Goal: Task Accomplishment & Management: Manage account settings

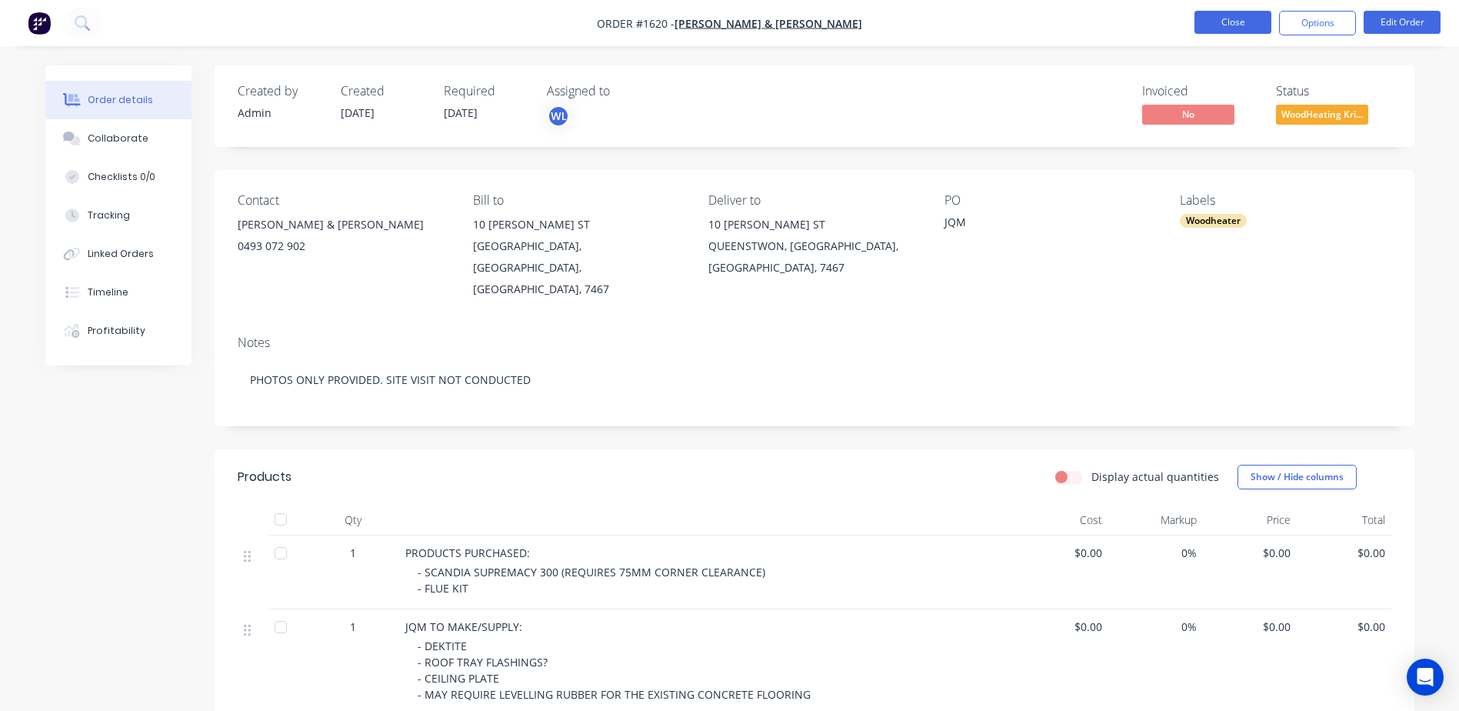
click at [1245, 15] on button "Close" at bounding box center [1233, 22] width 77 height 23
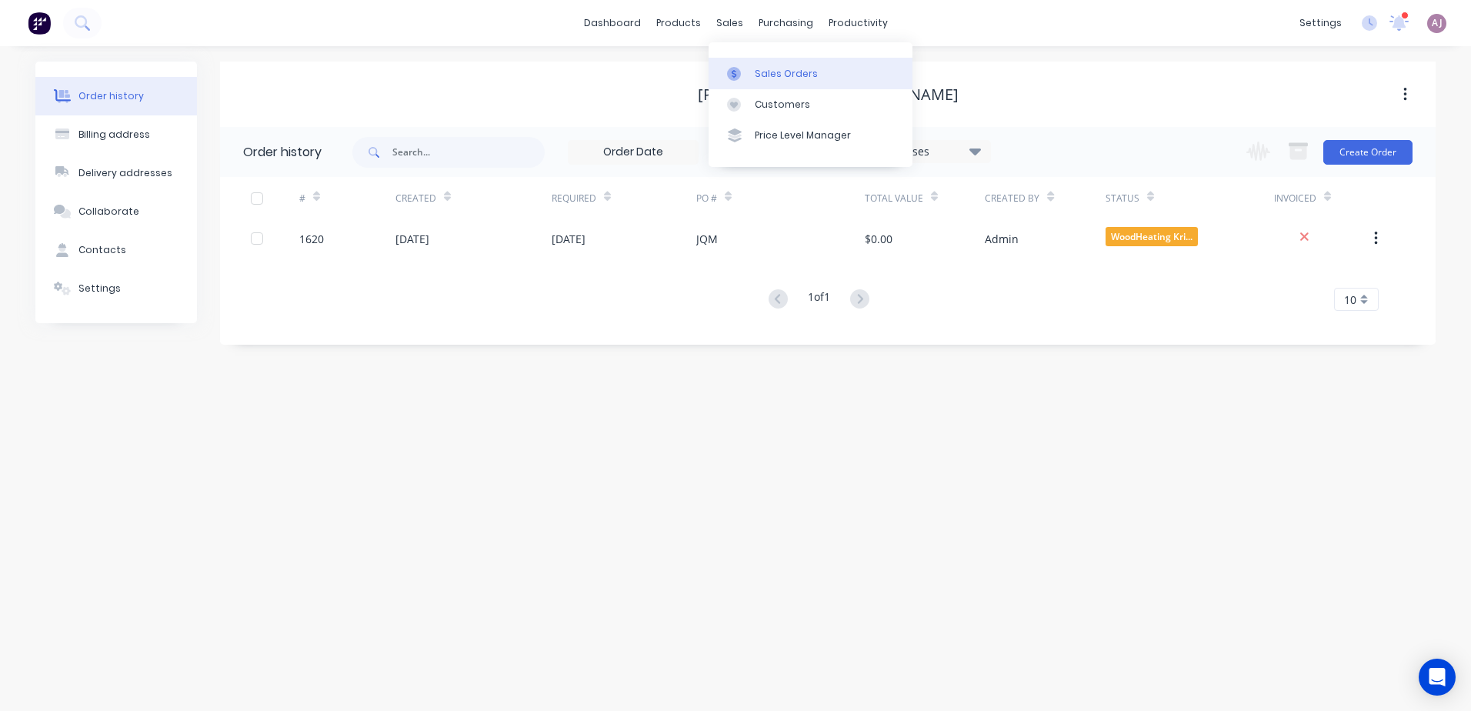
click at [744, 70] on div at bounding box center [738, 74] width 23 height 14
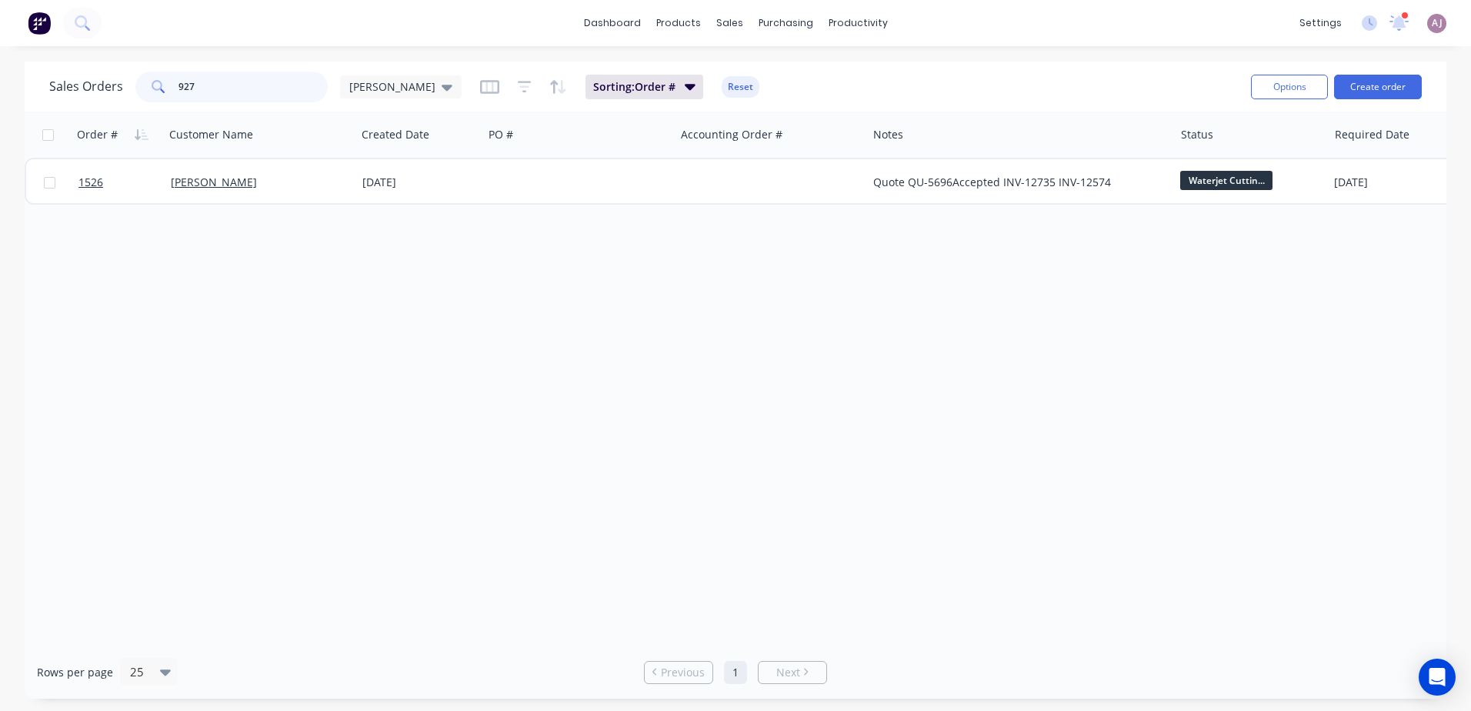
click at [266, 91] on input "927" at bounding box center [253, 87] width 150 height 31
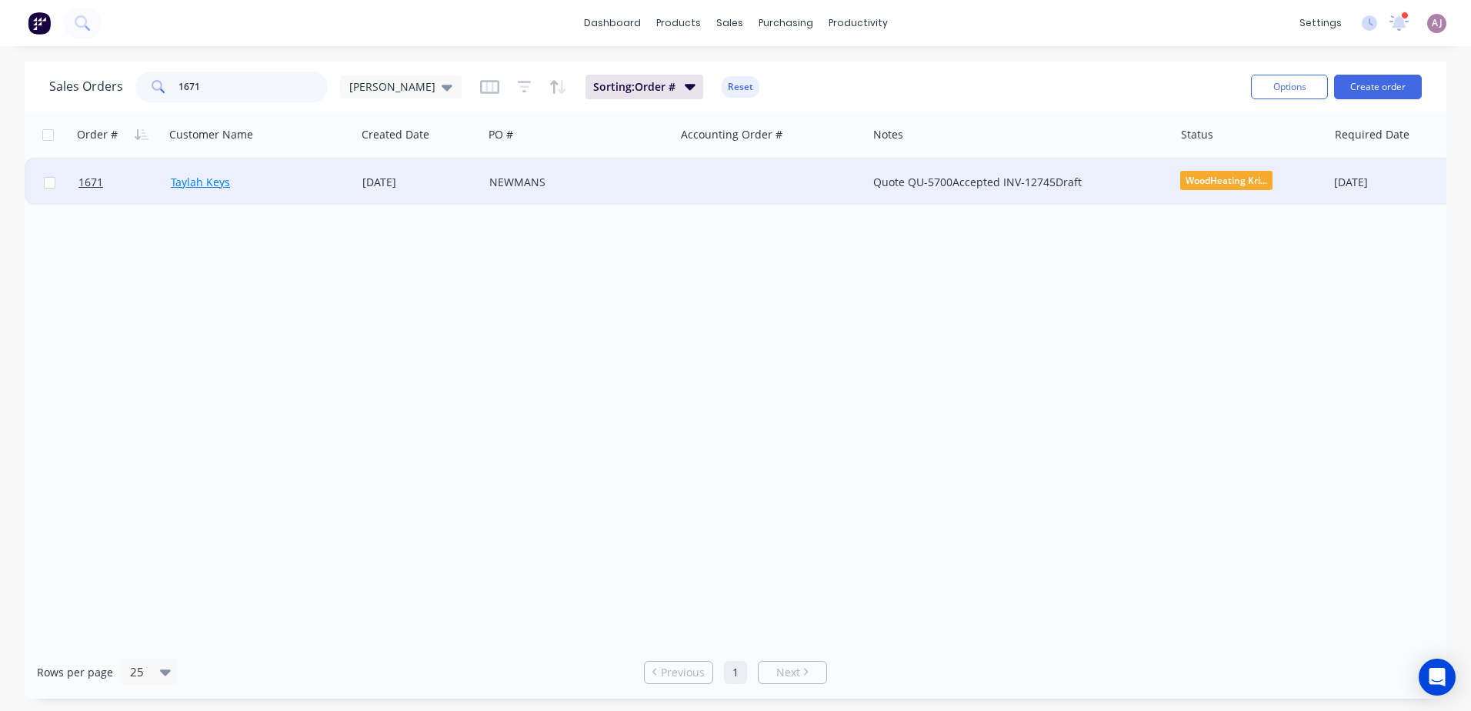
type input "1671"
click at [195, 181] on link "Taylah Keys" at bounding box center [200, 182] width 59 height 15
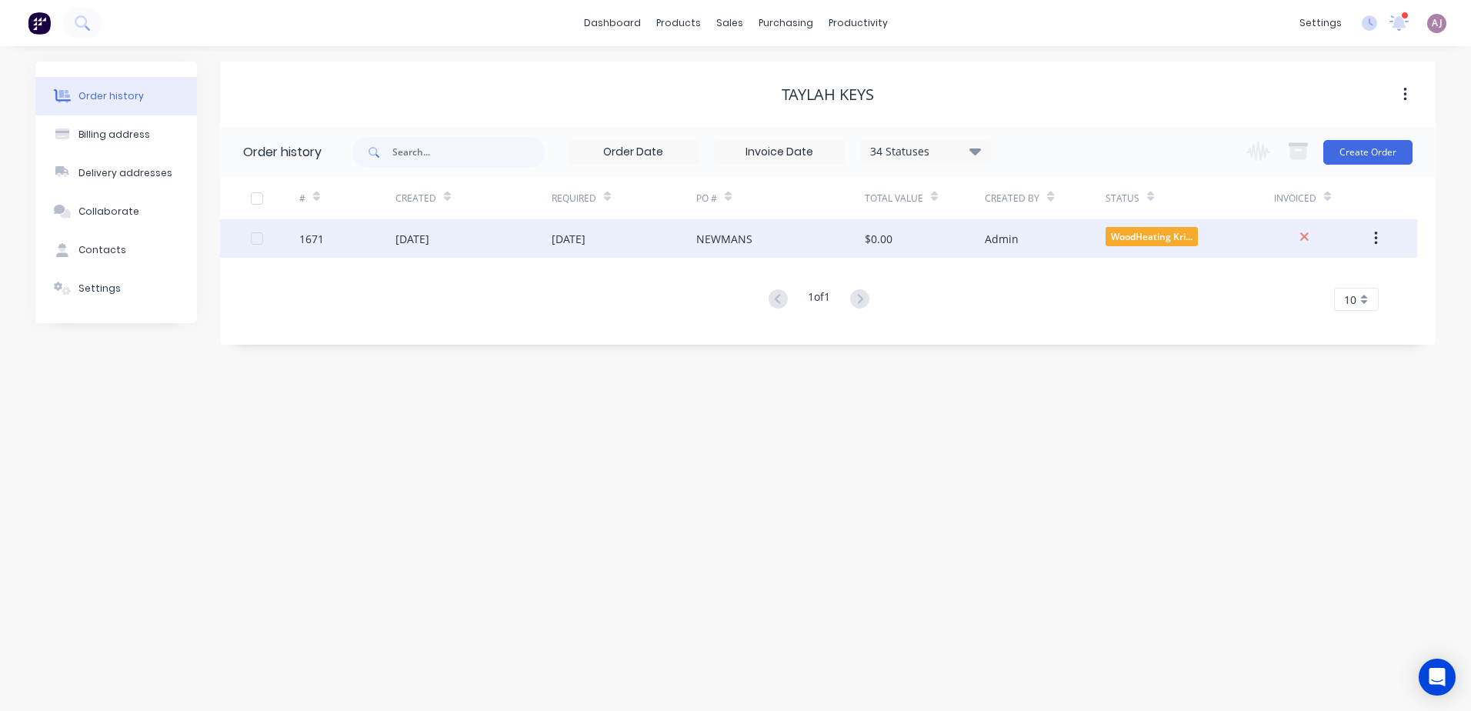
click at [585, 246] on div "[DATE]" at bounding box center [568, 239] width 34 height 16
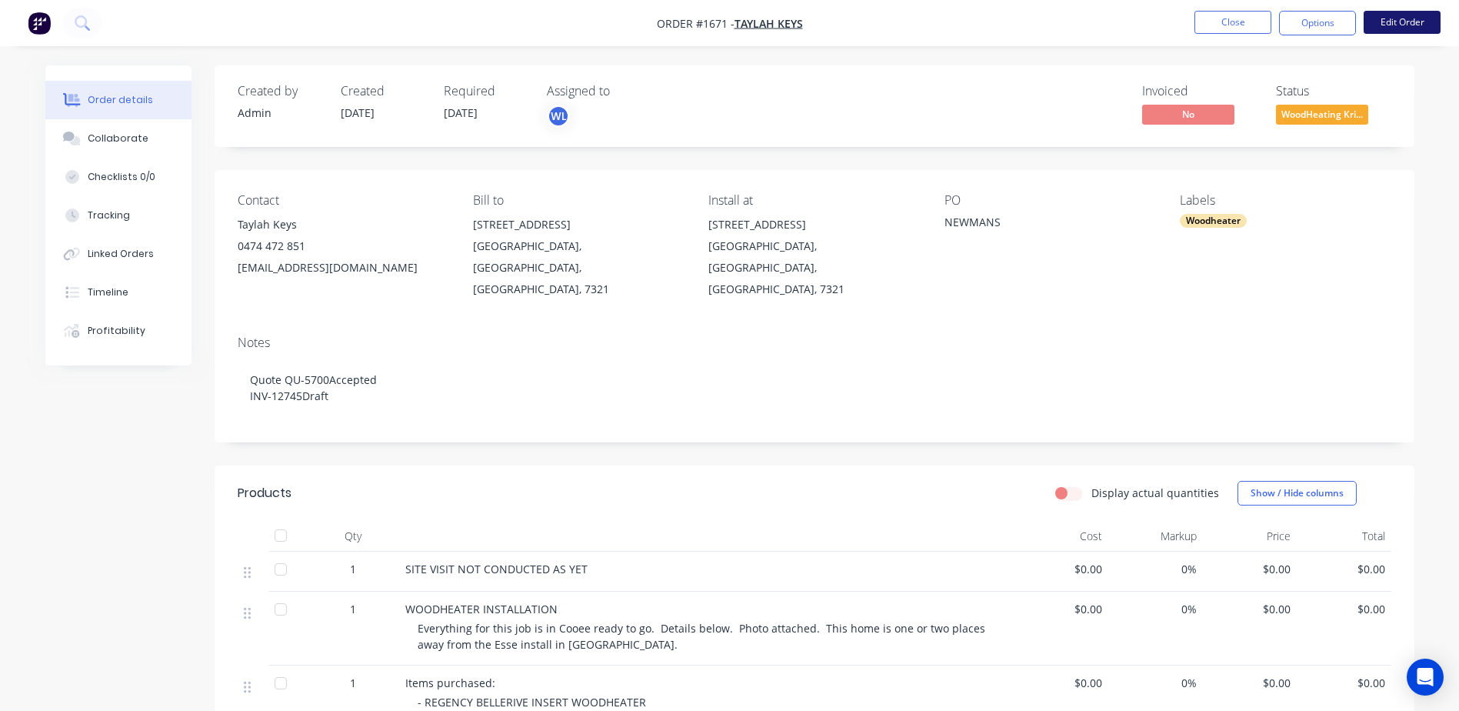
click at [1398, 14] on button "Edit Order" at bounding box center [1402, 22] width 77 height 23
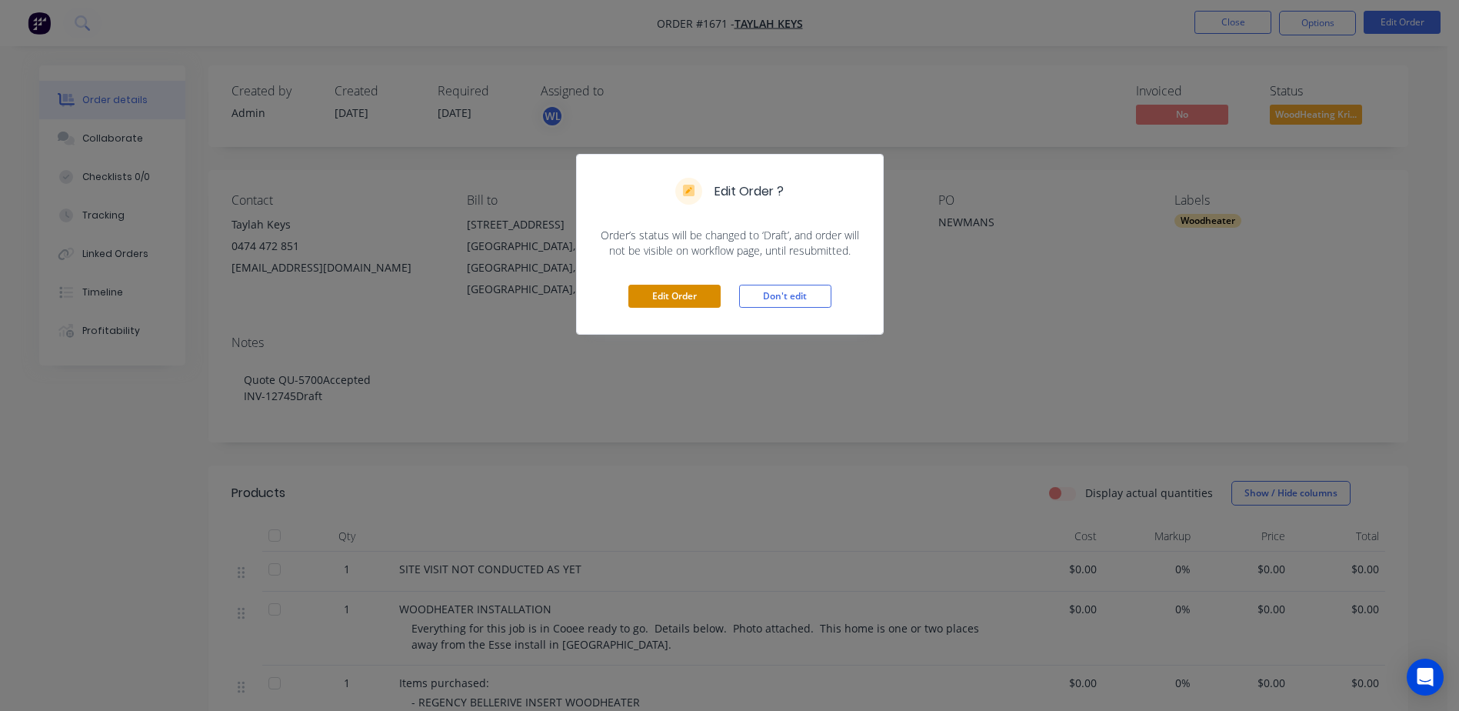
click at [663, 298] on button "Edit Order" at bounding box center [674, 296] width 92 height 23
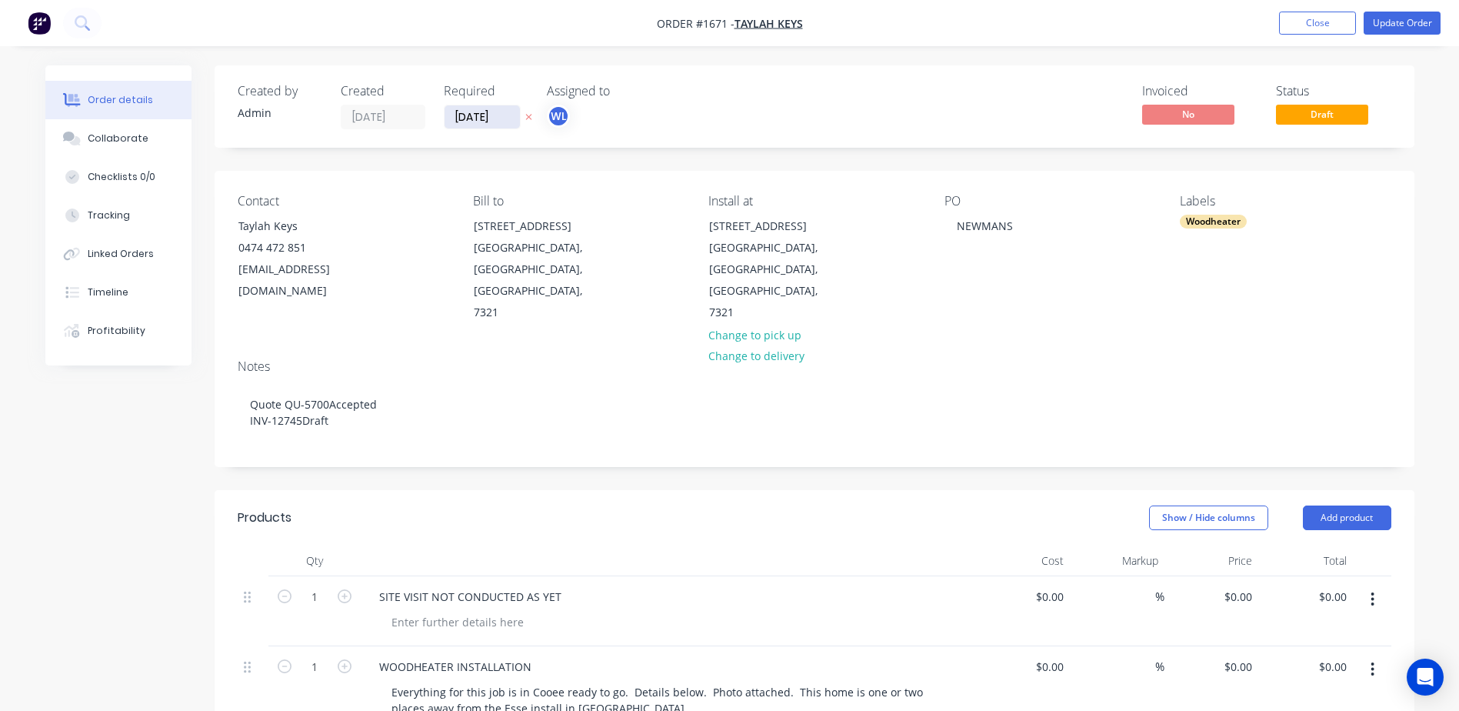
click at [469, 119] on input "[DATE]" at bounding box center [482, 116] width 75 height 23
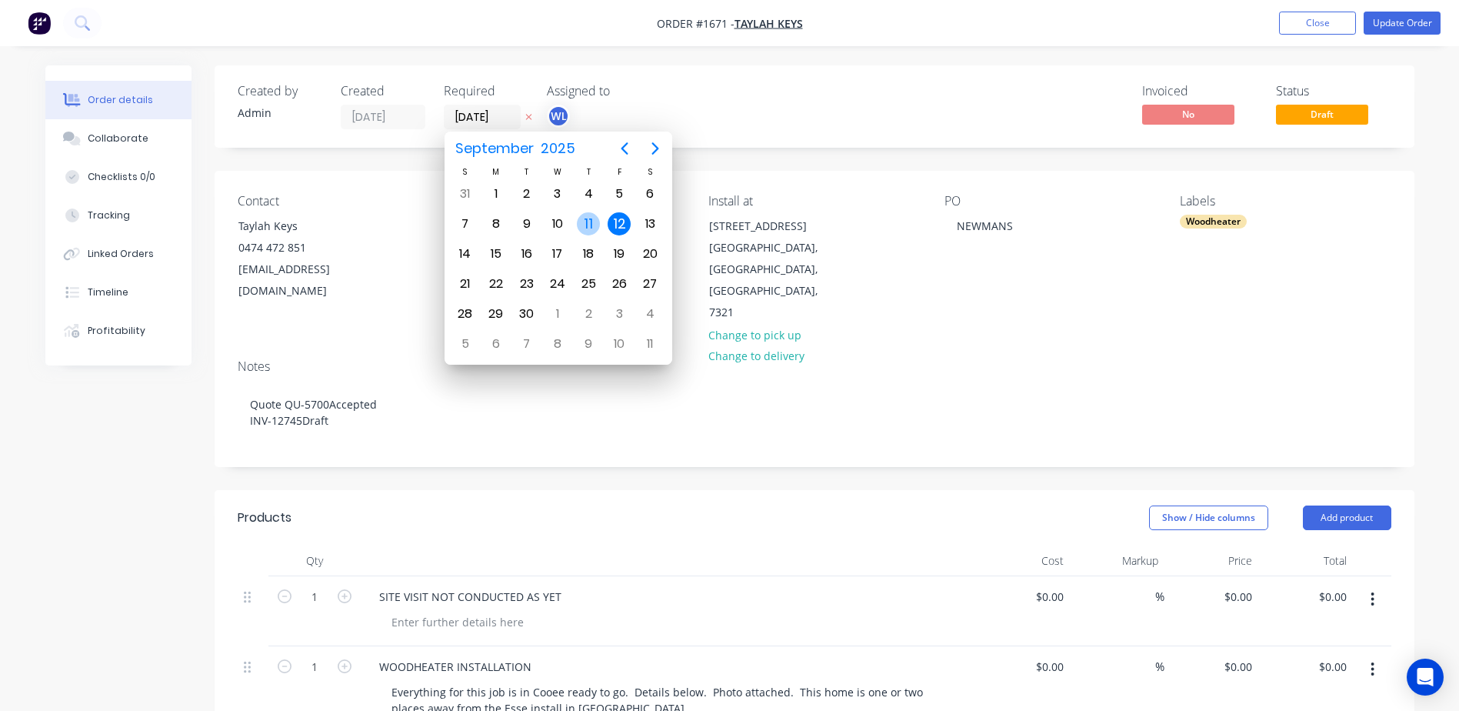
click at [587, 223] on div "11" at bounding box center [588, 223] width 23 height 23
type input "[DATE]"
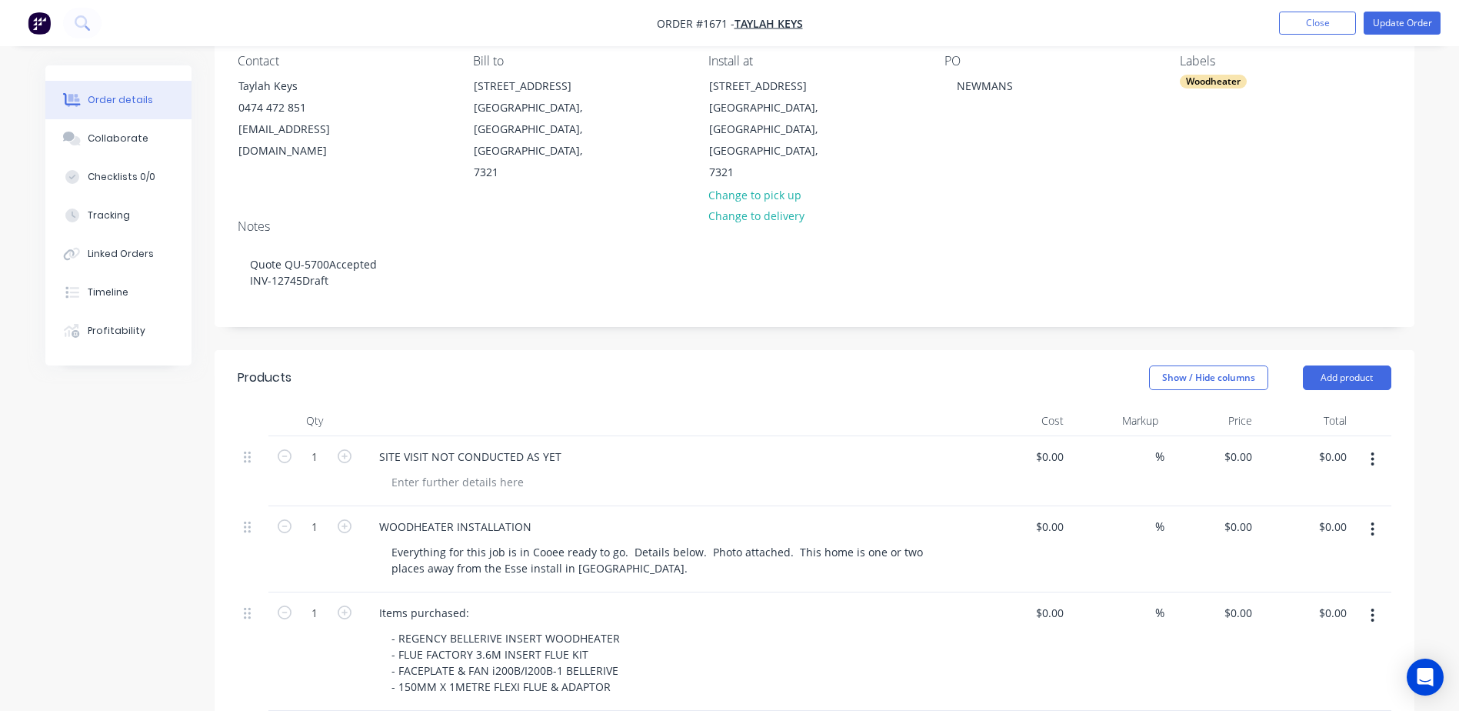
scroll to position [461, 0]
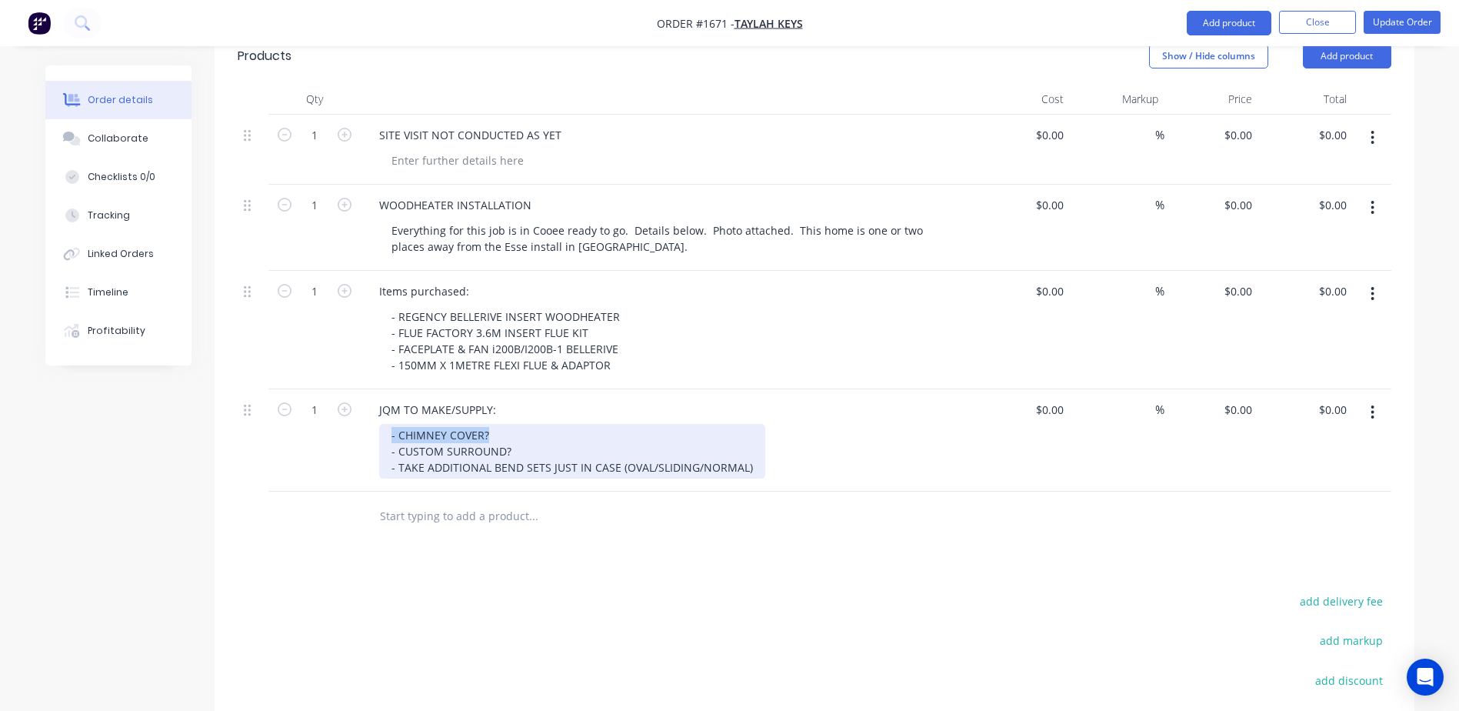
drag, startPoint x: 501, startPoint y: 392, endPoint x: 385, endPoint y: 392, distance: 116.1
click at [385, 424] on div "- CHIMNEY COVER? - CUSTOM SURROUND? - TAKE ADDITIONAL BEND SETS JUST IN CASE (O…" at bounding box center [572, 451] width 386 height 55
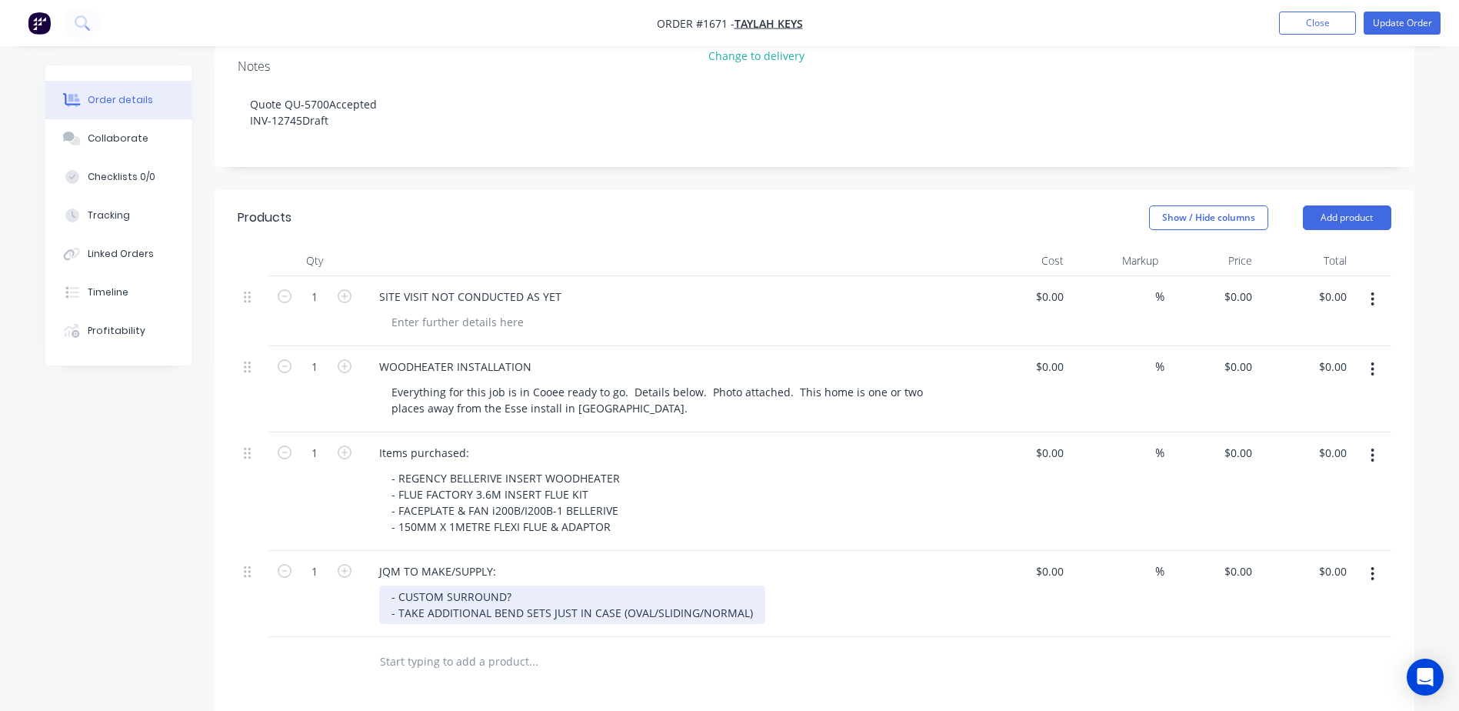
scroll to position [77, 0]
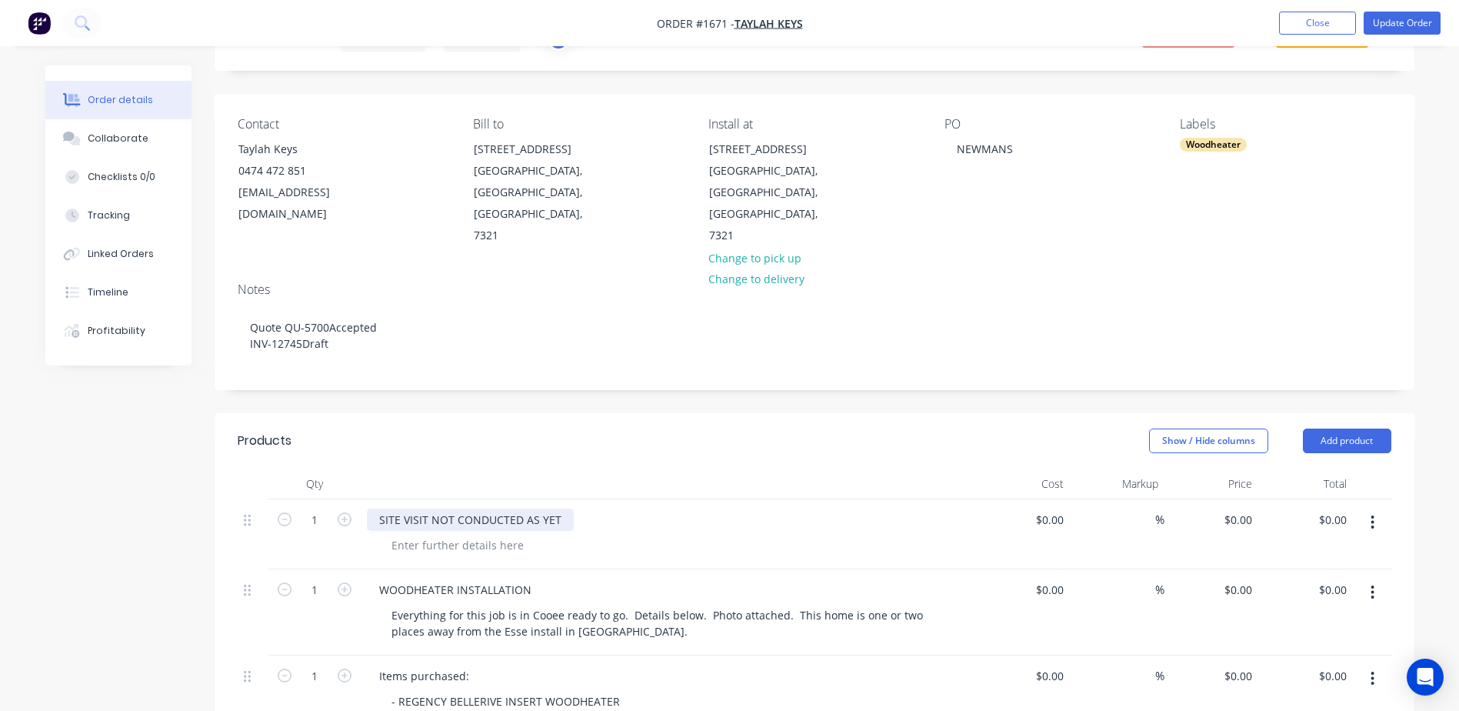
click at [531, 508] on div "SITE VISIT NOT CONDUCTED AS YET" at bounding box center [470, 519] width 207 height 22
click at [555, 428] on div "Show / Hide columns Add product" at bounding box center [936, 440] width 908 height 25
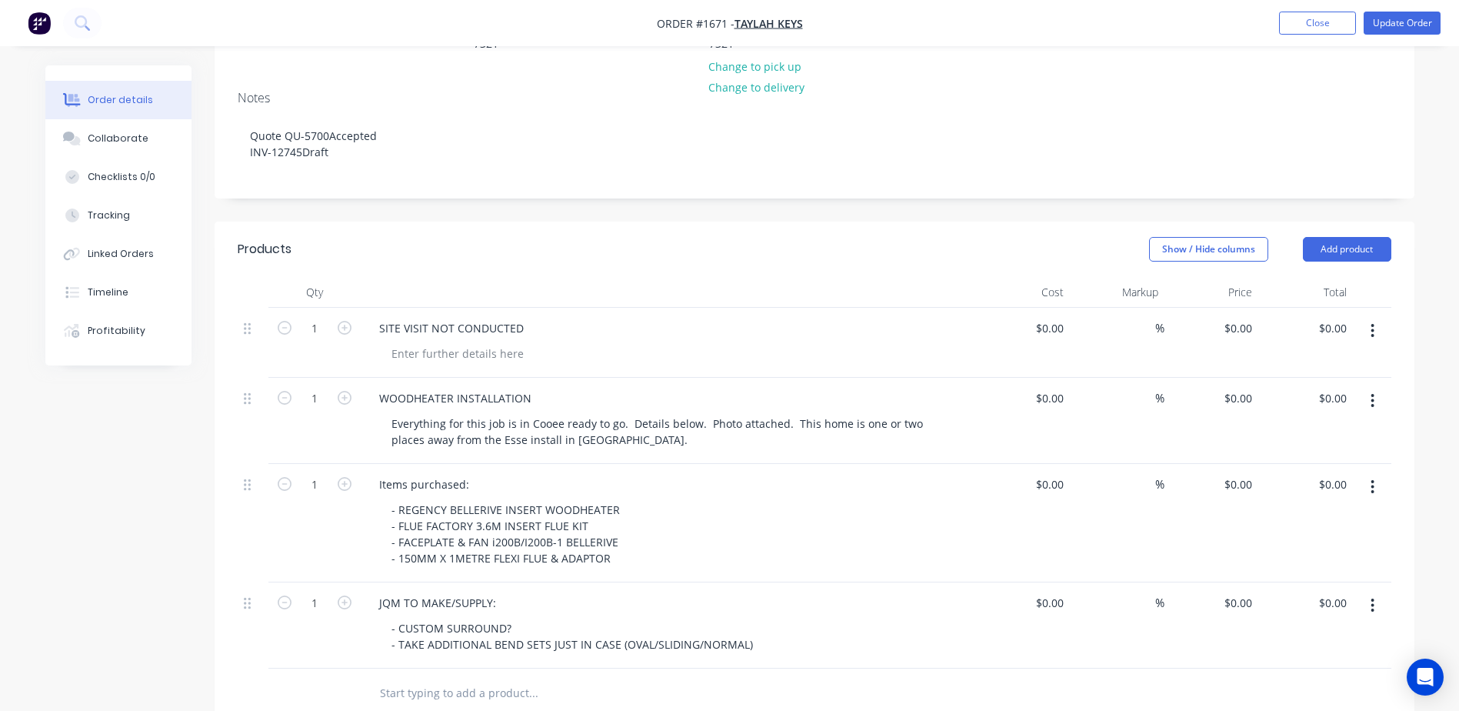
scroll to position [461, 0]
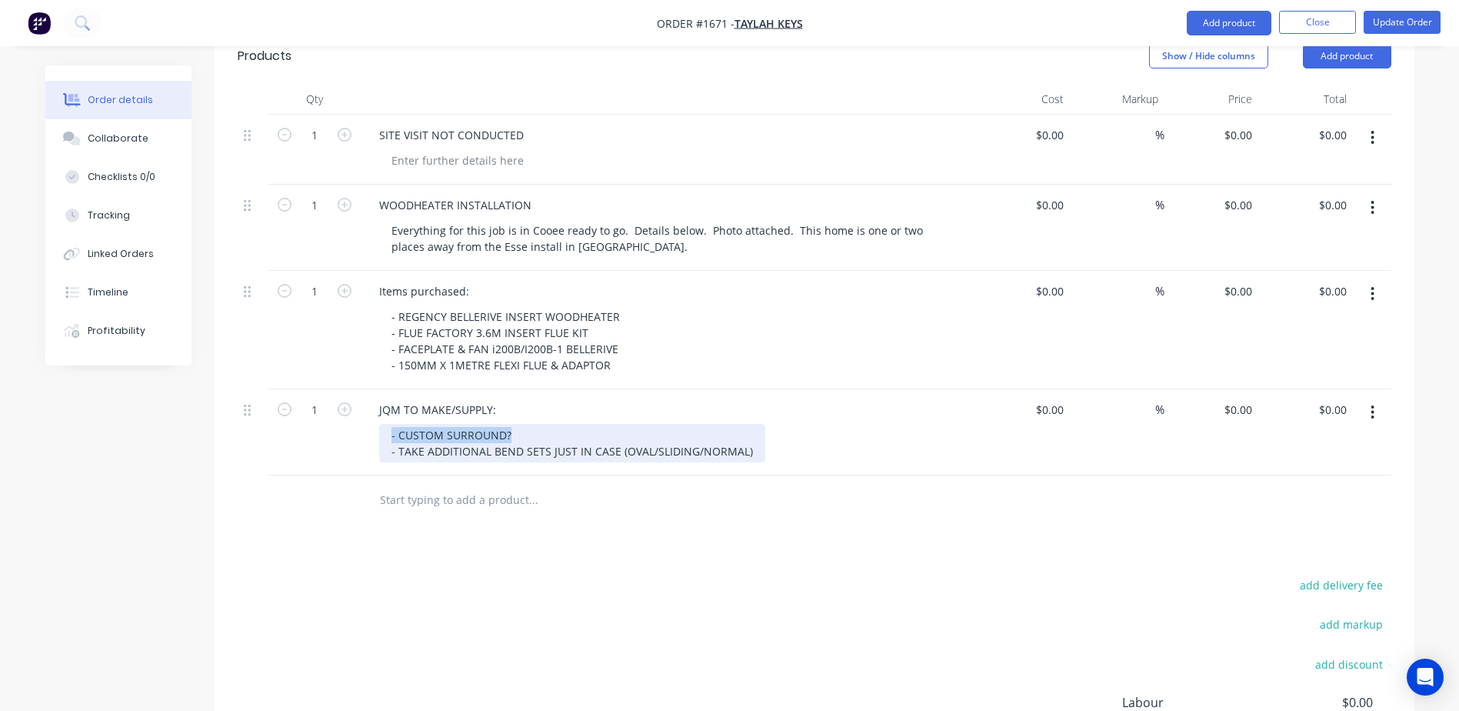
drag, startPoint x: 465, startPoint y: 399, endPoint x: 362, endPoint y: 398, distance: 103.8
click at [362, 398] on div "JQM TO MAKE/SUPPLY: - CUSTOM SURROUND? - TAKE ADDITIONAL BEND SETS JUST IN CASE…" at bounding box center [668, 432] width 615 height 86
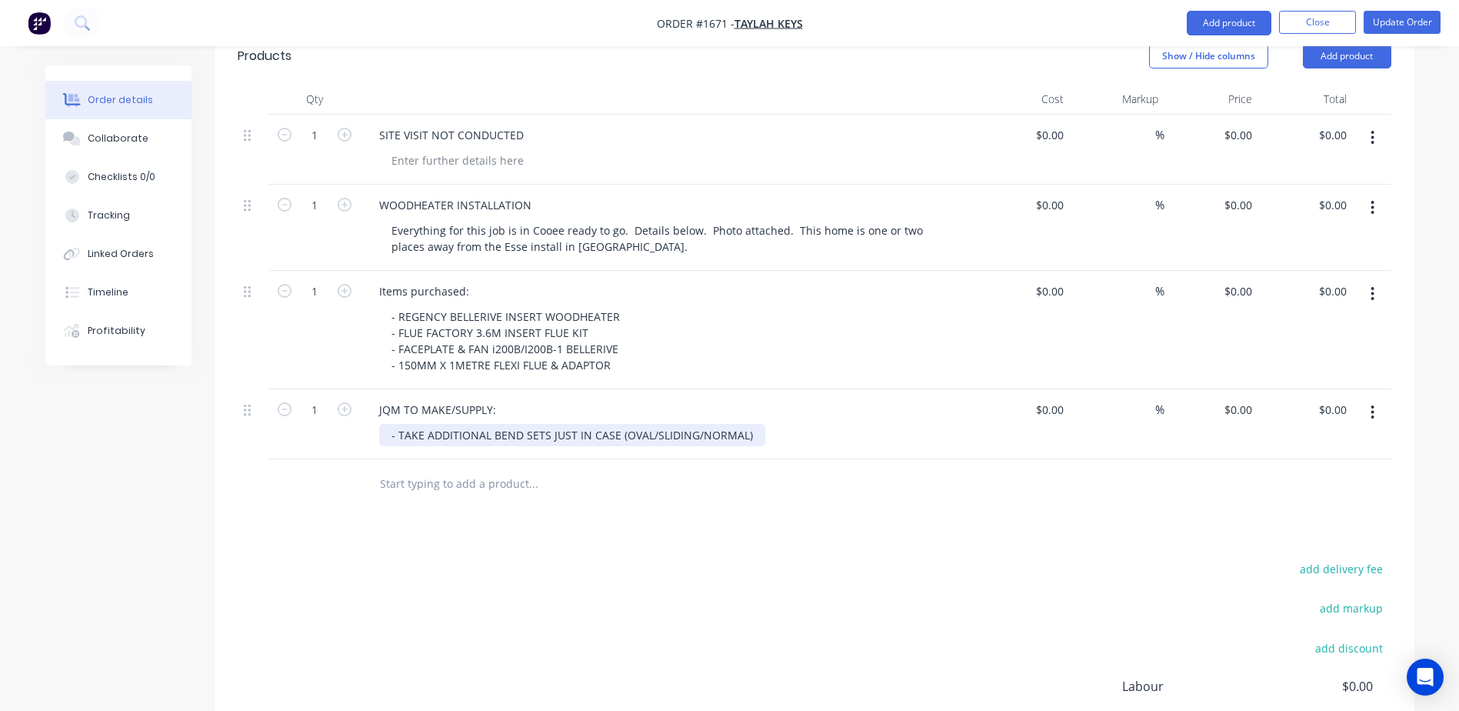
scroll to position [0, 0]
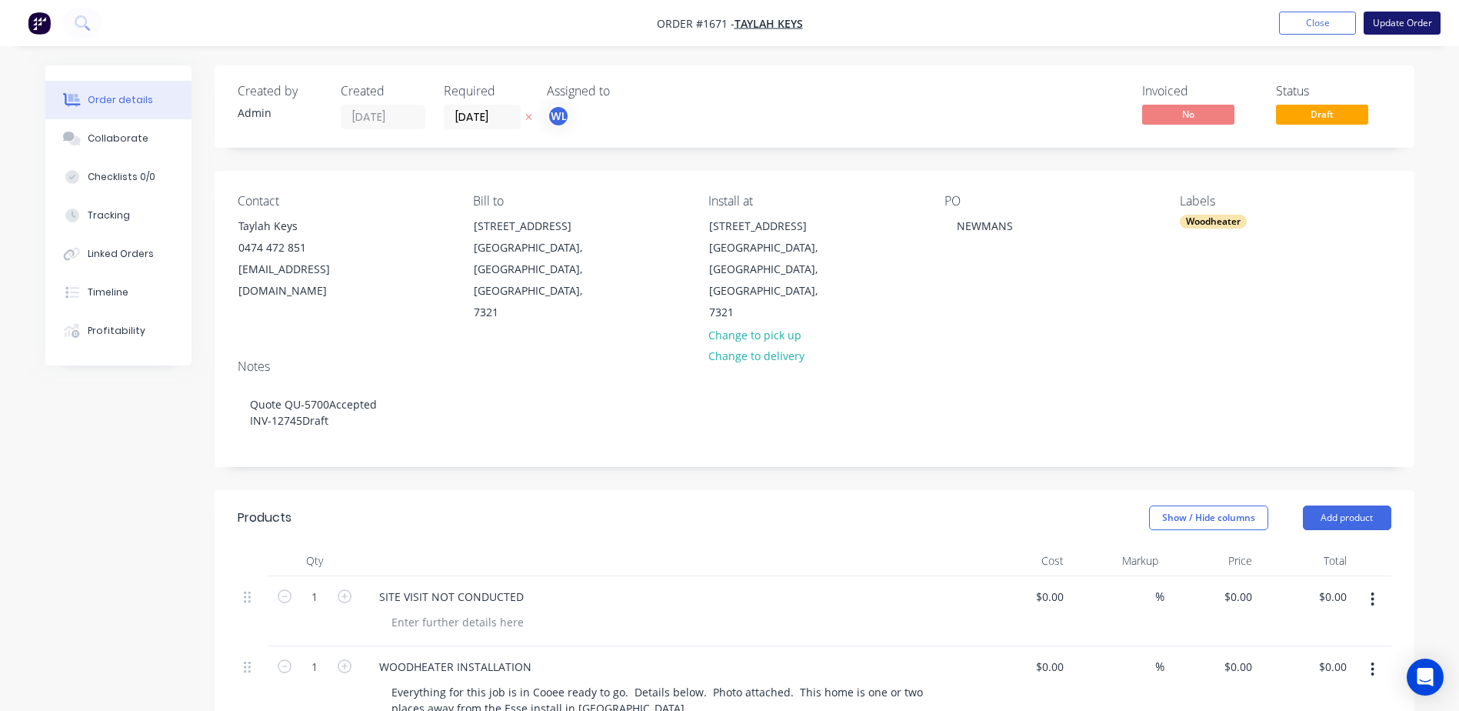
click at [1389, 20] on button "Update Order" at bounding box center [1402, 23] width 77 height 23
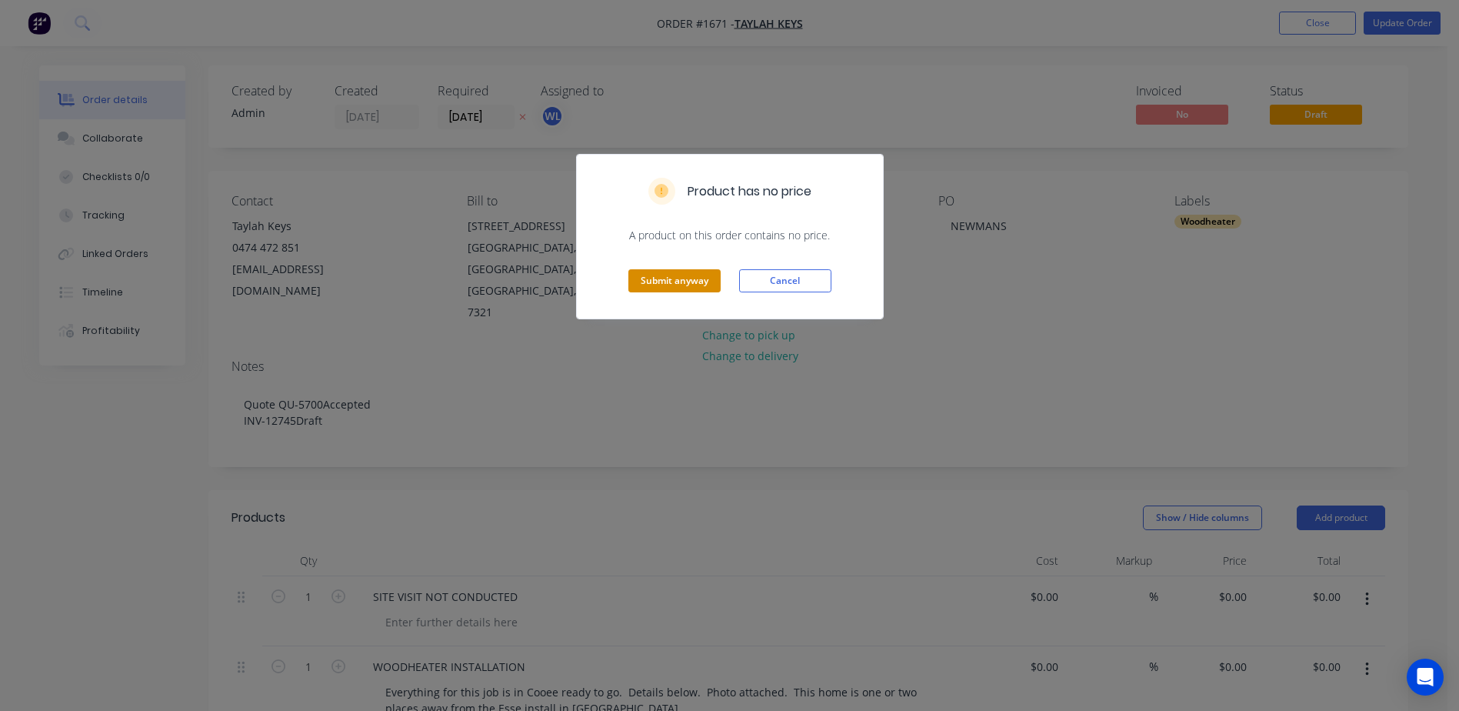
click at [667, 286] on button "Submit anyway" at bounding box center [674, 280] width 92 height 23
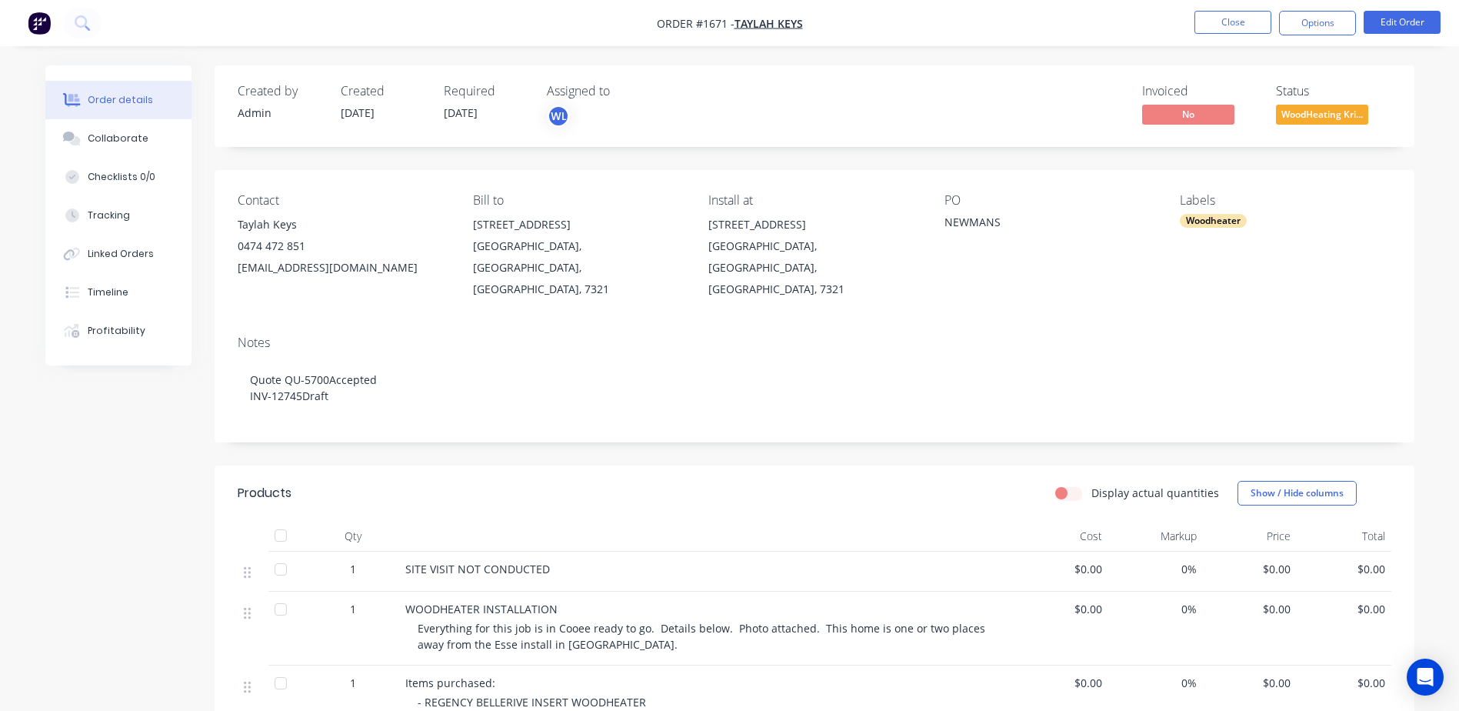
click at [1311, 115] on span "WoodHeating Kri..." at bounding box center [1322, 114] width 92 height 19
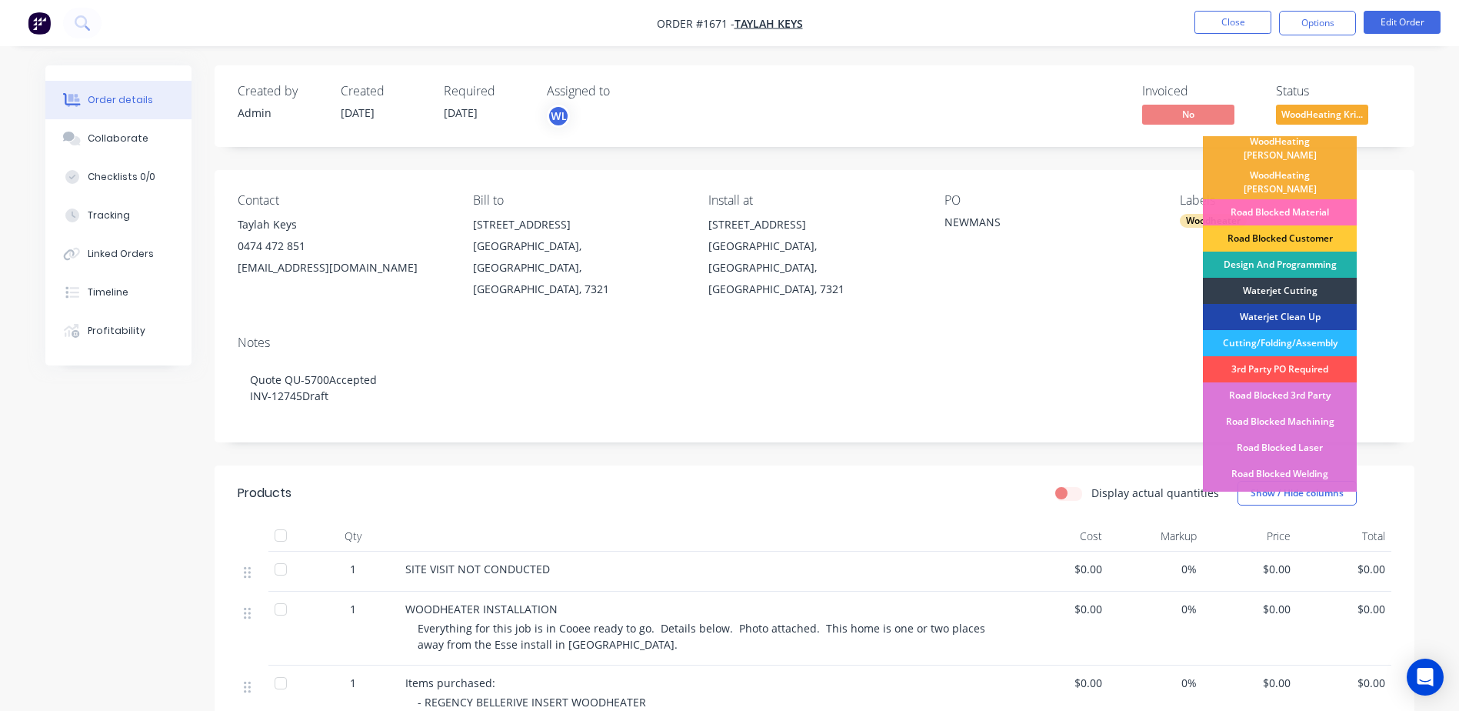
scroll to position [308, 0]
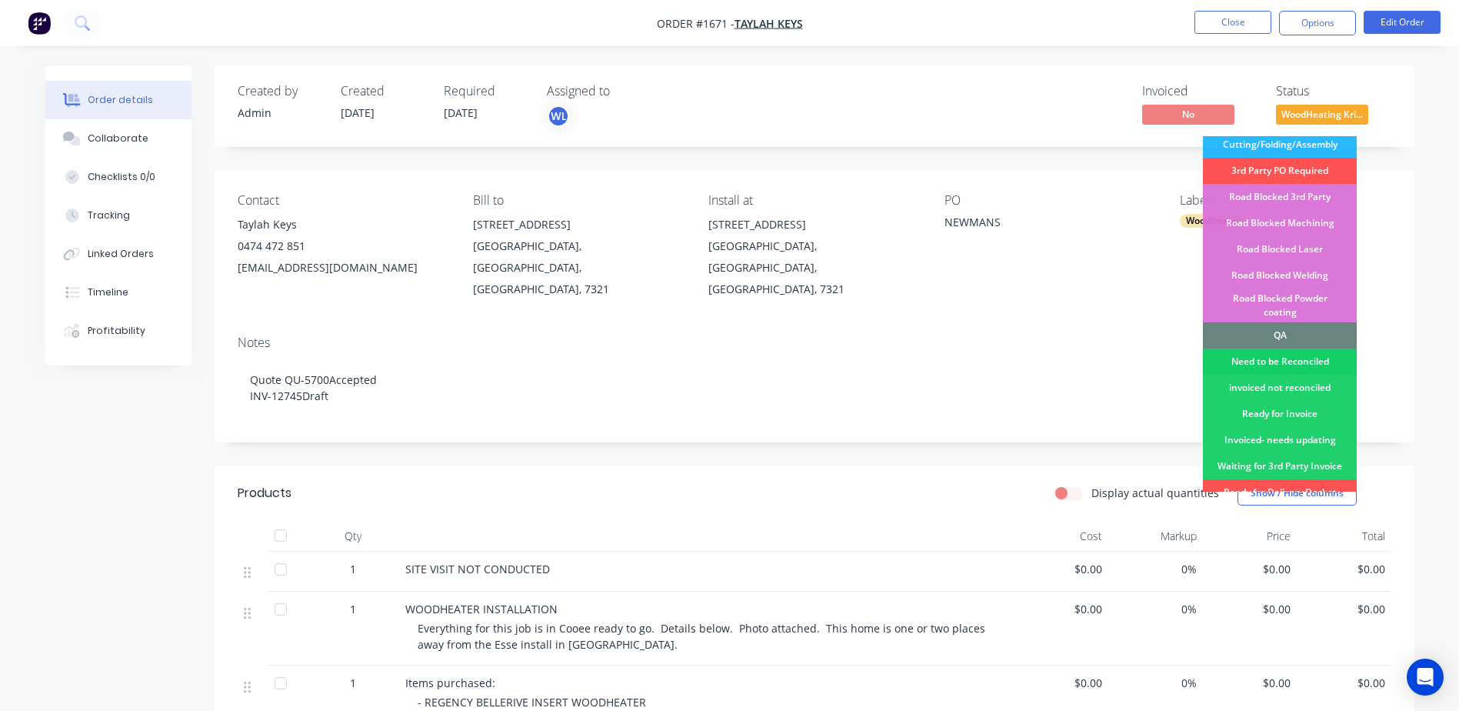
click at [1280, 348] on div "Need to be Reconciled" at bounding box center [1280, 361] width 154 height 26
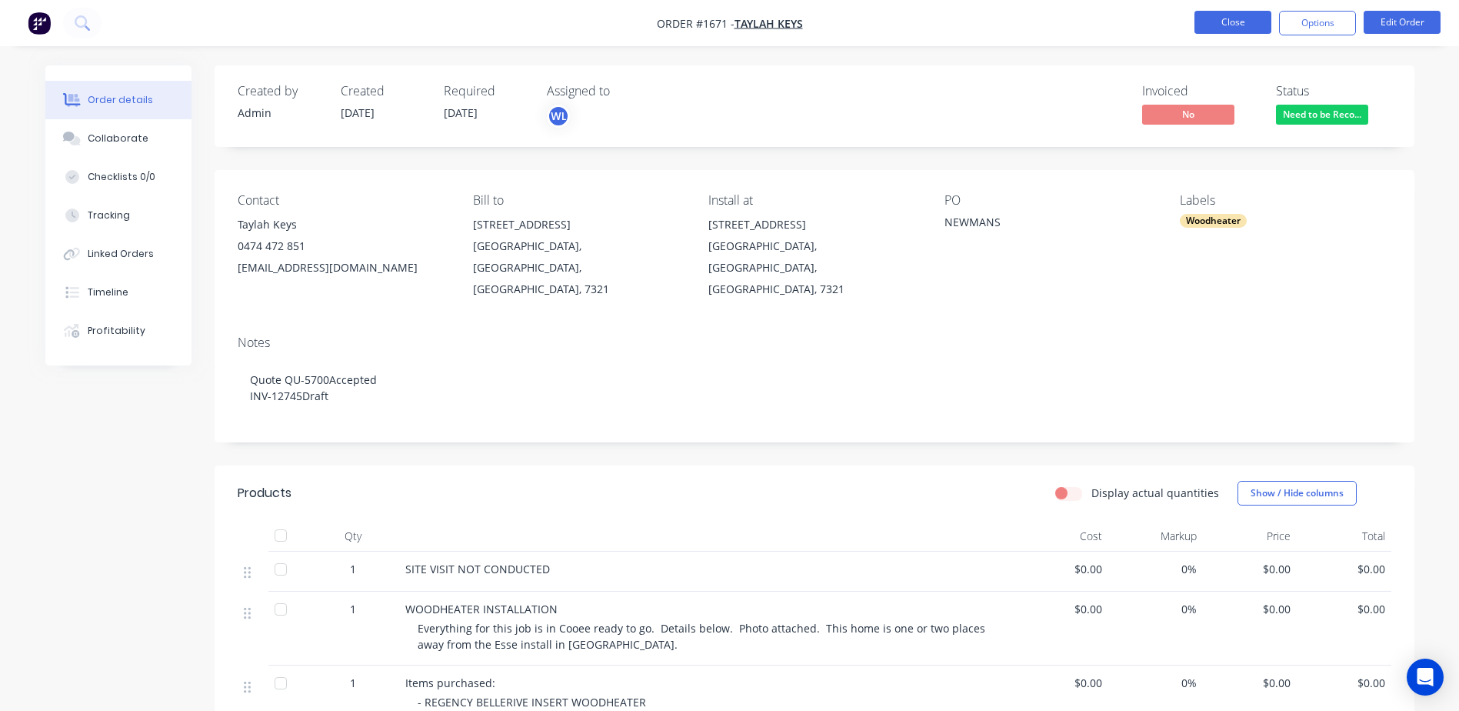
click at [1240, 18] on button "Close" at bounding box center [1233, 22] width 77 height 23
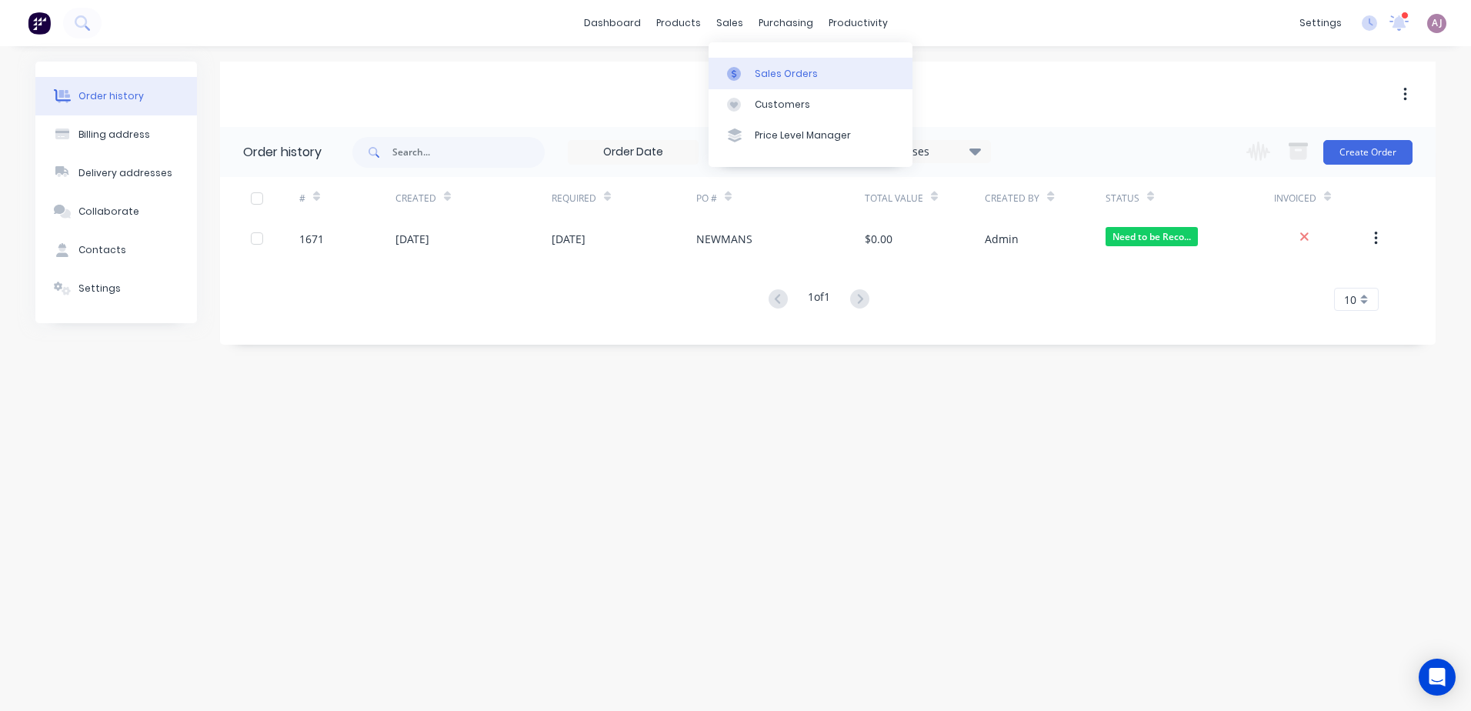
click at [751, 67] on link "Sales Orders" at bounding box center [810, 73] width 204 height 31
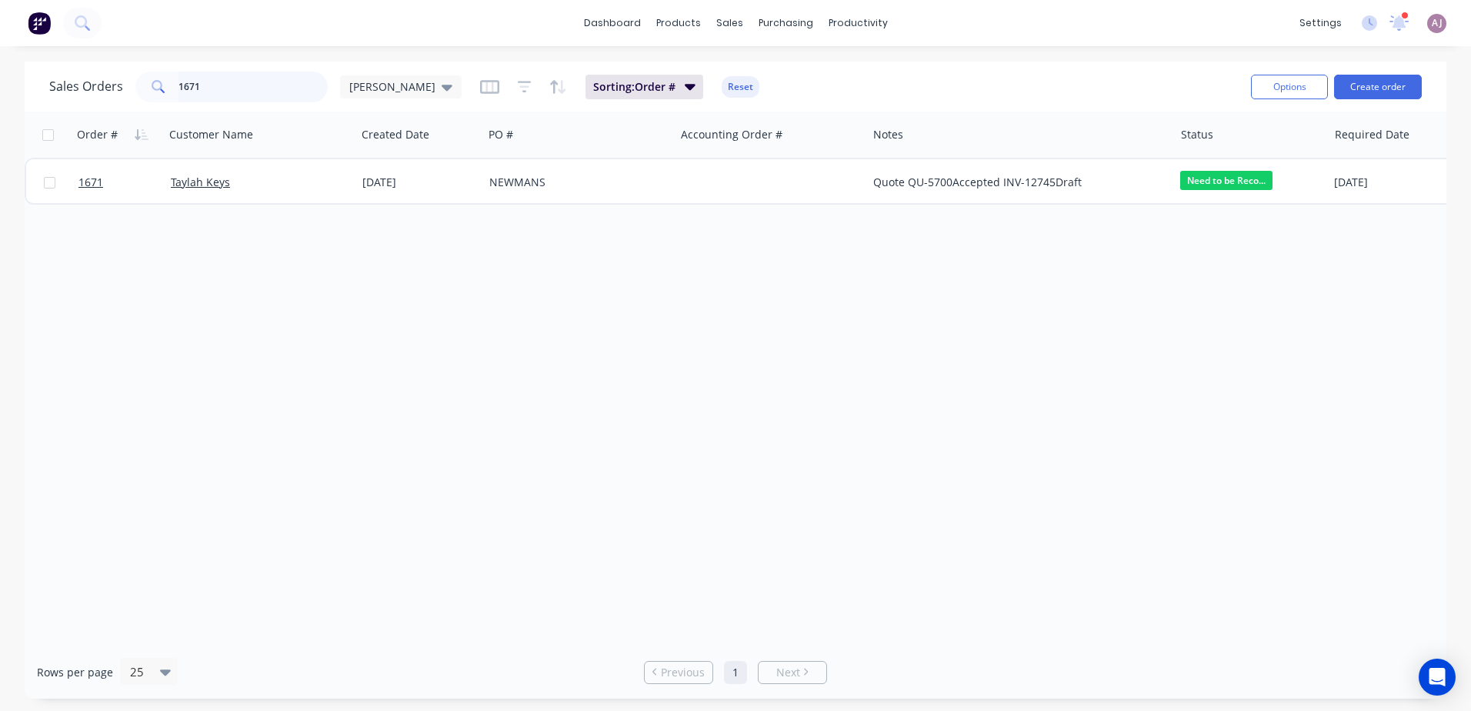
click at [215, 82] on input "1671" at bounding box center [253, 87] width 150 height 31
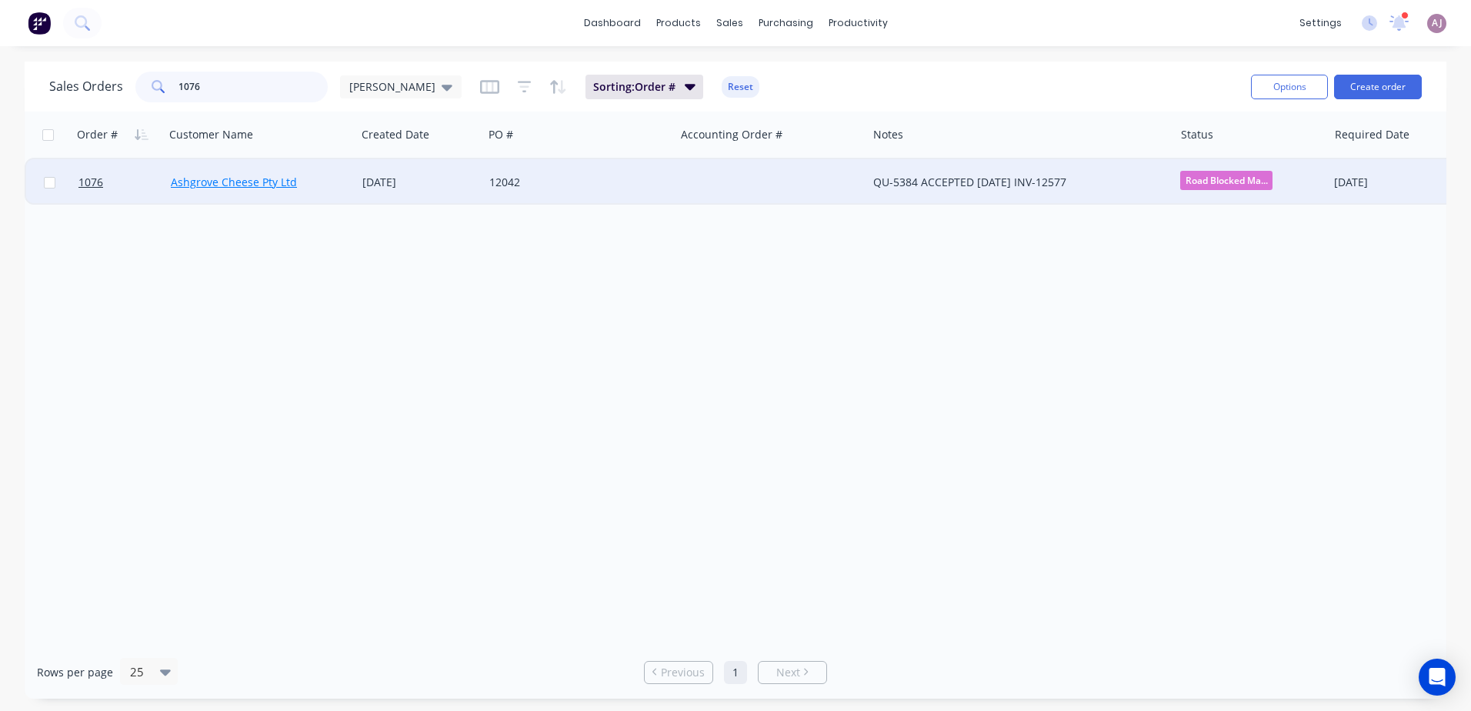
type input "1076"
click at [208, 182] on link "Ashgrove Cheese Pty Ltd" at bounding box center [234, 182] width 126 height 15
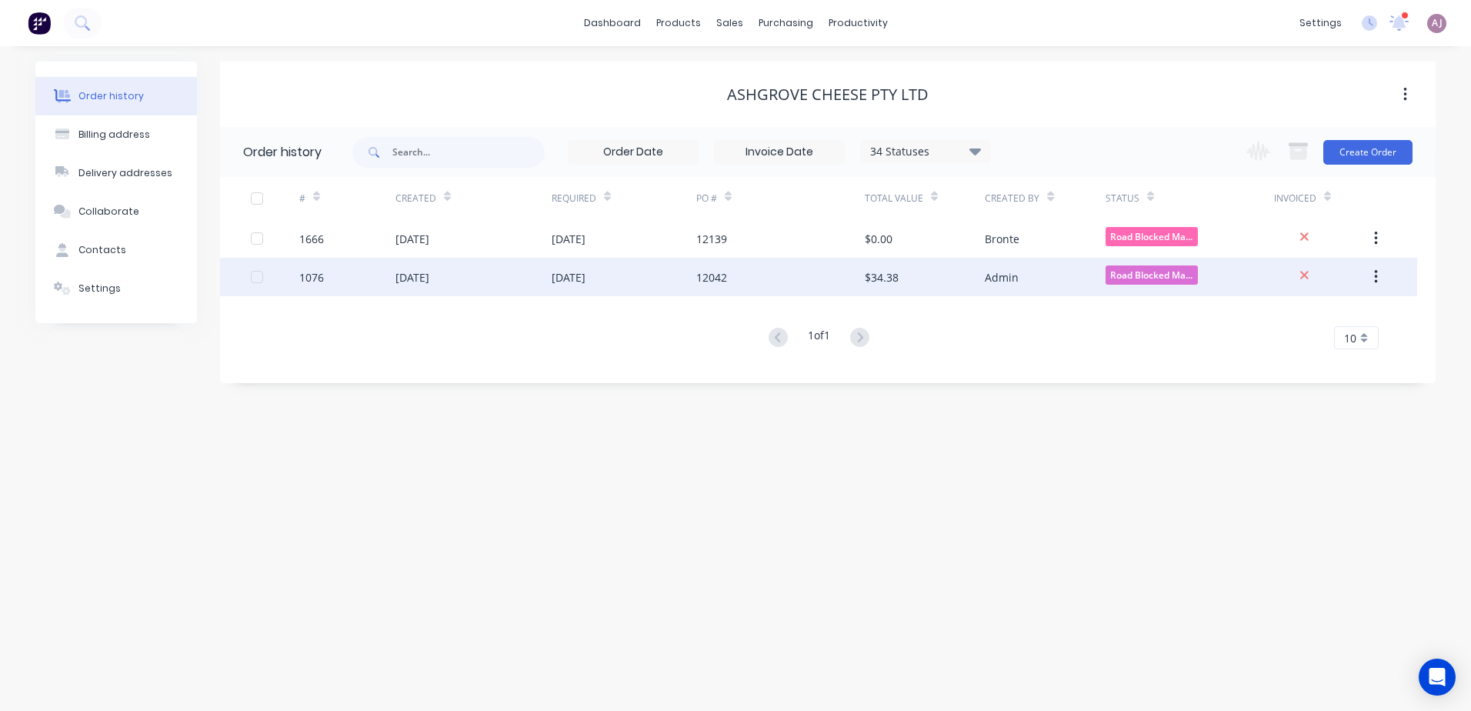
click at [429, 280] on div "[DATE]" at bounding box center [412, 277] width 34 height 16
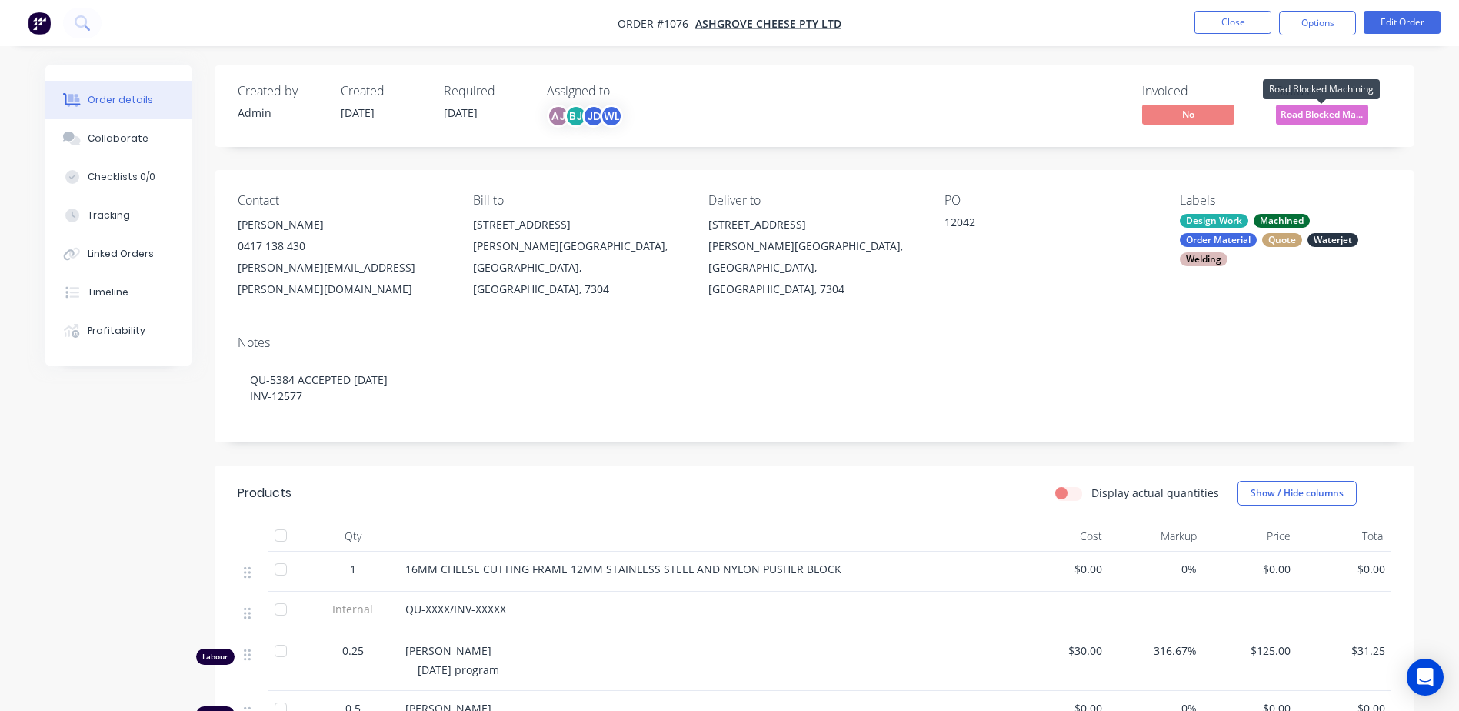
click at [1324, 117] on span "Road Blocked Ma..." at bounding box center [1322, 114] width 92 height 19
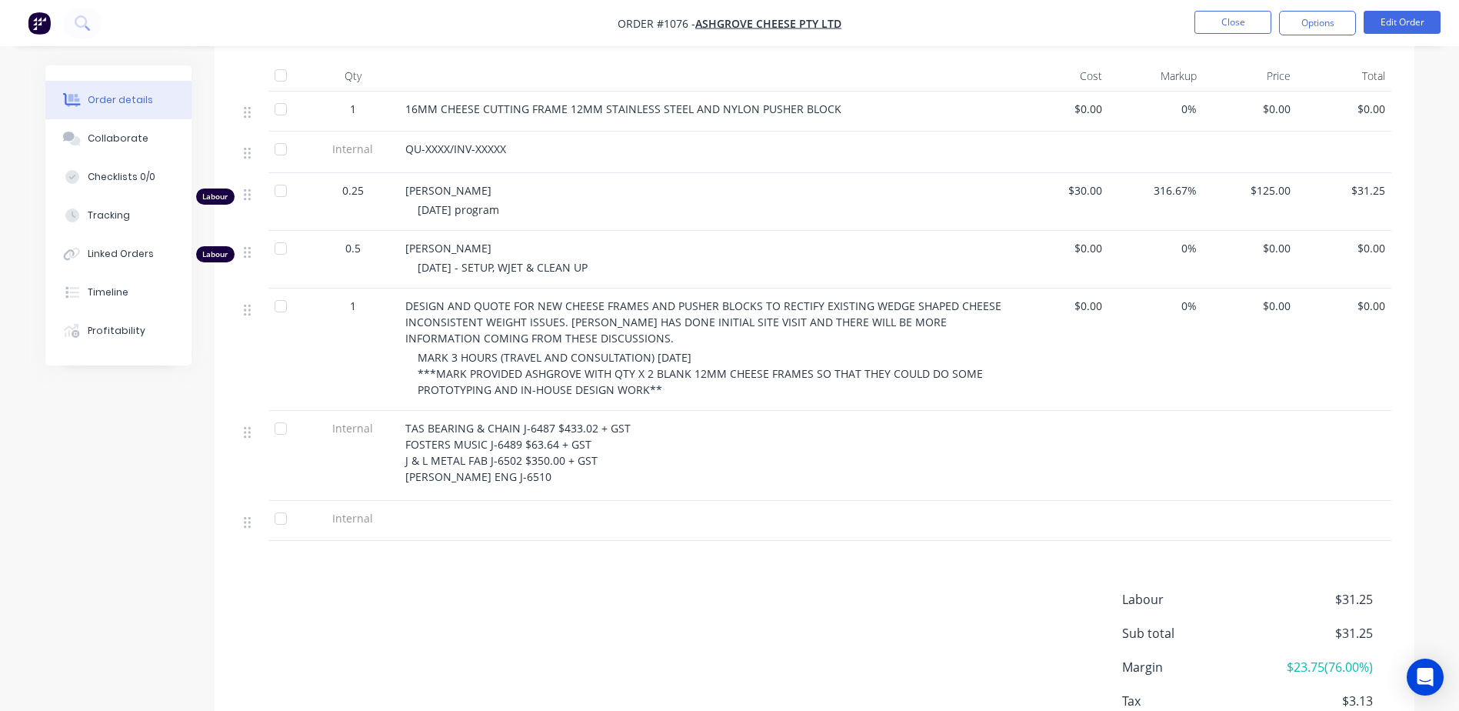
scroll to position [461, 0]
click at [1387, 22] on button "Edit Order" at bounding box center [1402, 22] width 77 height 23
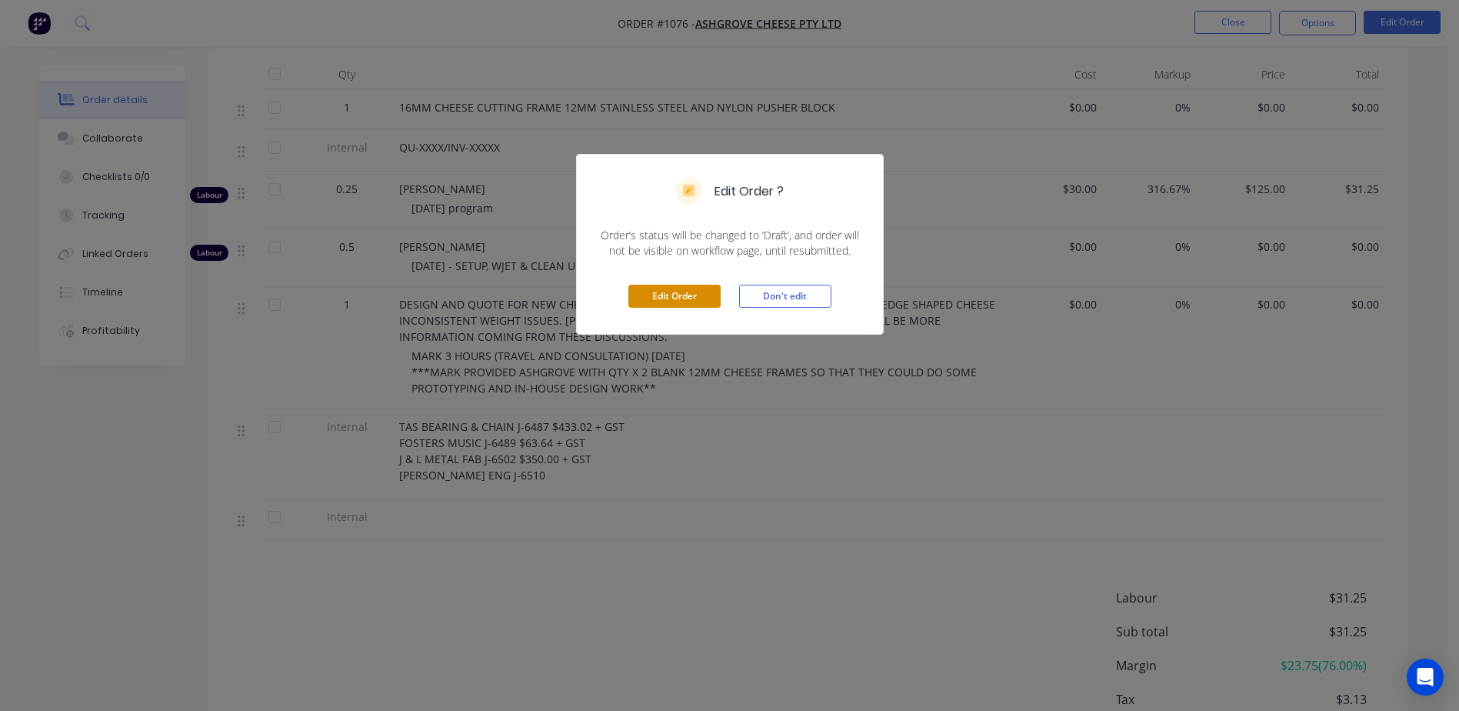
click at [662, 295] on button "Edit Order" at bounding box center [674, 296] width 92 height 23
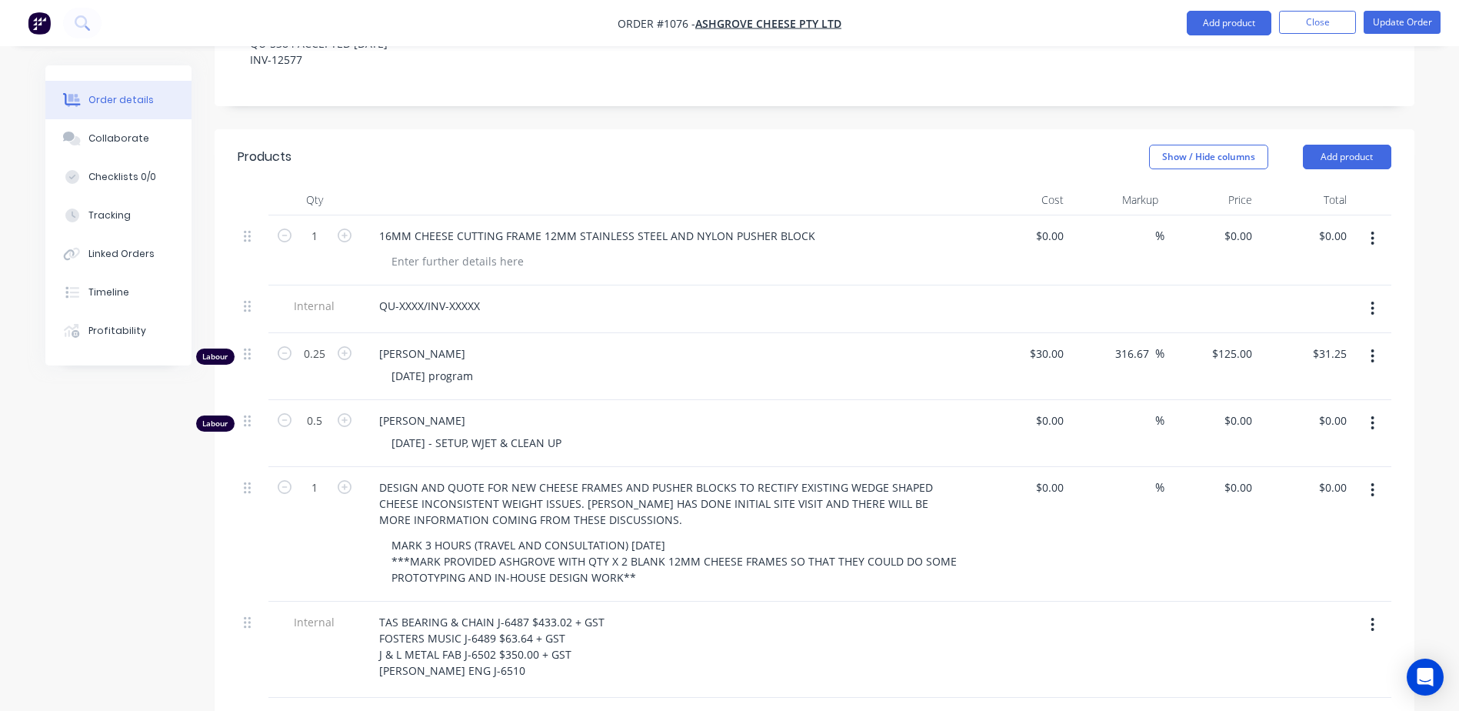
scroll to position [615, 0]
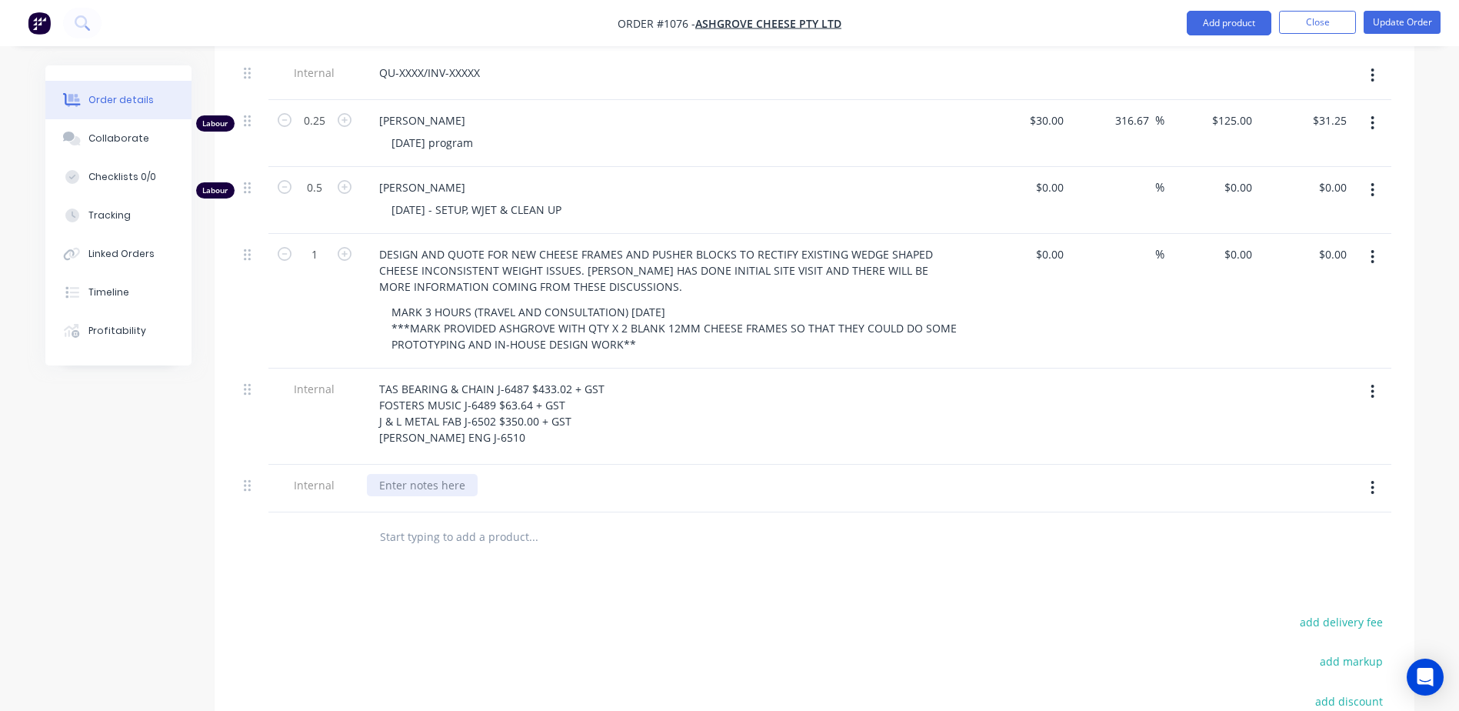
click at [430, 474] on div at bounding box center [422, 485] width 111 height 22
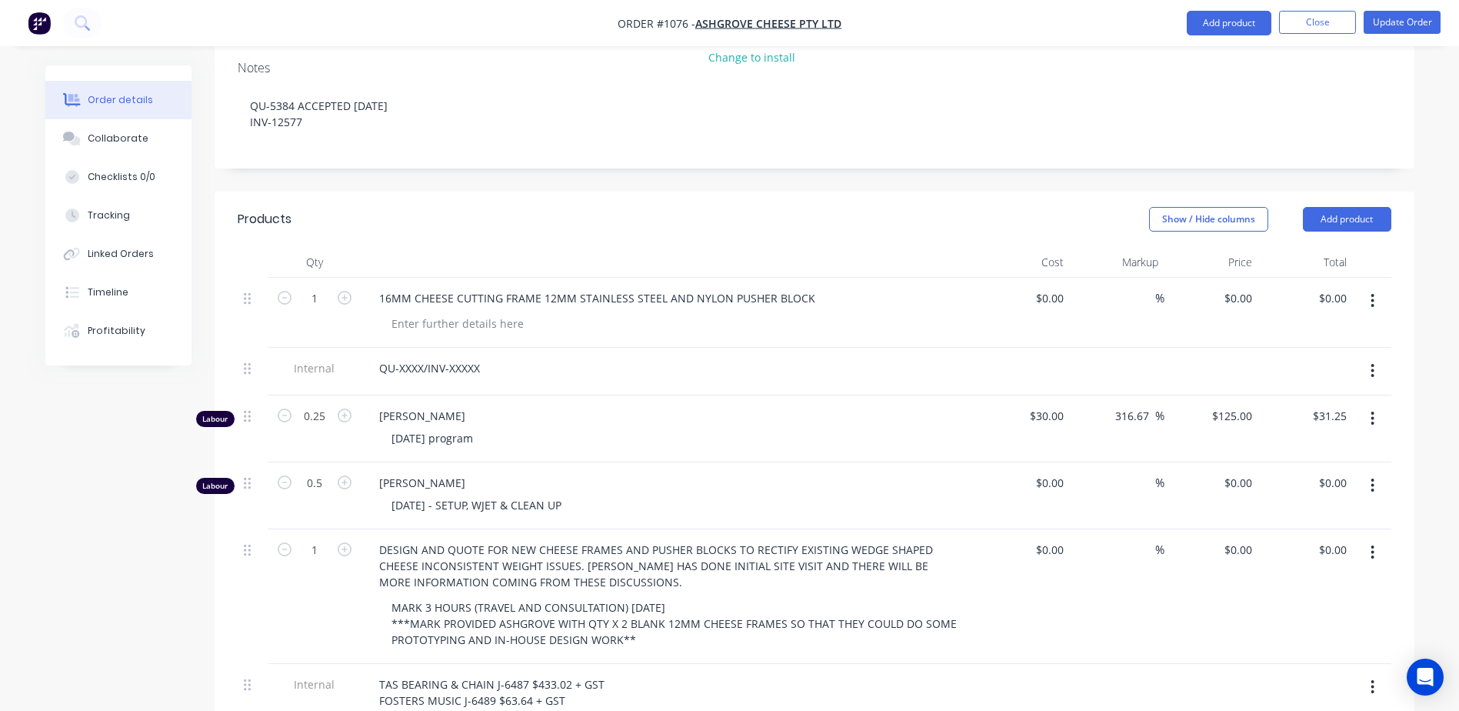
scroll to position [538, 0]
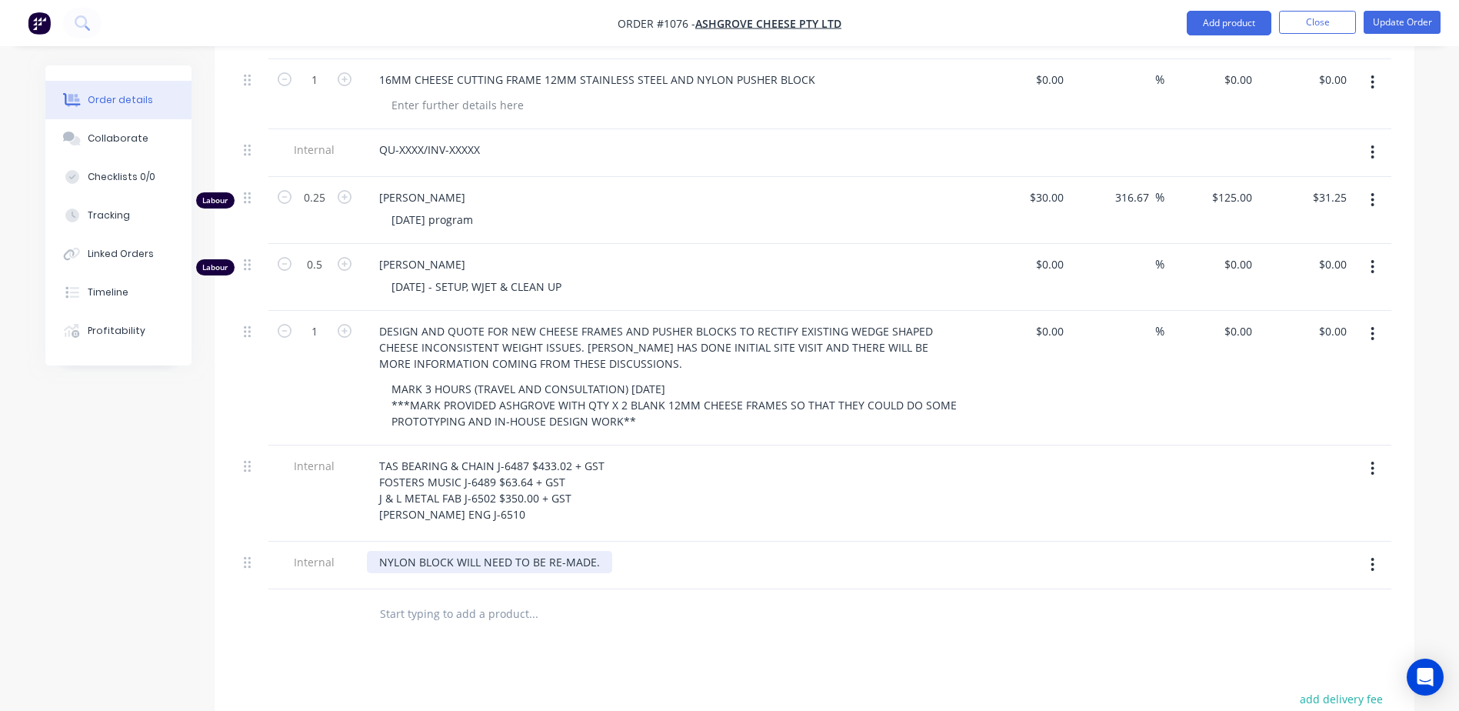
click at [603, 551] on div "NYLON BLOCK WILL NEED TO BE RE-MADE." at bounding box center [489, 562] width 245 height 22
click at [572, 621] on div "Products Show / Hide columns Add product Qty Cost Markup Price Total 1 16MM CHE…" at bounding box center [815, 498] width 1200 height 1051
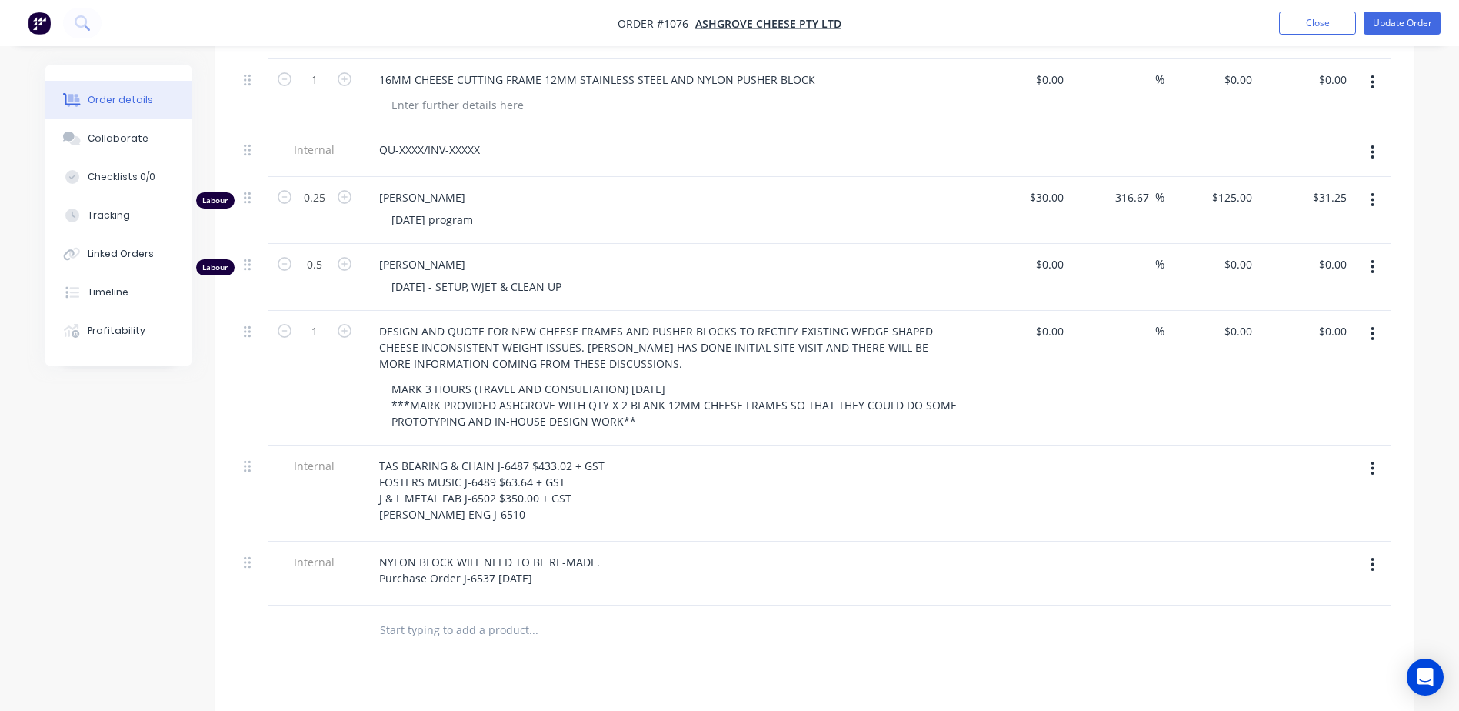
scroll to position [0, 0]
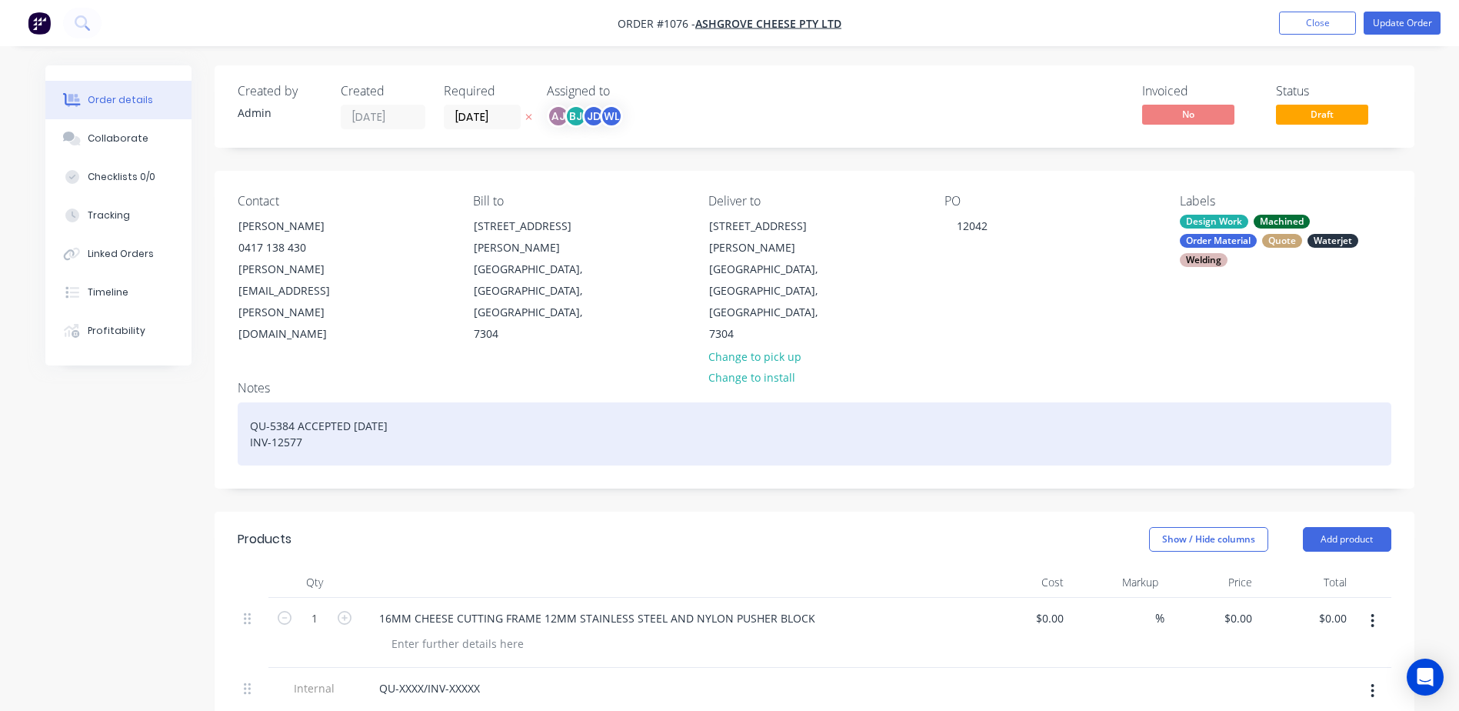
click at [290, 402] on div "QU-5384 ACCEPTED [DATE] INV-12577" at bounding box center [815, 433] width 1154 height 63
paste div
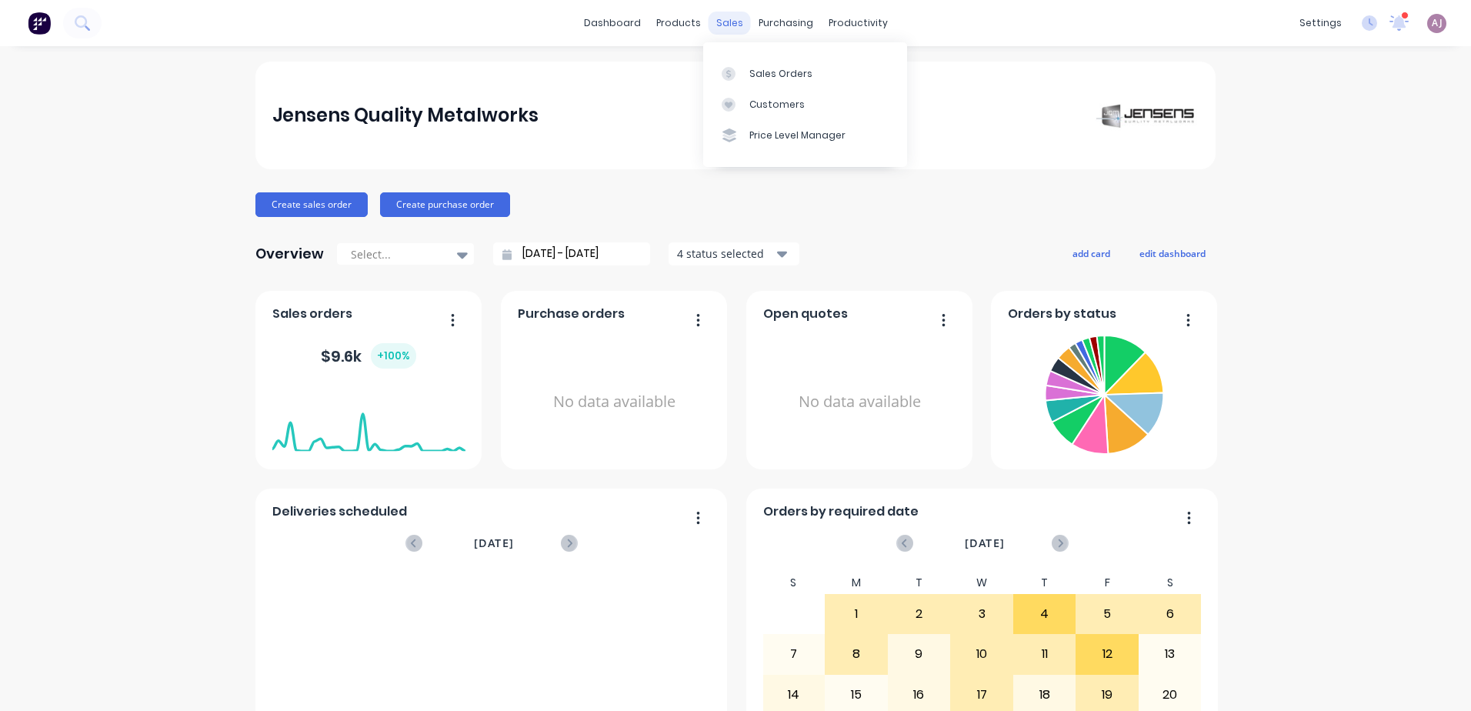
click at [727, 22] on div "sales" at bounding box center [729, 23] width 42 height 23
click at [746, 67] on link "Sales Orders" at bounding box center [805, 73] width 204 height 31
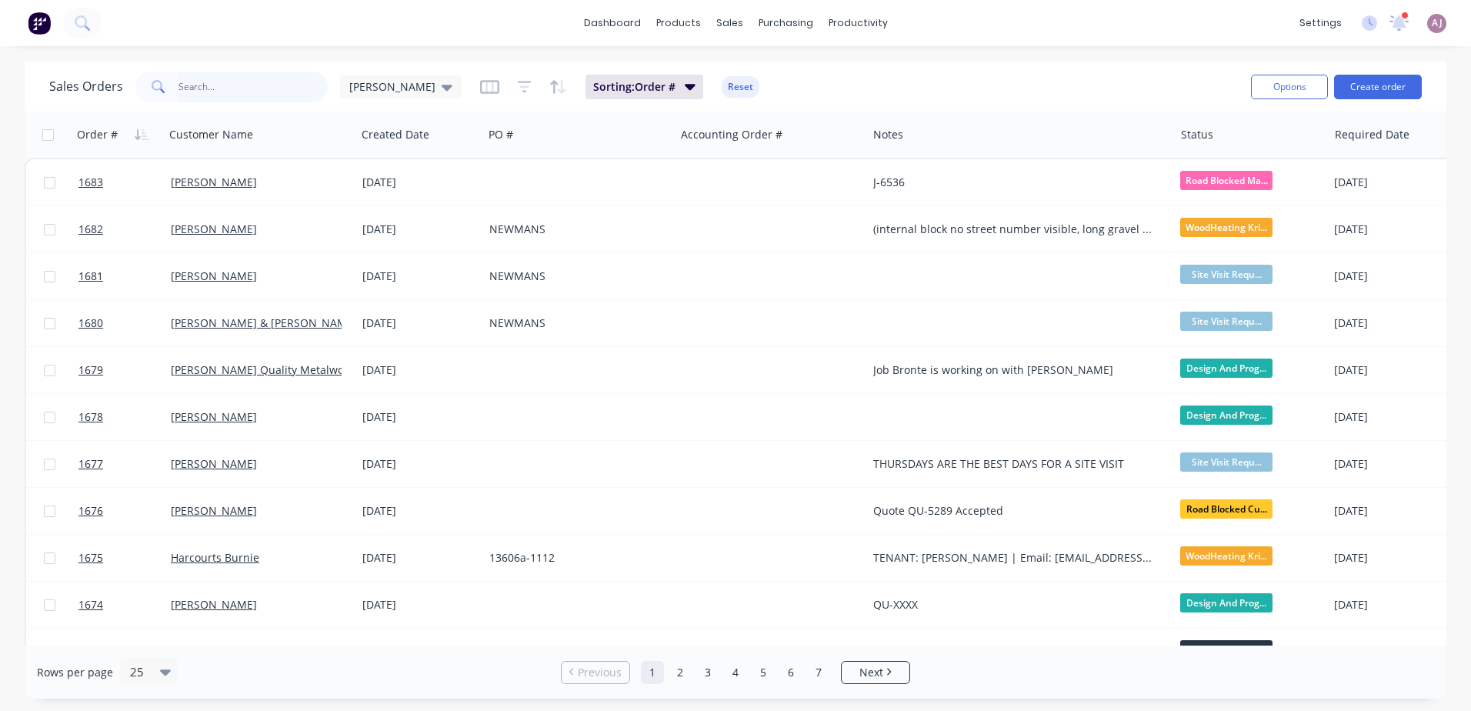
click at [179, 88] on input "text" at bounding box center [253, 87] width 150 height 31
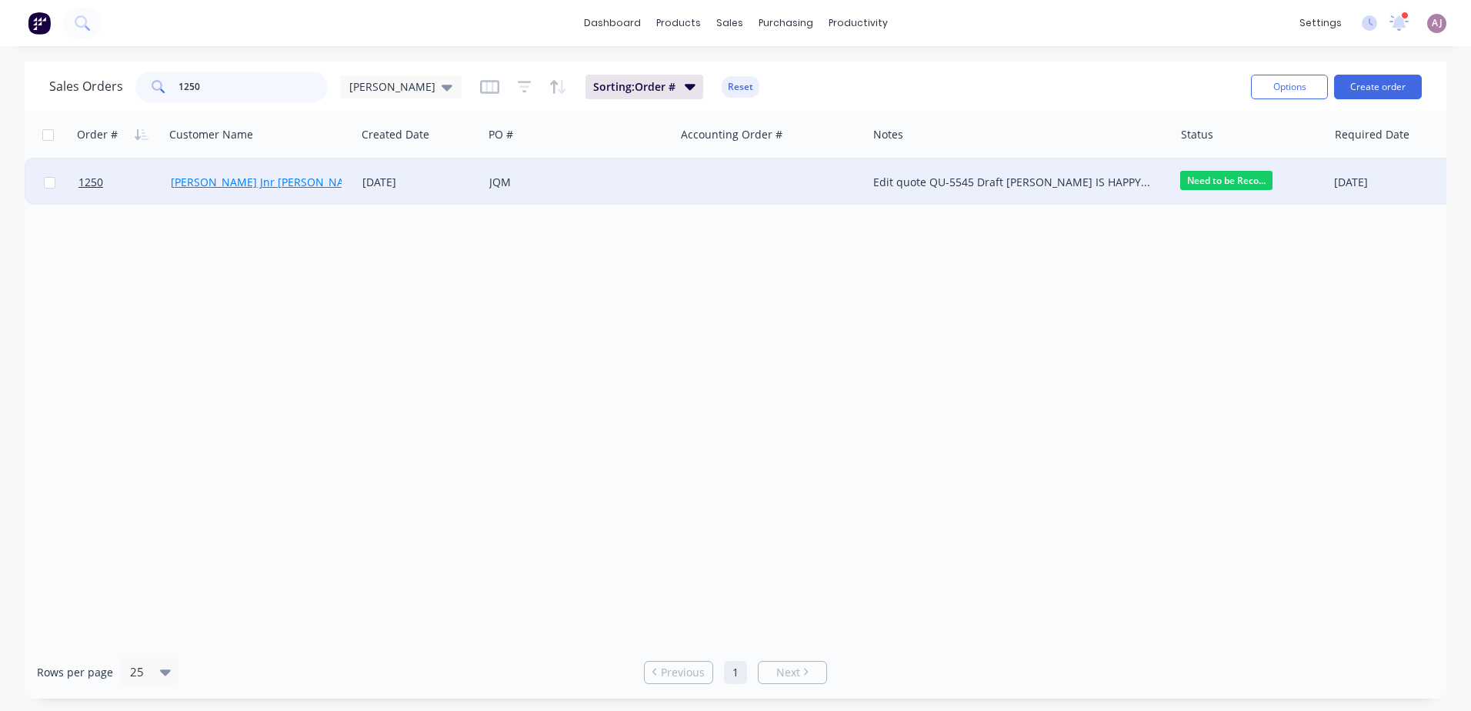
type input "1250"
click at [210, 182] on link "John Jnr De Bruyn" at bounding box center [267, 182] width 193 height 15
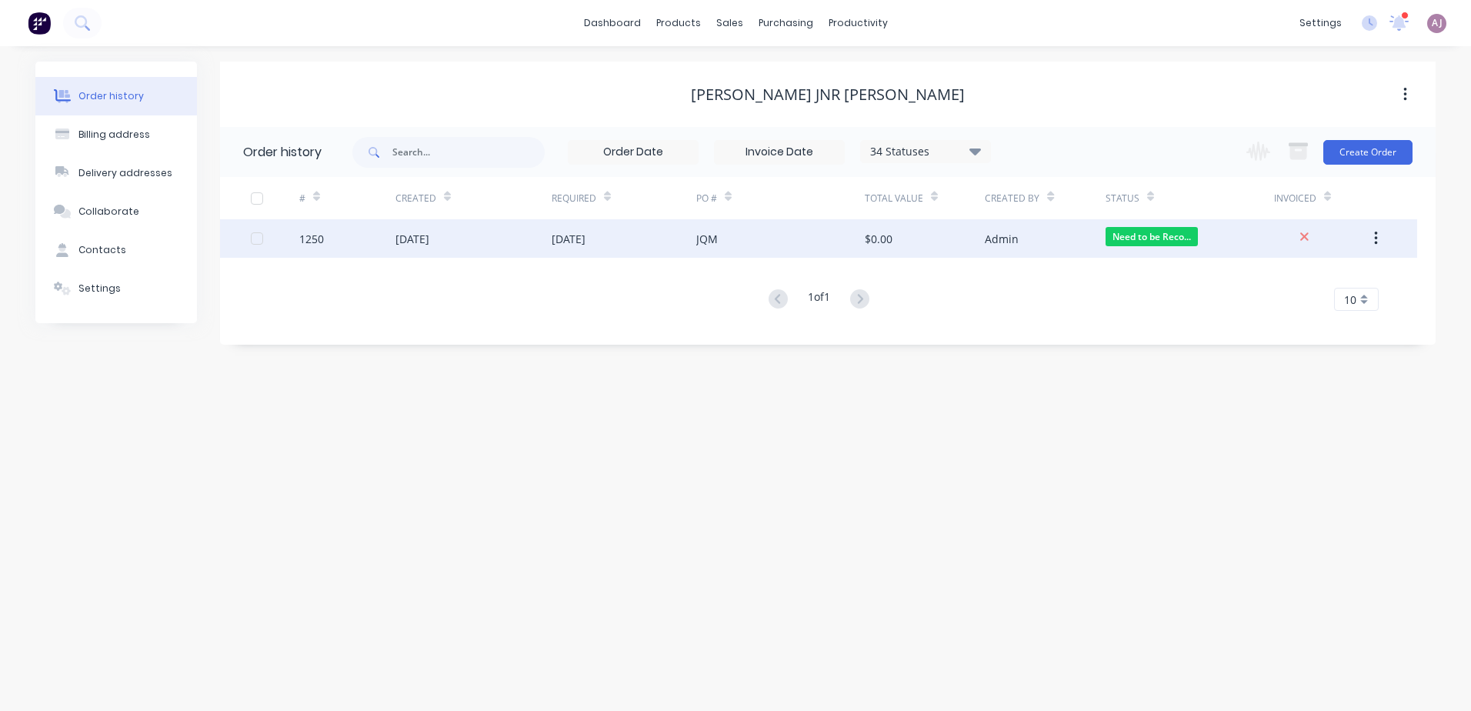
click at [424, 232] on div "24 Apr 2025" at bounding box center [412, 239] width 34 height 16
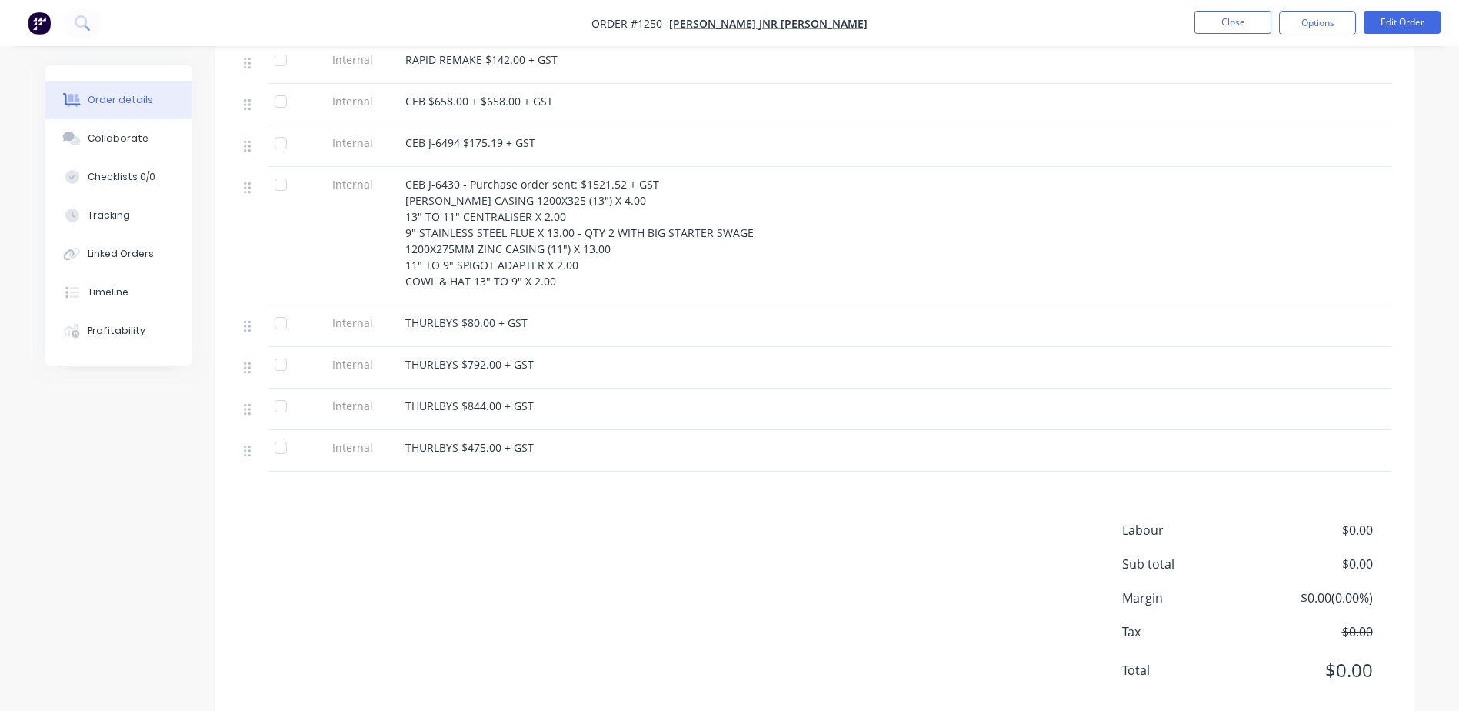
scroll to position [1143, 0]
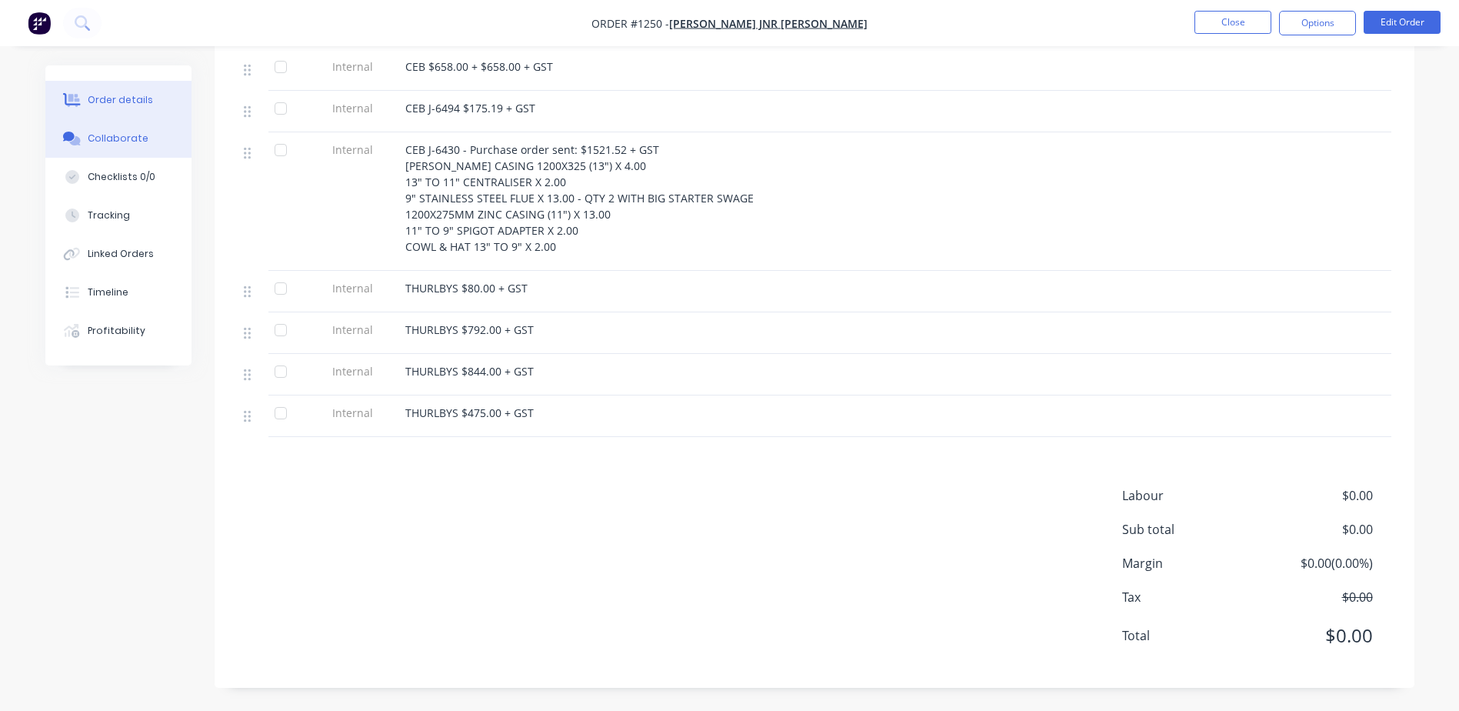
click at [155, 136] on button "Collaborate" at bounding box center [118, 138] width 146 height 38
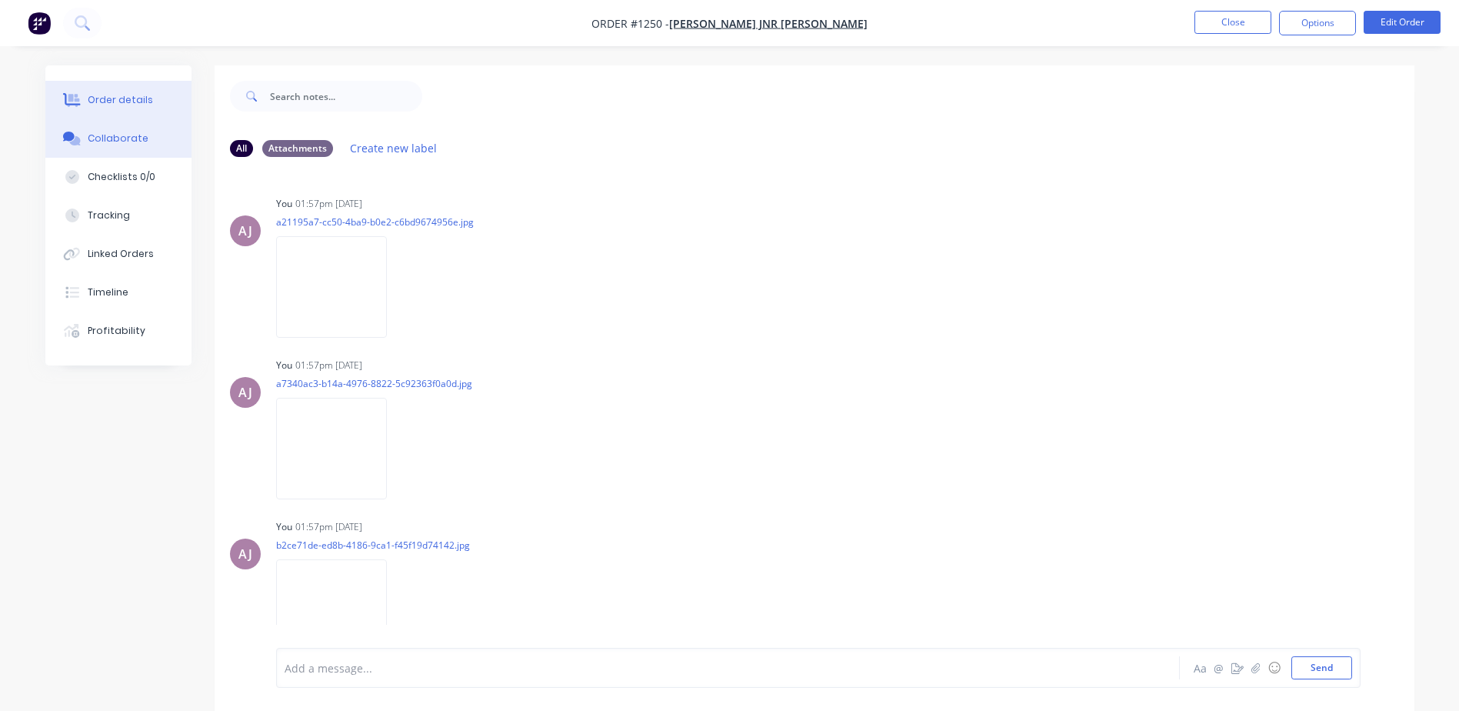
click at [156, 96] on button "Order details" at bounding box center [118, 100] width 146 height 38
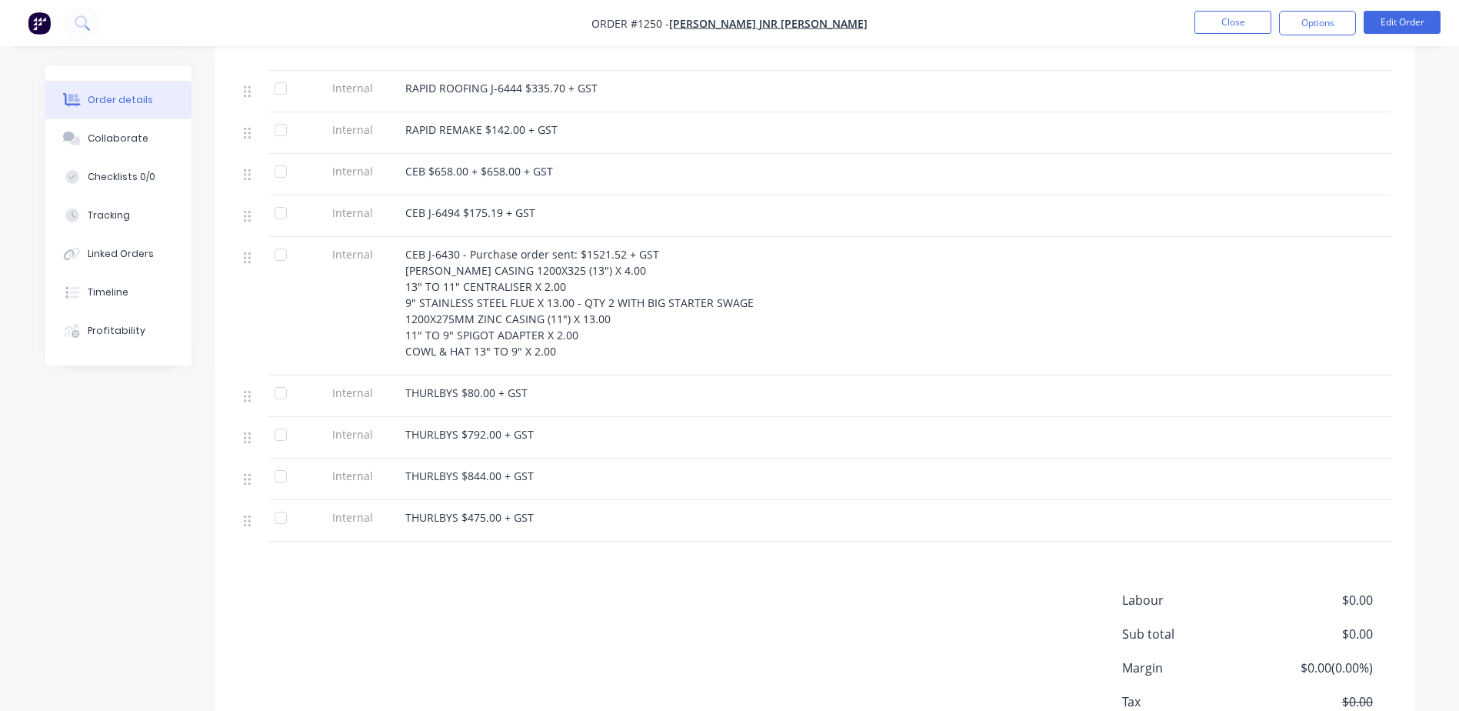
scroll to position [1143, 0]
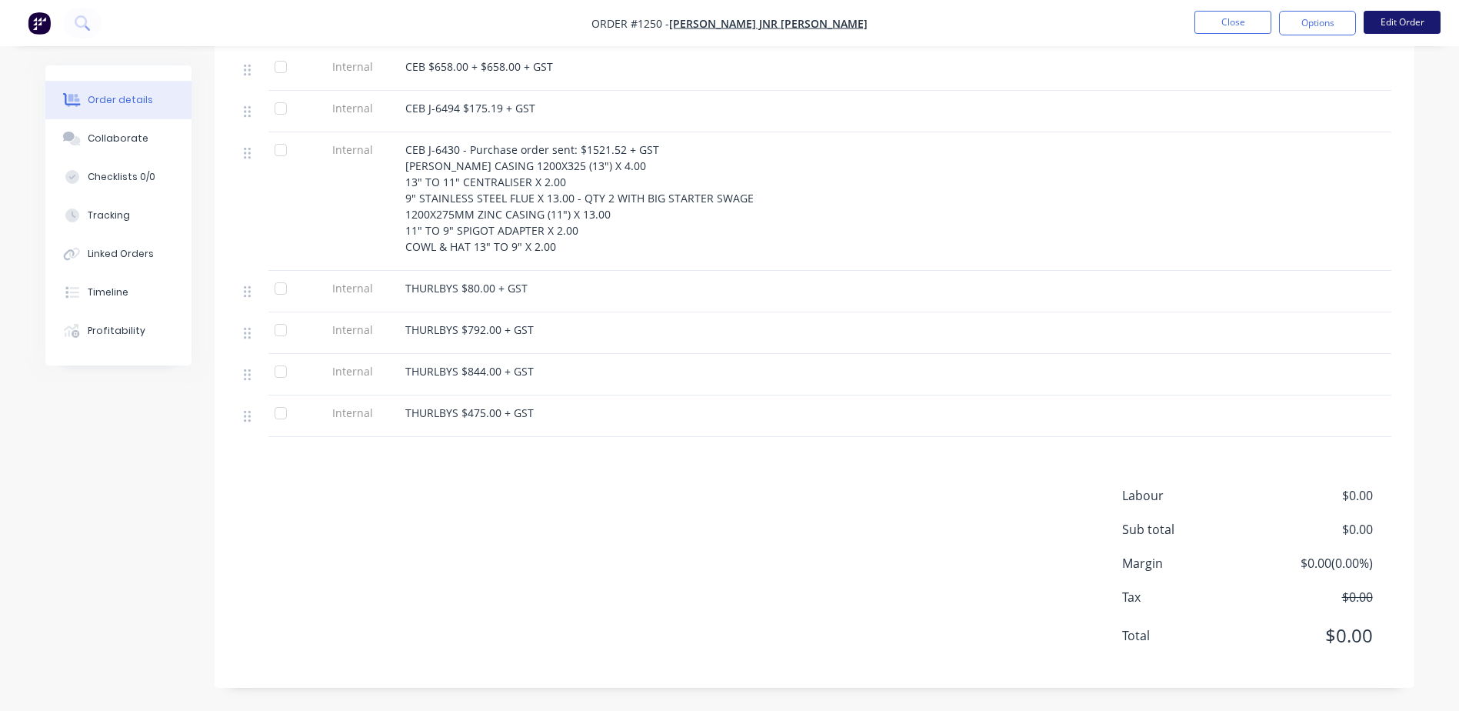
click at [1391, 23] on button "Edit Order" at bounding box center [1402, 22] width 77 height 23
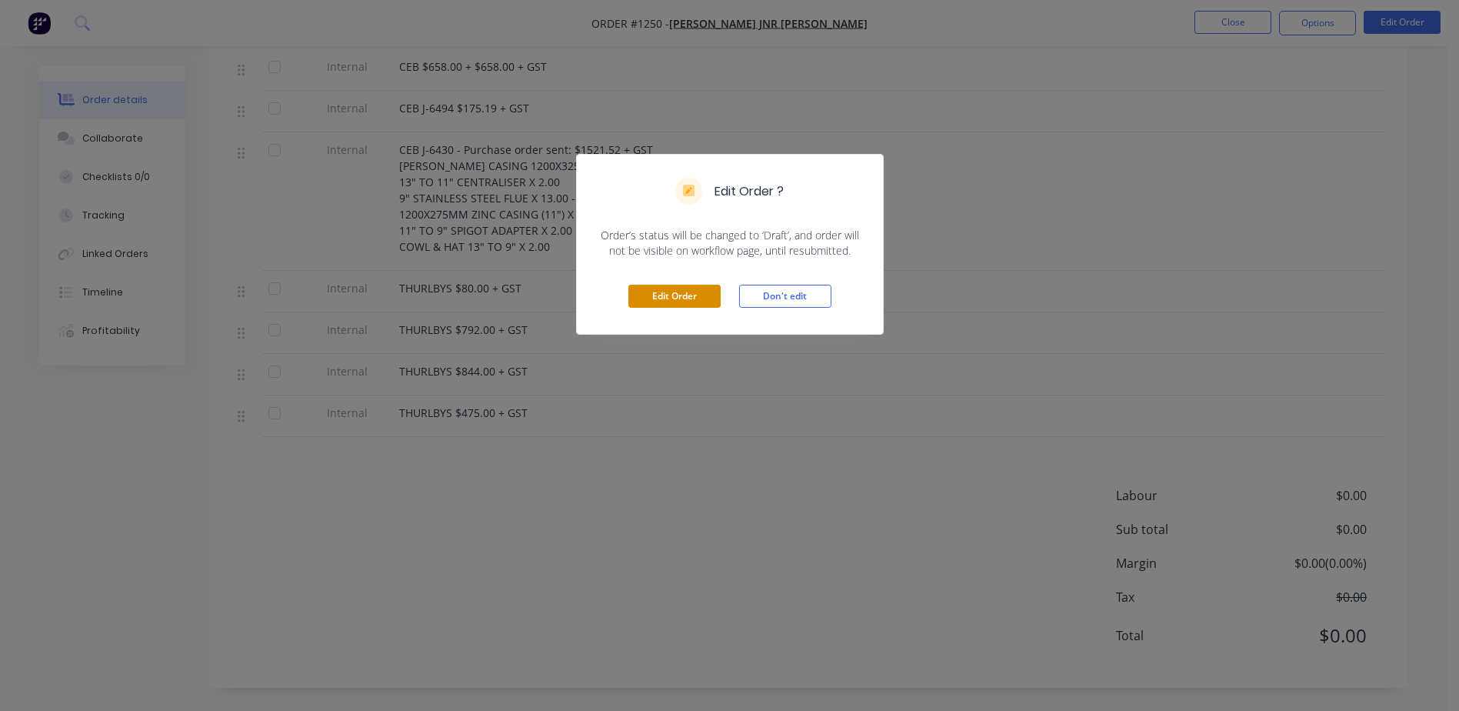
click at [649, 298] on button "Edit Order" at bounding box center [674, 296] width 92 height 23
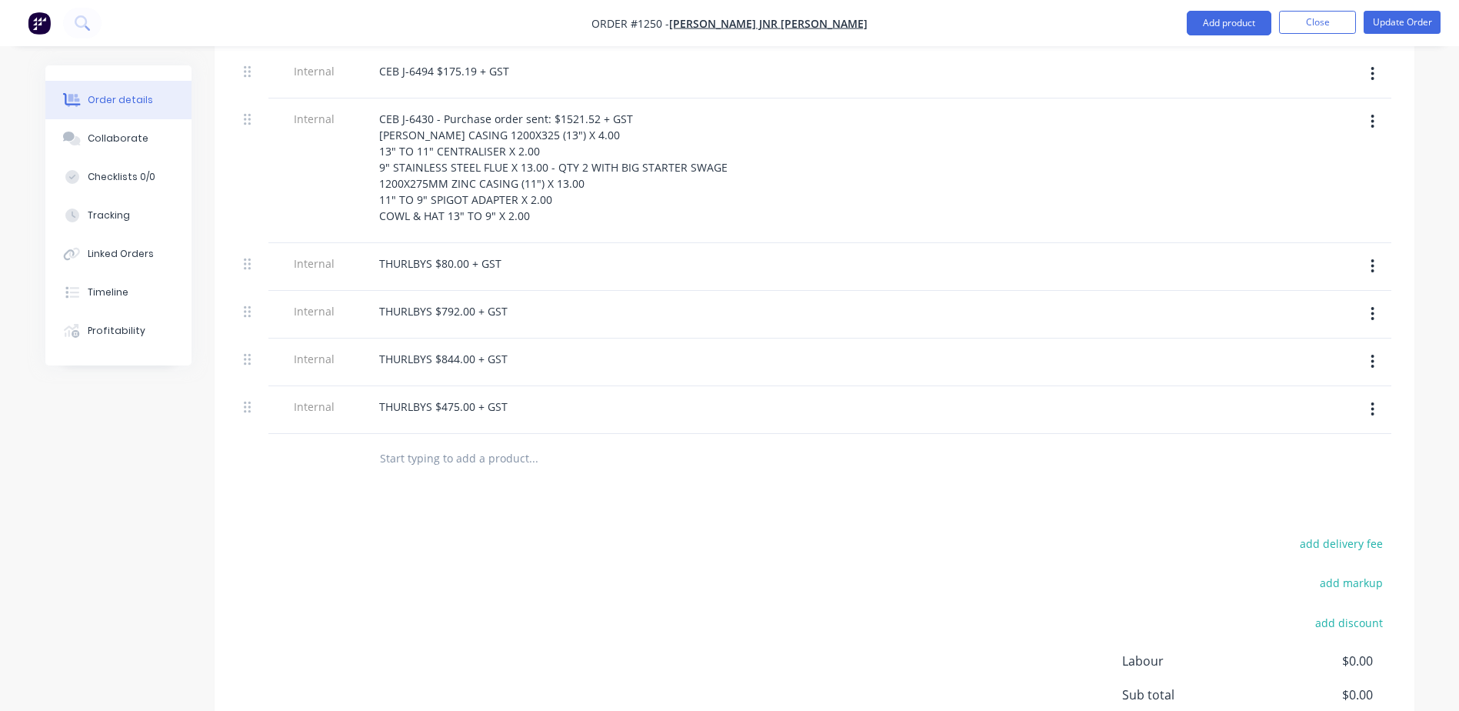
scroll to position [1441, 0]
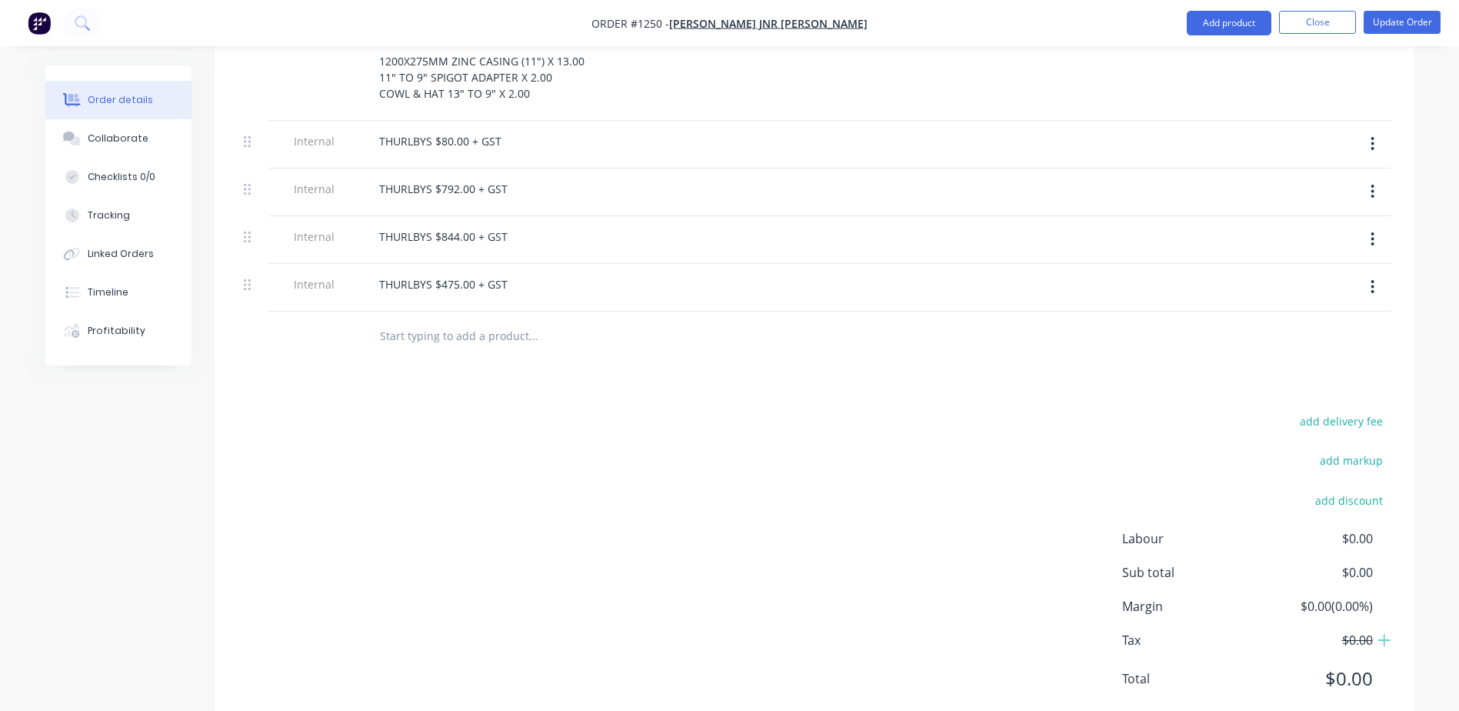
click at [456, 321] on input "text" at bounding box center [533, 336] width 308 height 31
type input "KRIS NOTES:"
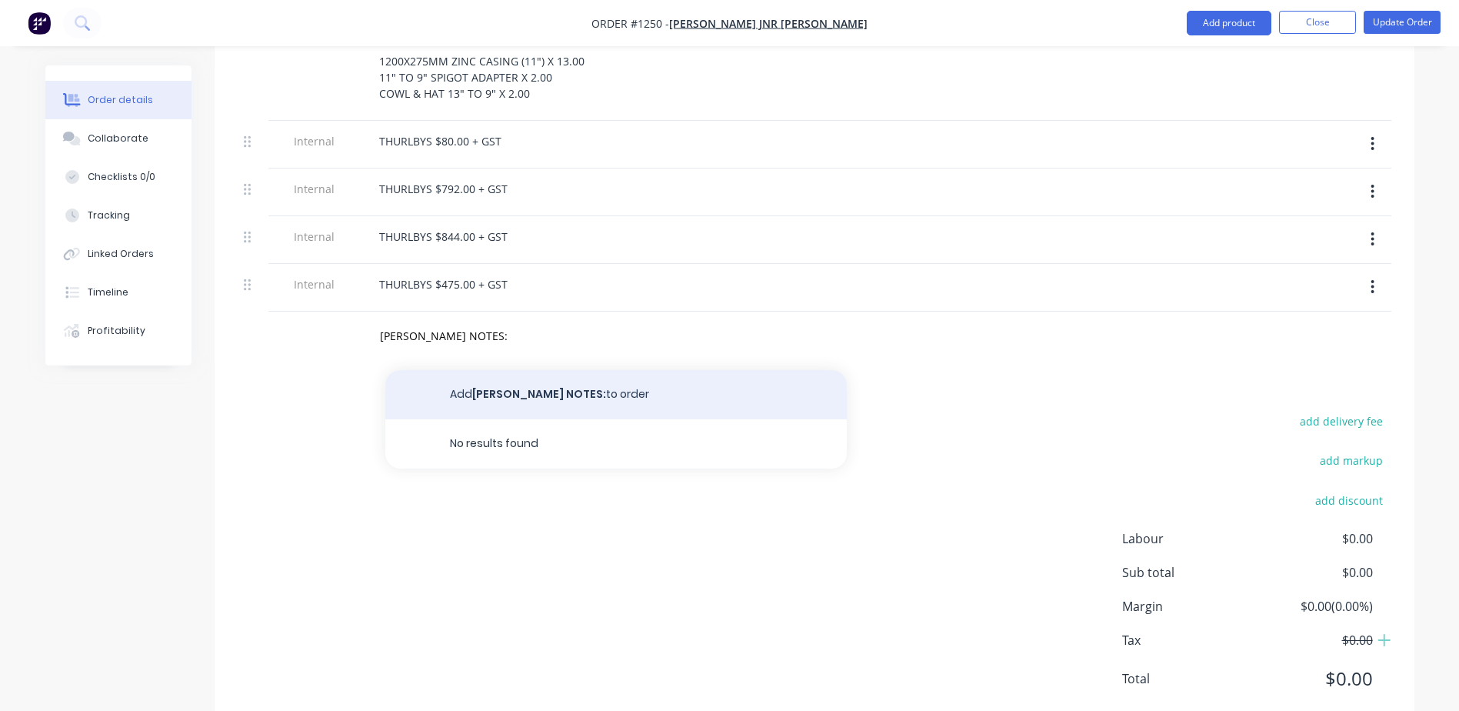
click at [484, 370] on button "Add KRIS NOTES: to order" at bounding box center [615, 394] width 461 height 49
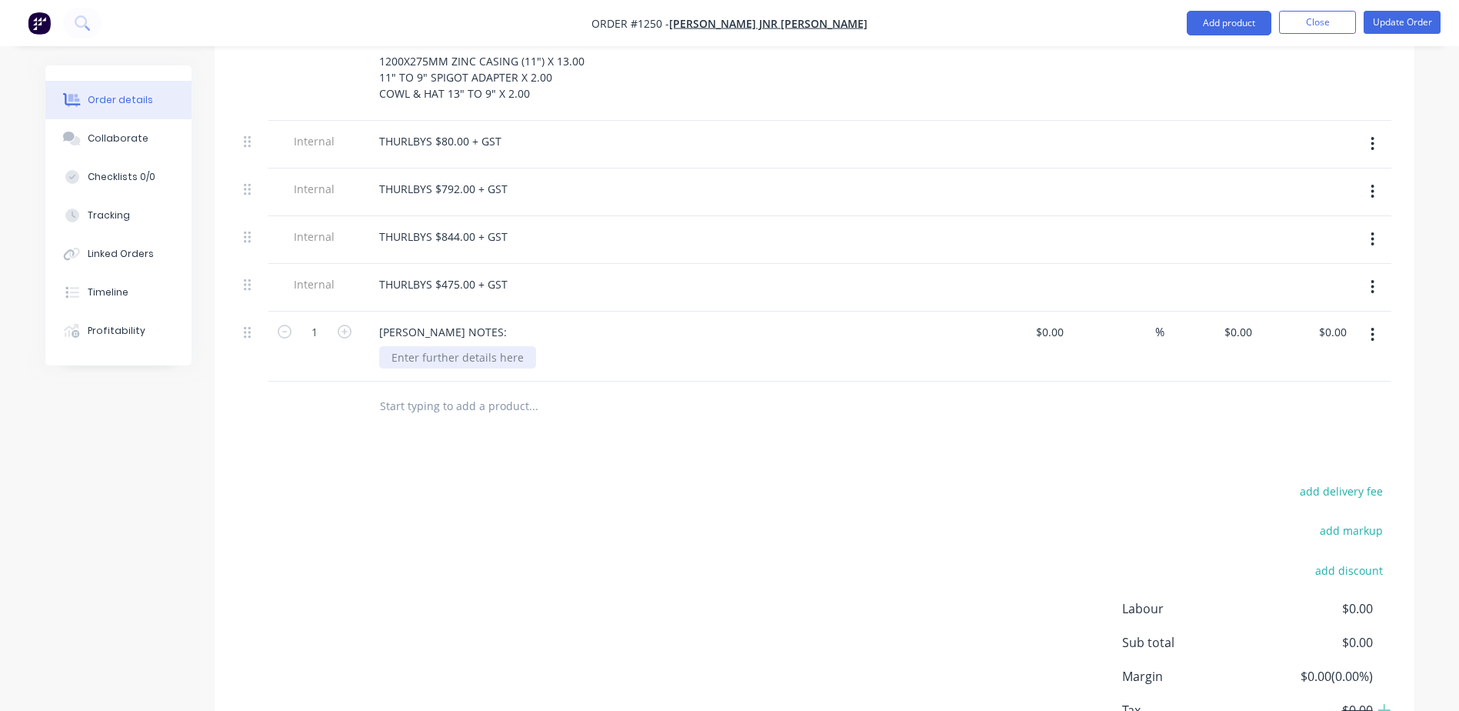
click at [448, 346] on div at bounding box center [457, 357] width 157 height 22
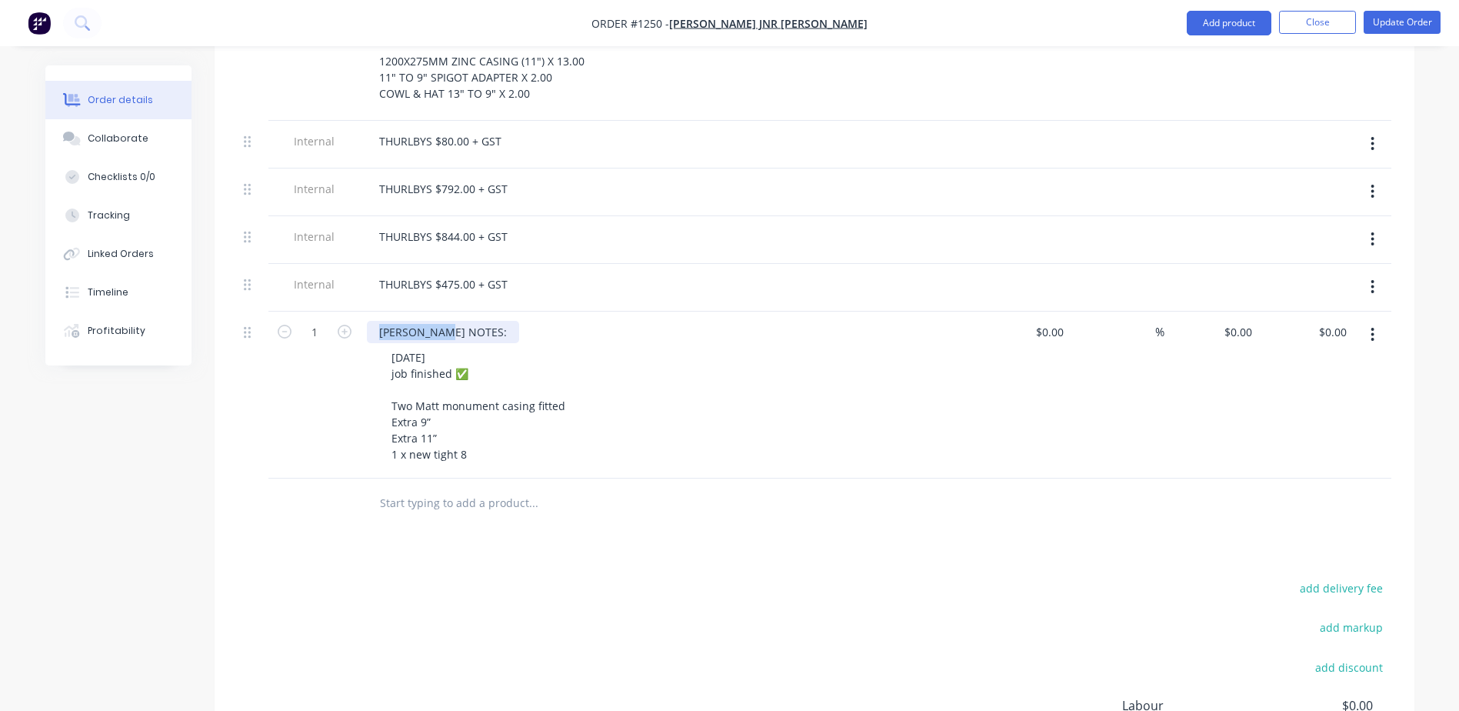
drag, startPoint x: 379, startPoint y: 292, endPoint x: 492, endPoint y: 290, distance: 113.1
click at [492, 321] on div "KRIS NOTES:" at bounding box center [668, 332] width 603 height 22
copy div "KRIS NOTES:"
click at [414, 488] on input "text" at bounding box center [533, 503] width 308 height 31
paste input "KRIS NOTES:"
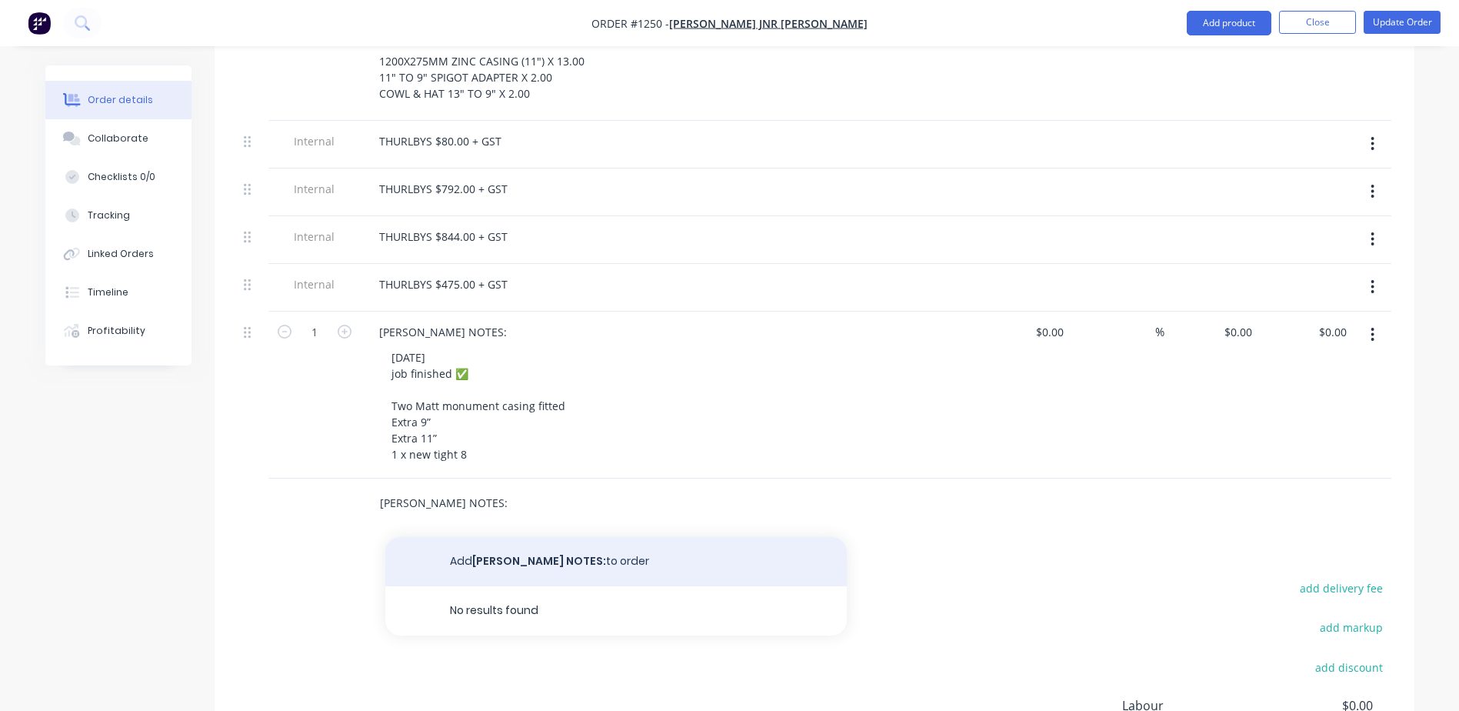
type input "KRIS NOTES:"
click at [474, 537] on button "Add KRIS NOTES: to order" at bounding box center [615, 561] width 461 height 49
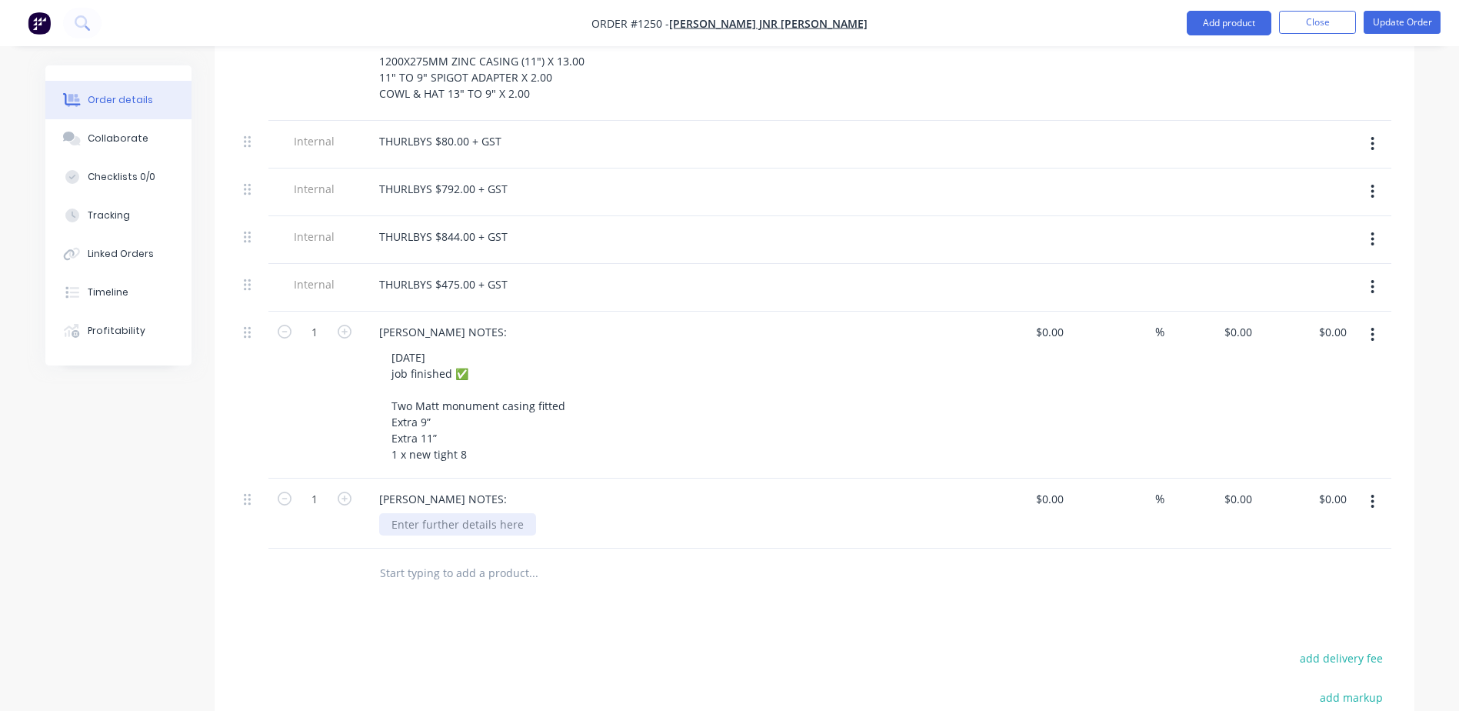
click at [427, 513] on div at bounding box center [457, 524] width 157 height 22
click at [425, 513] on div "JULY31" at bounding box center [408, 524] width 58 height 22
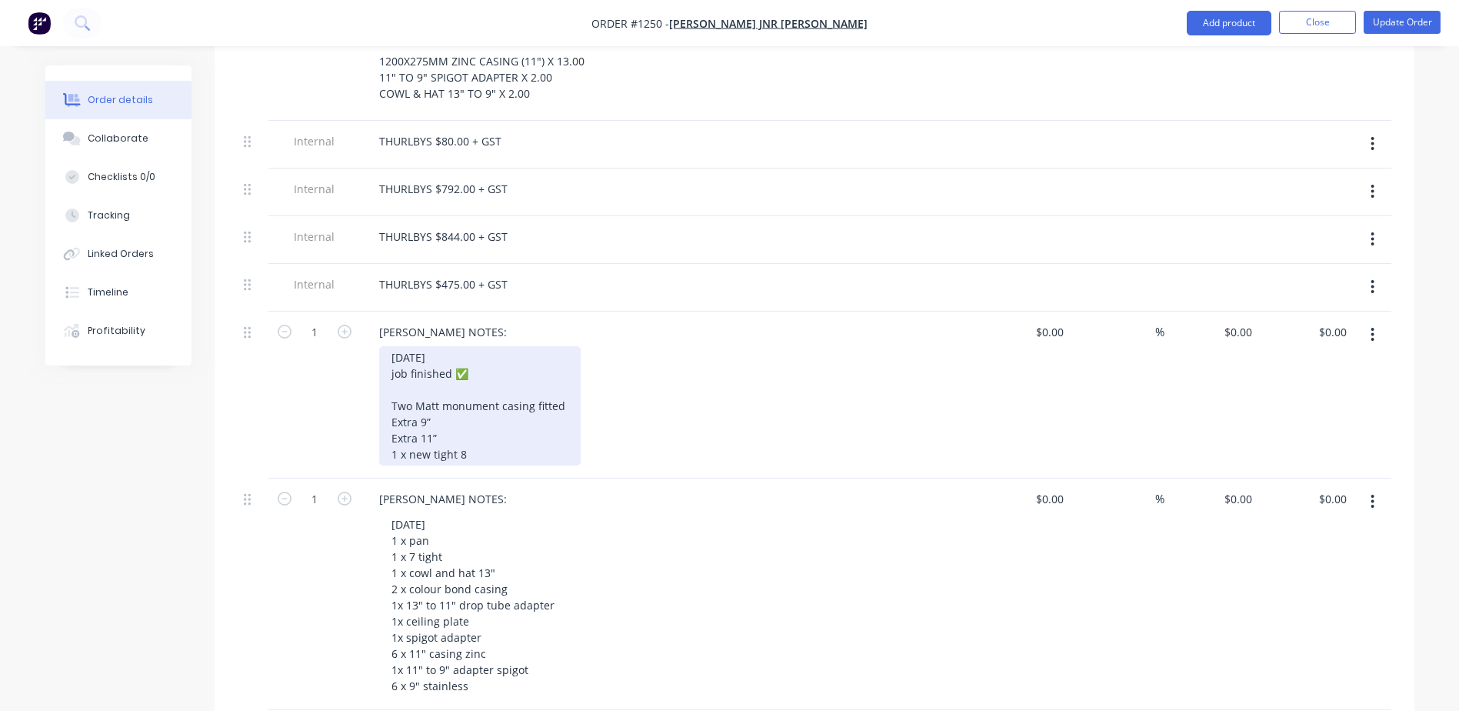
click at [488, 416] on div "AUGUST 18 job finished ✅ Two Matt monument casing fitted Extra 9” Extra 11” 1 x…" at bounding box center [480, 405] width 202 height 119
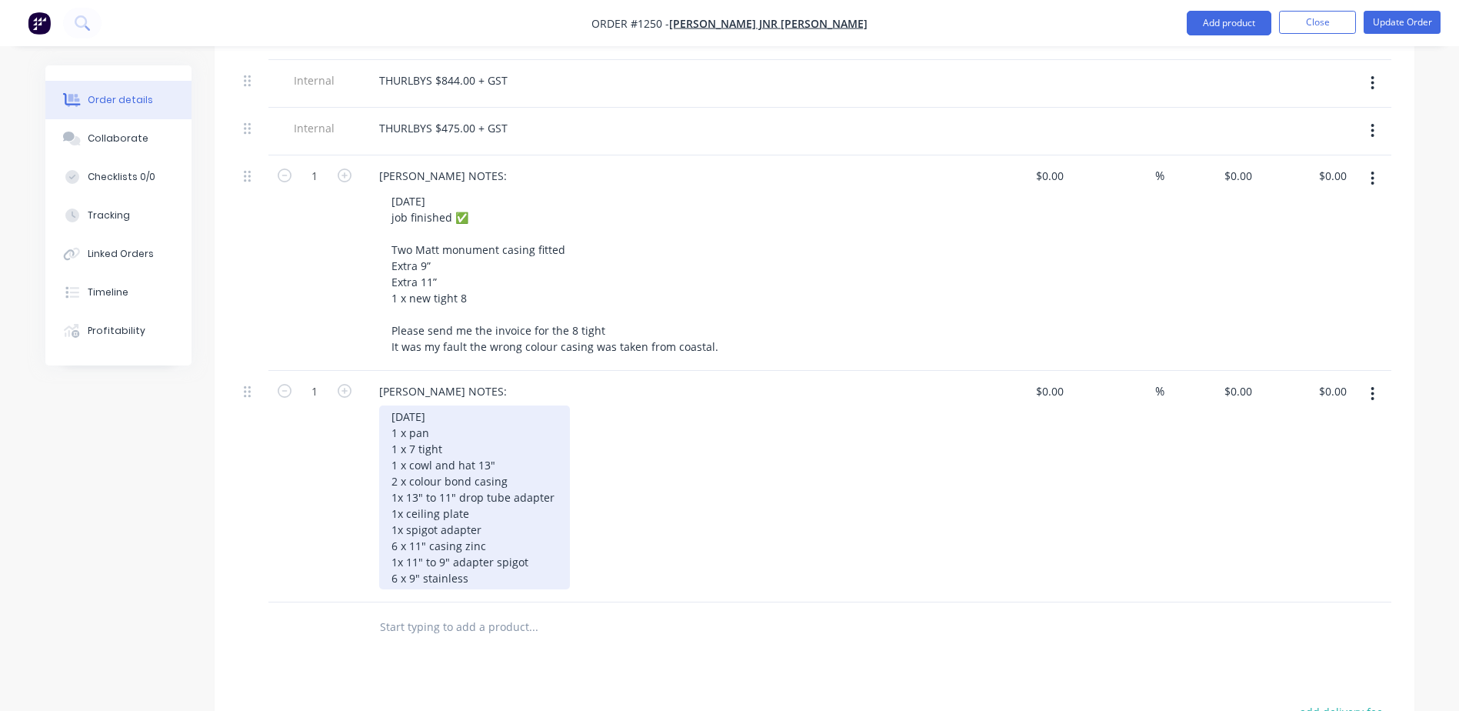
scroll to position [1888, 0]
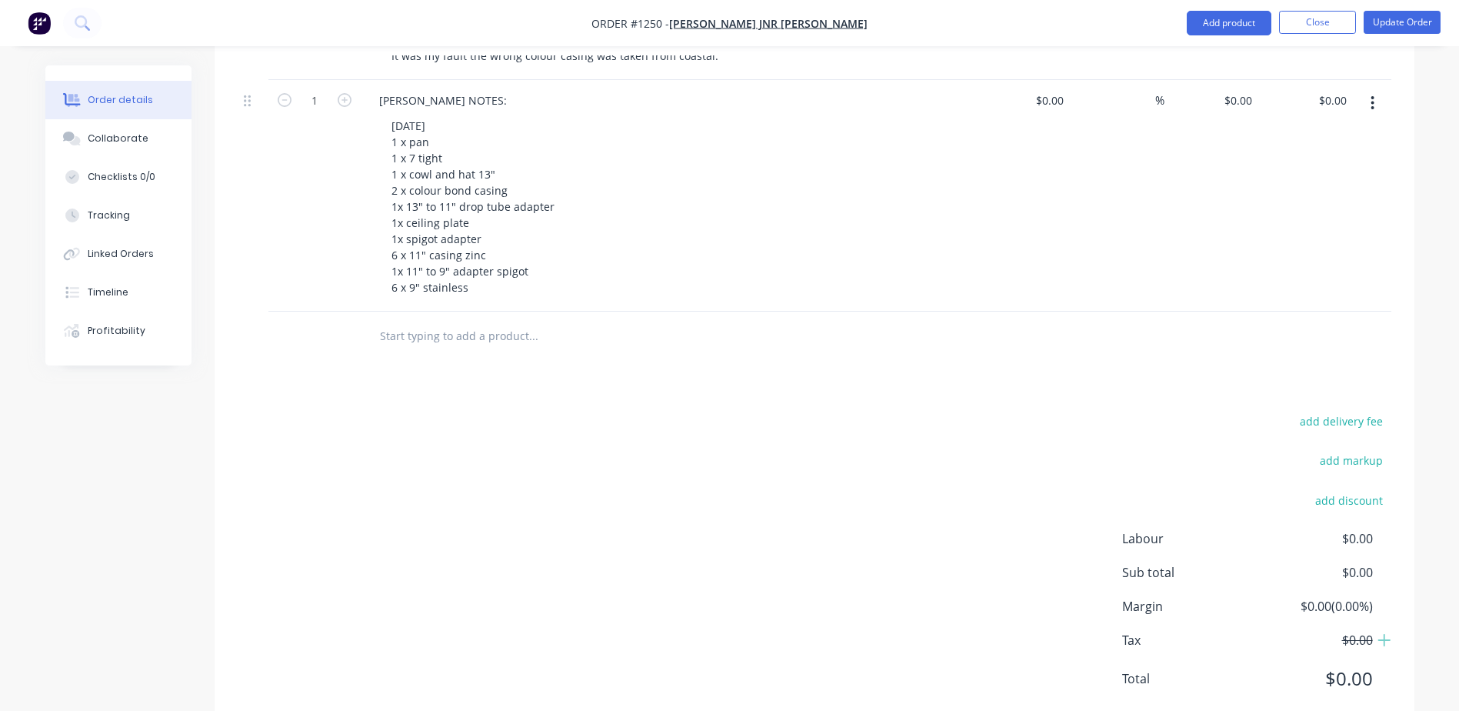
click at [472, 321] on input "text" at bounding box center [533, 336] width 308 height 31
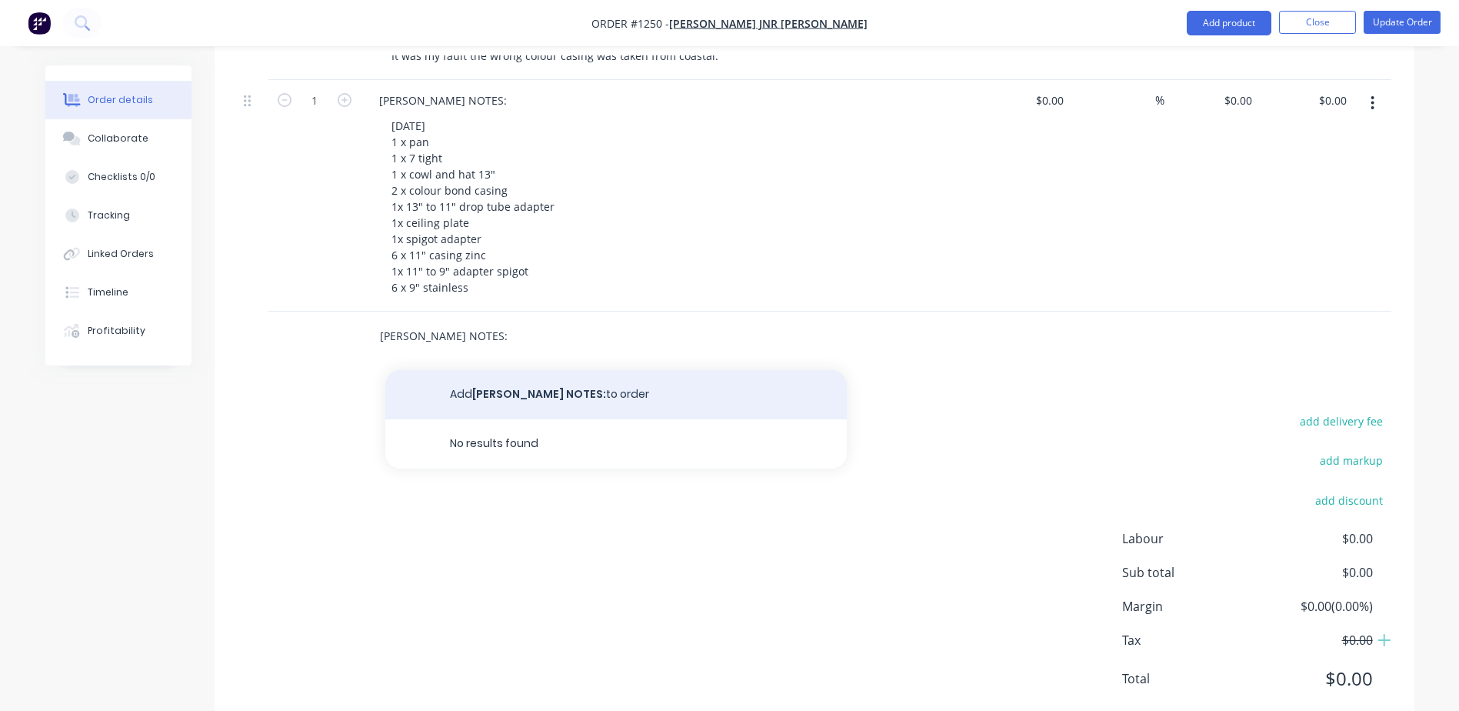
type input "KRIS NOTES:"
click at [488, 370] on button "Add KRIS NOTES: to order" at bounding box center [615, 394] width 461 height 49
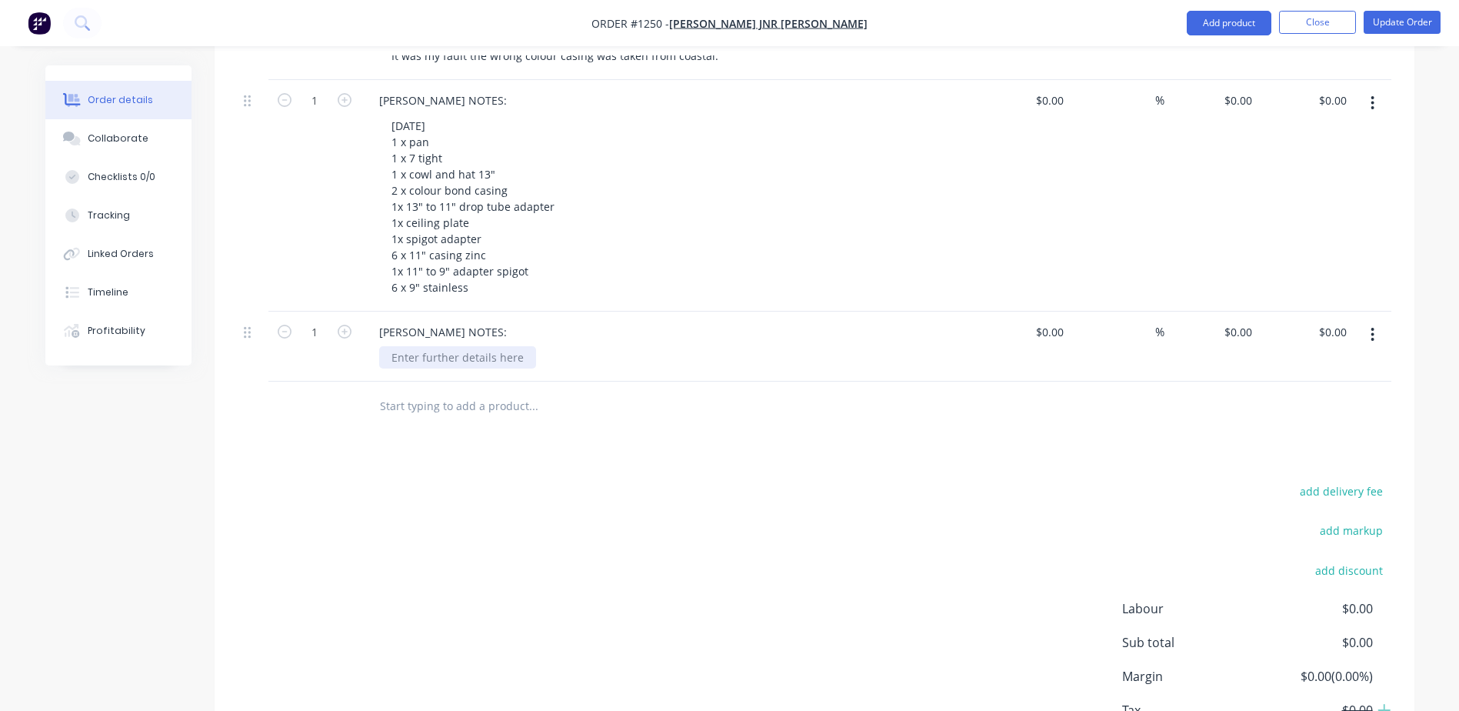
click at [425, 346] on div at bounding box center [457, 357] width 157 height 22
click at [433, 346] on div "JUNE 27" at bounding box center [408, 357] width 58 height 22
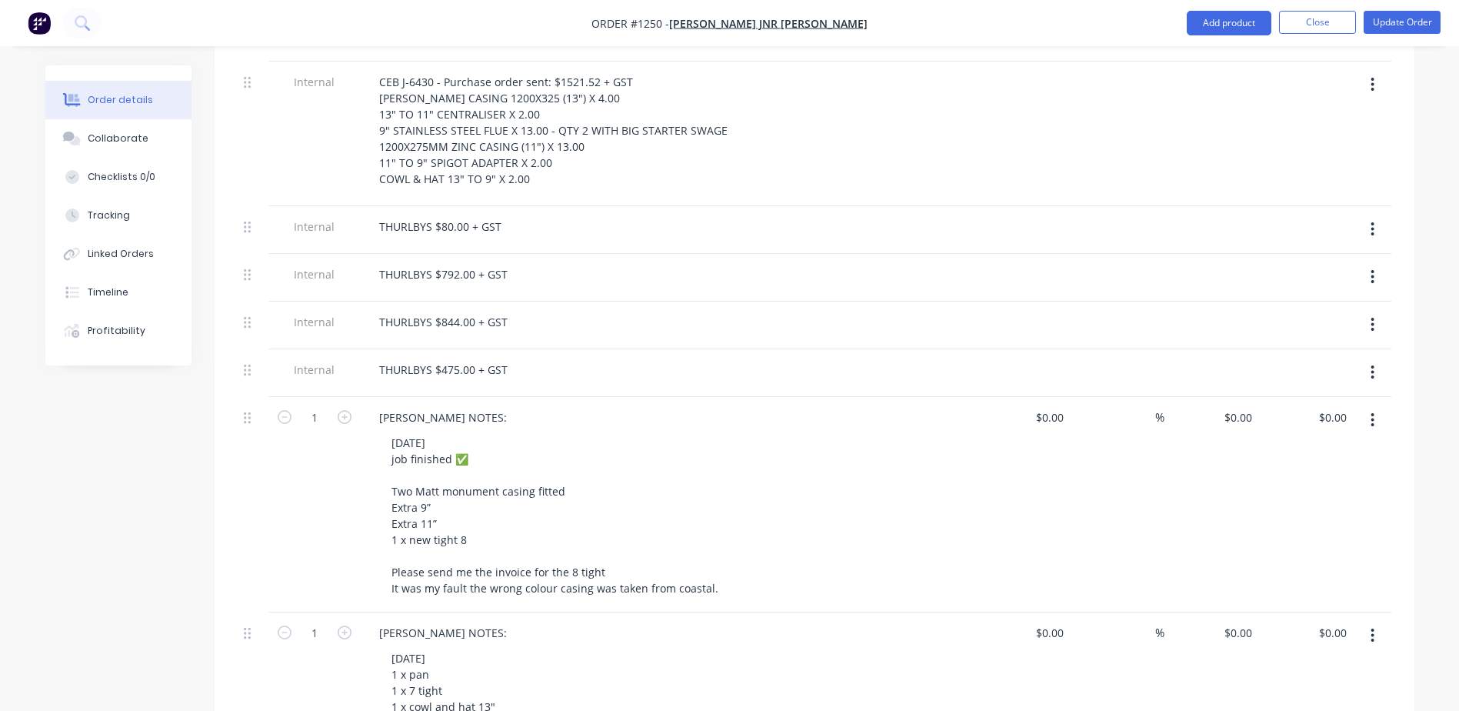
scroll to position [1326, 0]
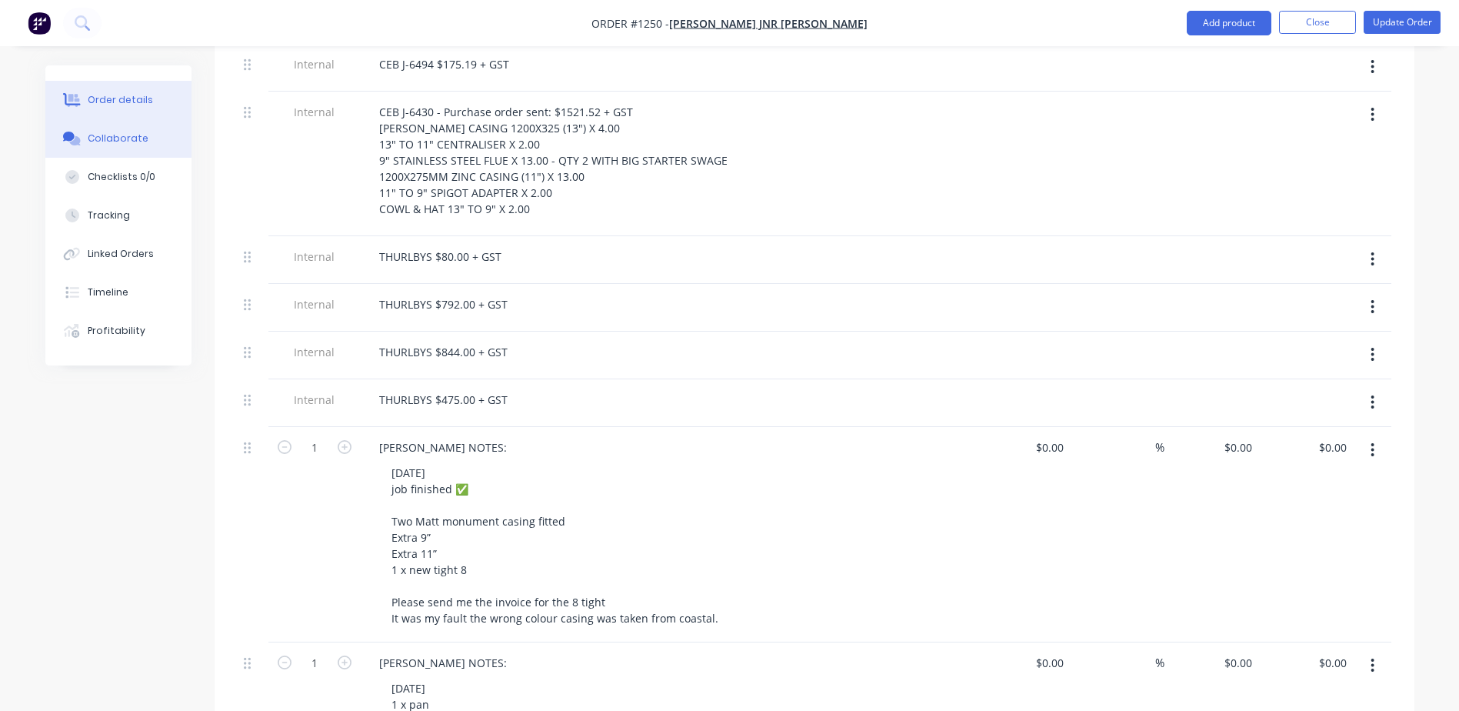
click at [121, 142] on div "Collaborate" at bounding box center [118, 139] width 61 height 14
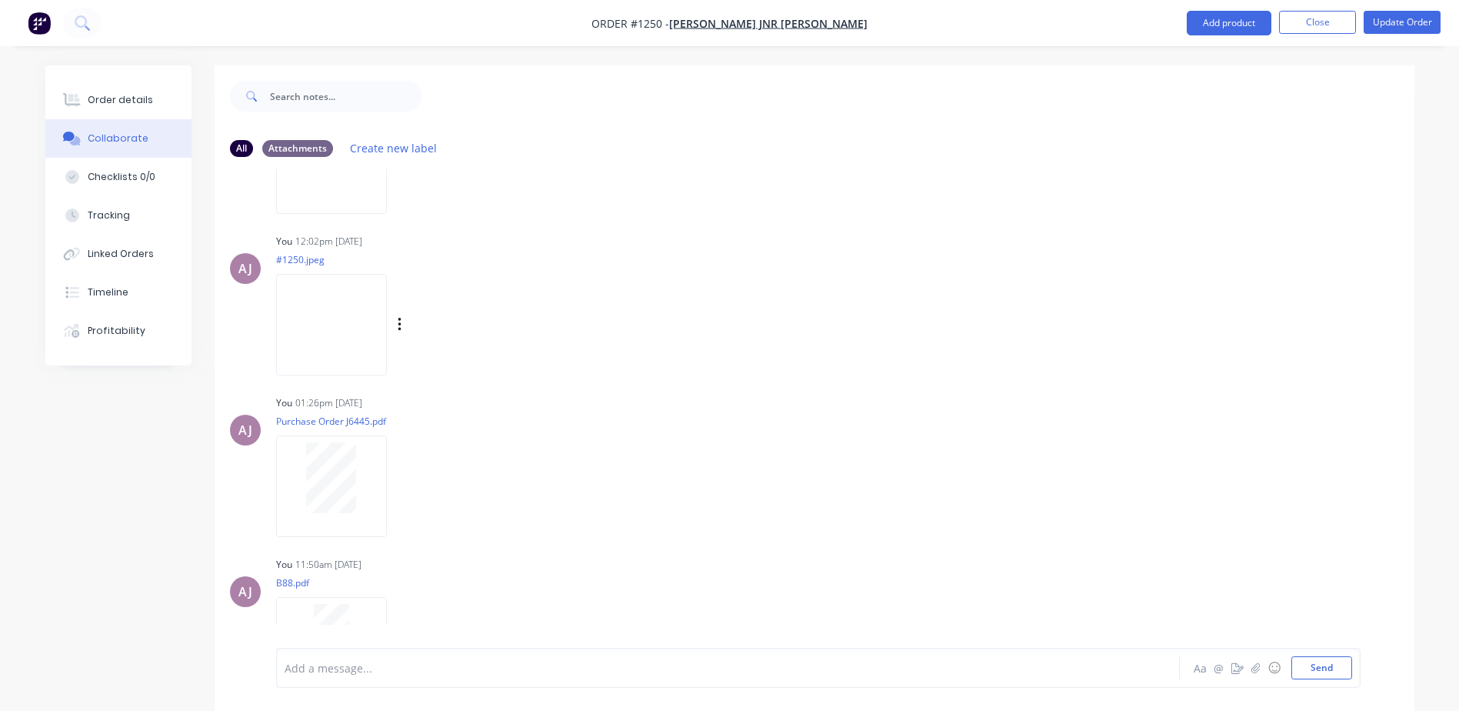
scroll to position [1308, 0]
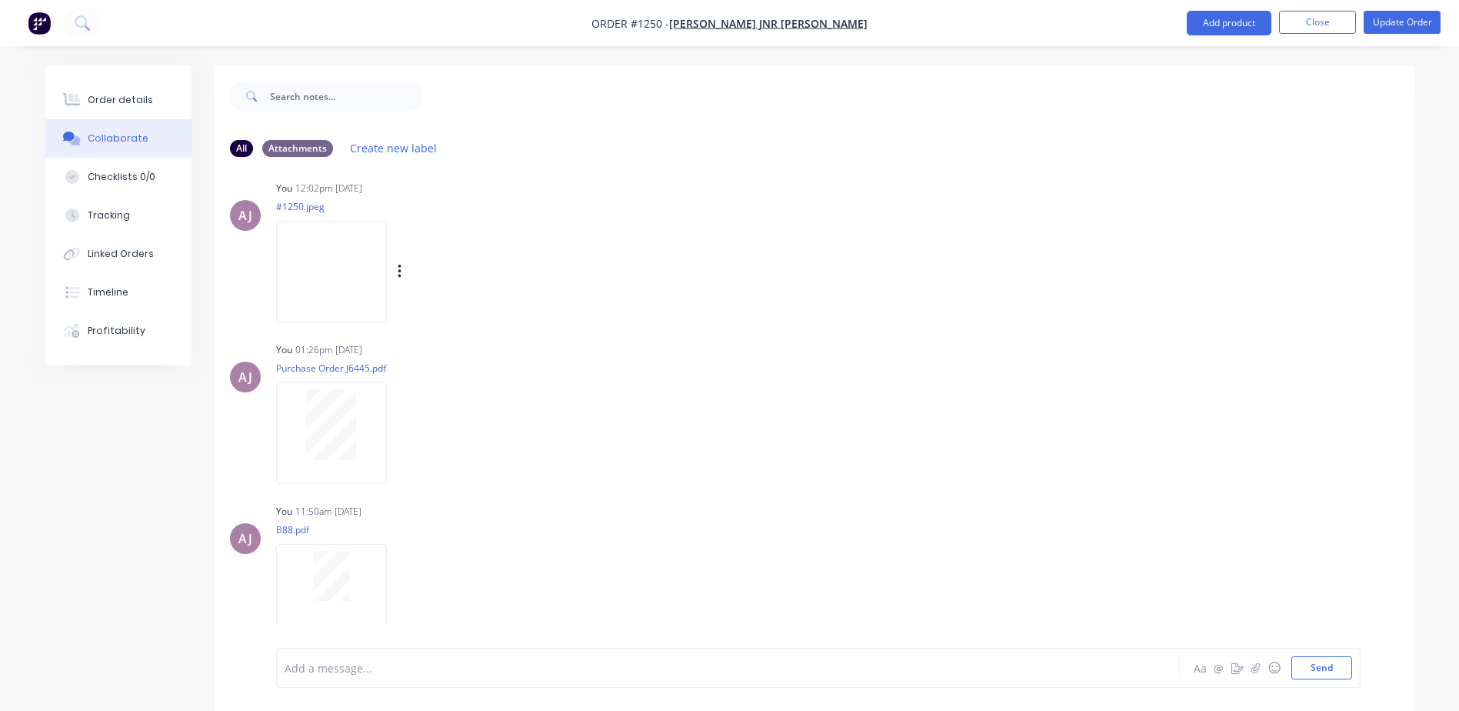
click at [331, 298] on img at bounding box center [331, 271] width 111 height 101
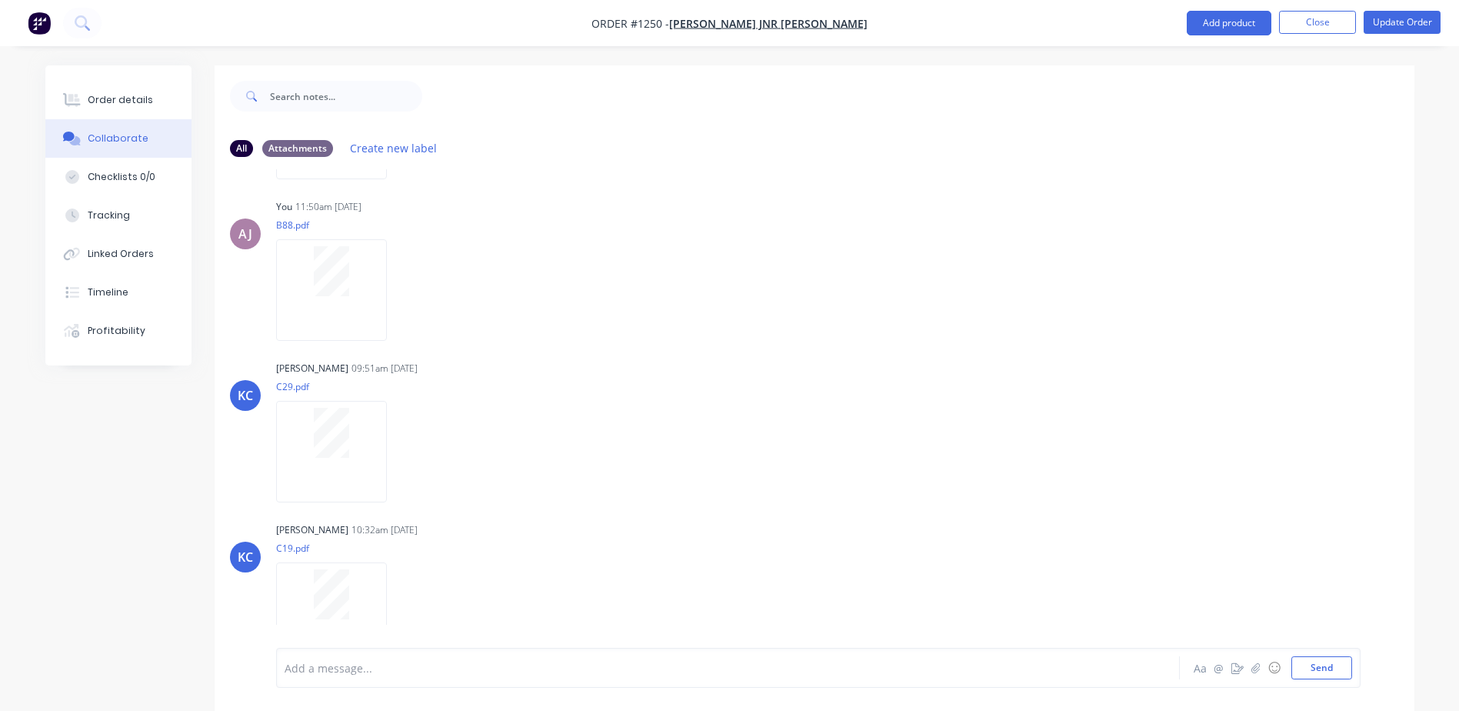
scroll to position [1615, 0]
click at [342, 464] on div at bounding box center [331, 448] width 111 height 101
click at [346, 463] on div at bounding box center [331, 448] width 111 height 101
click at [348, 549] on p "C19.pdf" at bounding box center [417, 544] width 282 height 13
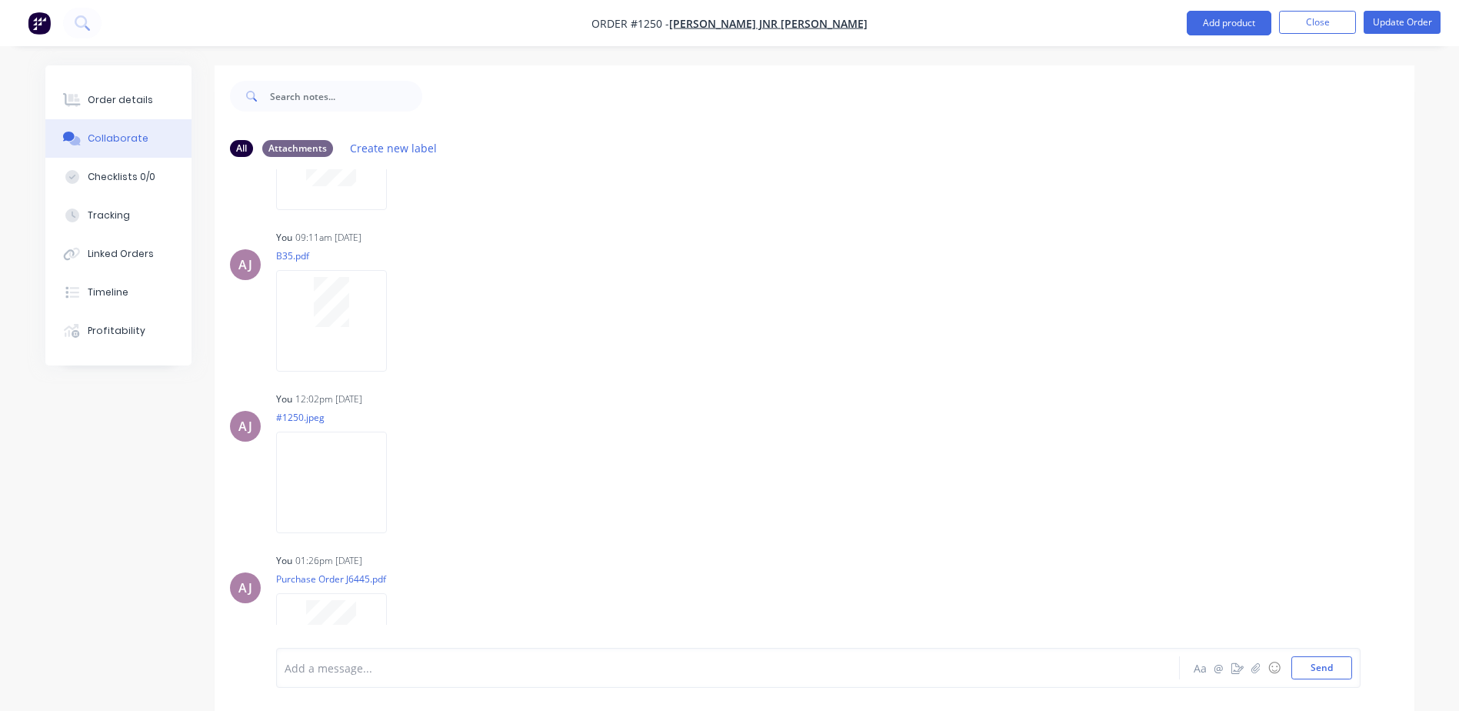
scroll to position [943, 0]
click at [345, 490] on div at bounding box center [331, 474] width 111 height 101
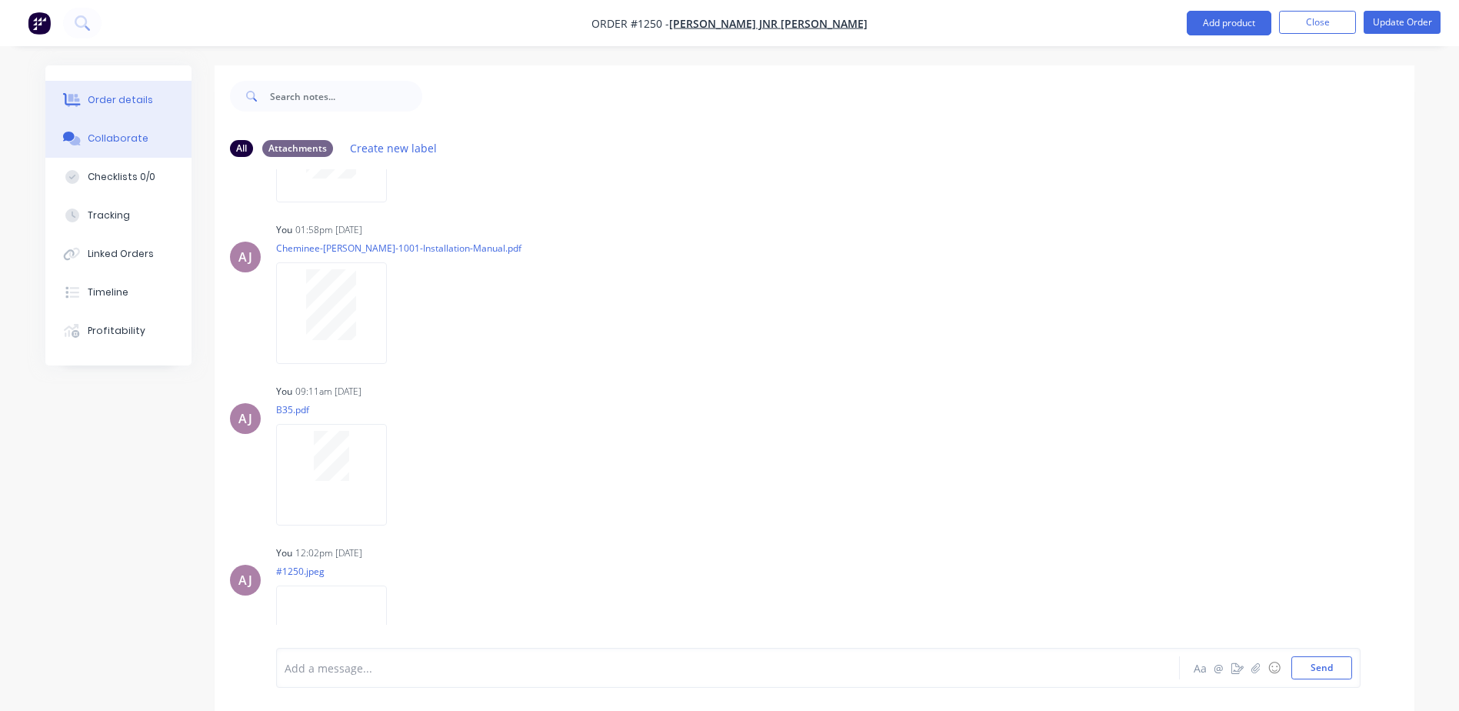
click at [126, 102] on div "Order details" at bounding box center [120, 100] width 65 height 14
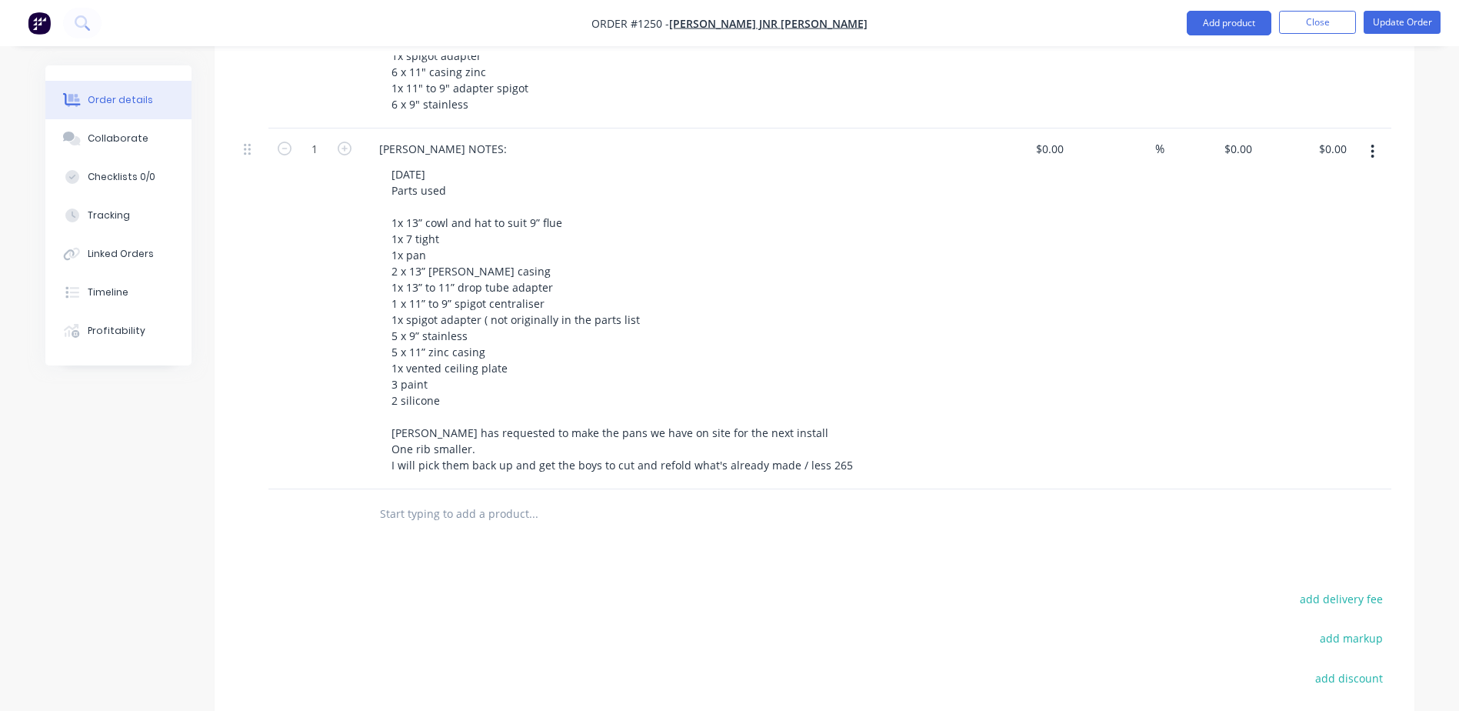
scroll to position [2077, 0]
click at [482, 493] on input "text" at bounding box center [533, 508] width 308 height 31
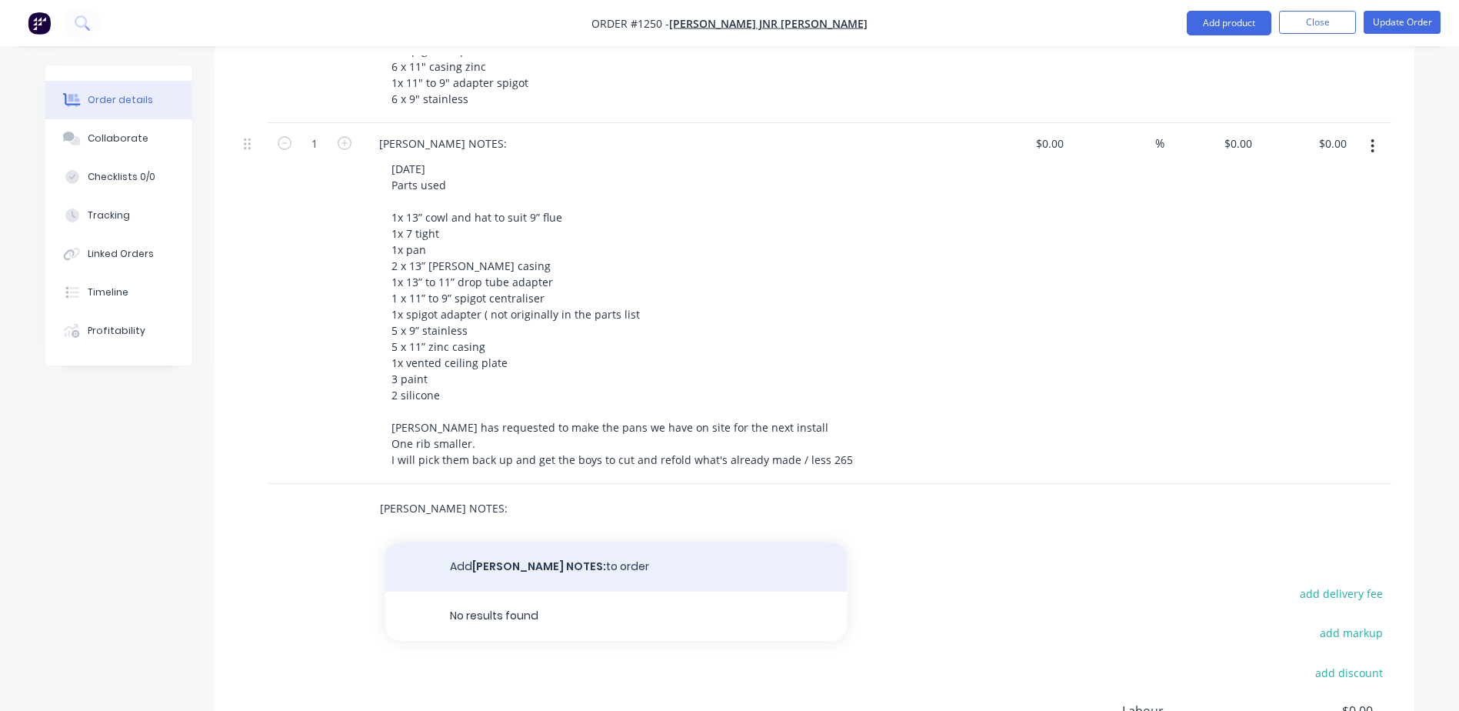
type input "KRIS NOTES:"
click at [490, 542] on button "Add KRIS NOTES: to order" at bounding box center [615, 566] width 461 height 49
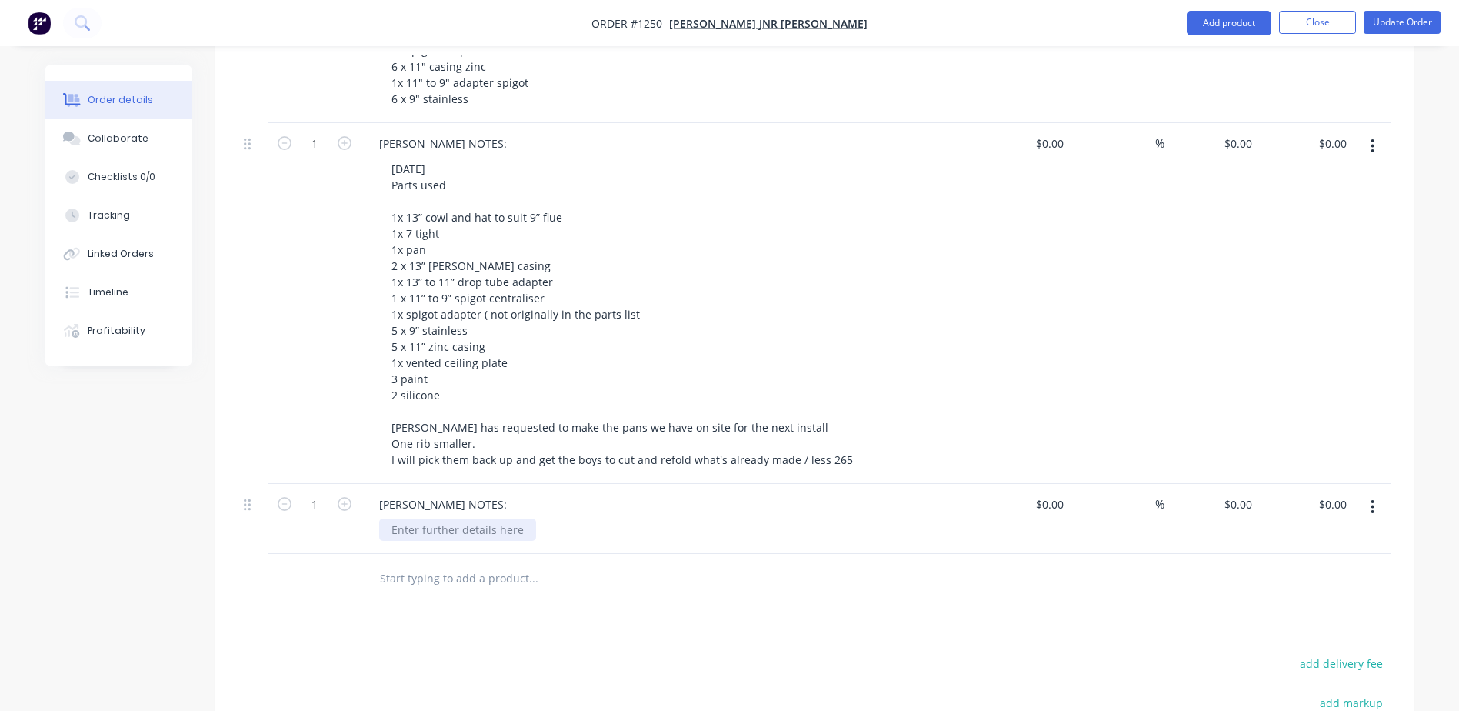
click at [424, 518] on div at bounding box center [457, 529] width 157 height 22
paste div
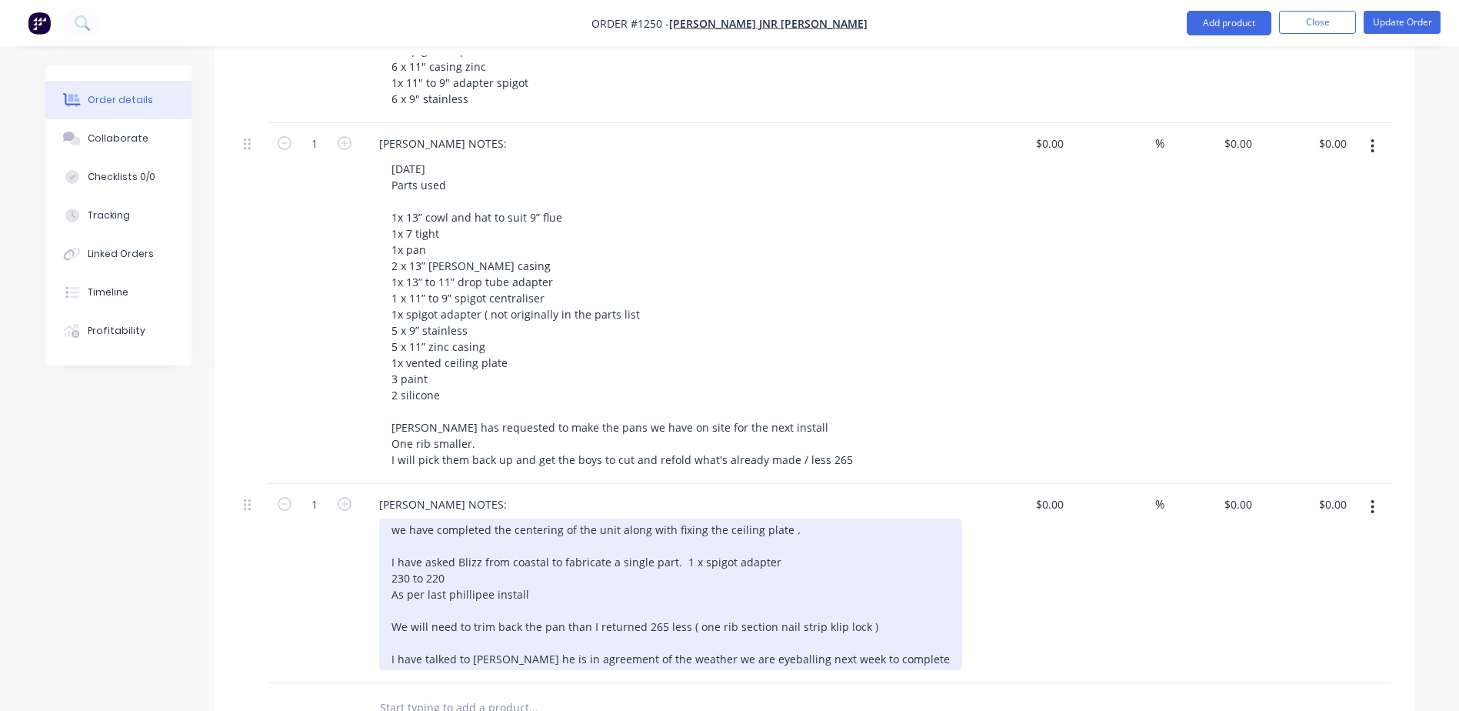
click at [393, 518] on div "we have completed the centering of the unit along with fixing the ceiling plate…" at bounding box center [670, 594] width 583 height 152
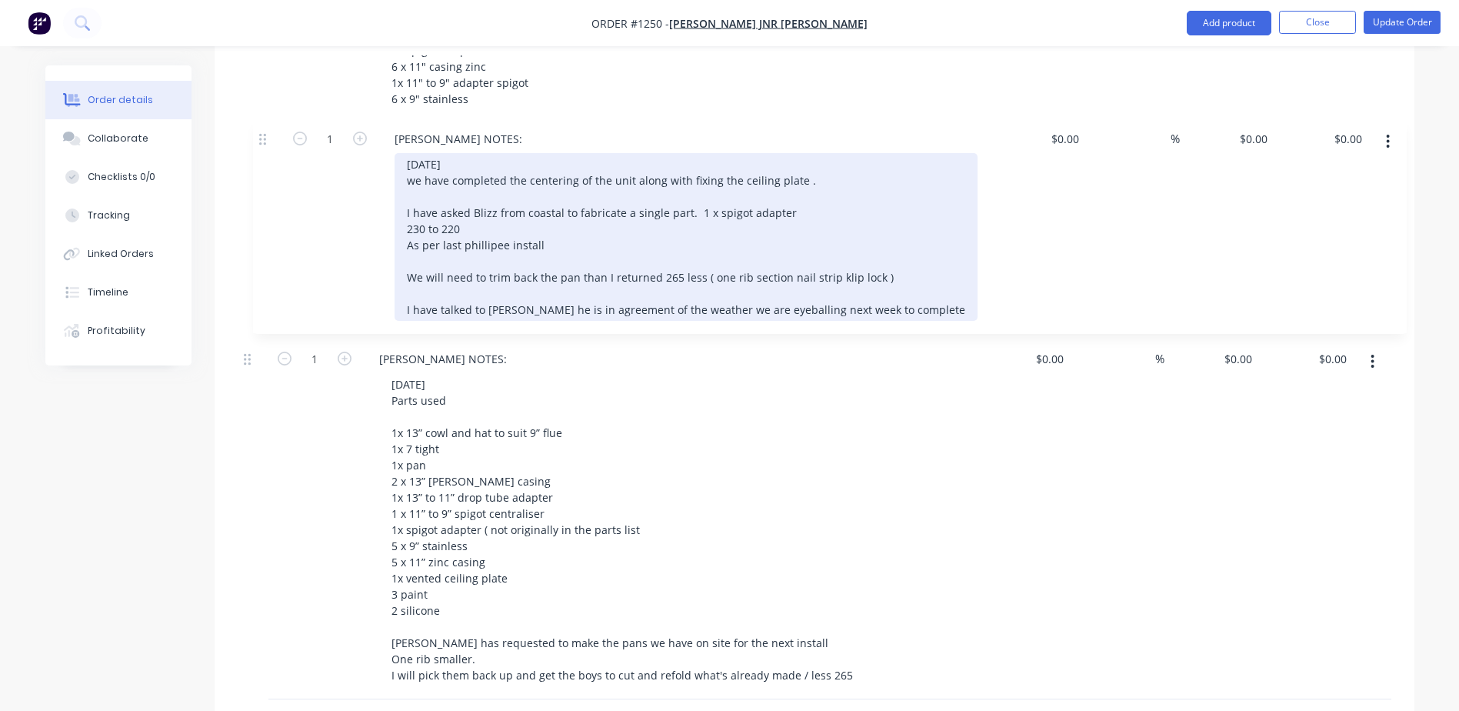
drag, startPoint x: 249, startPoint y: 464, endPoint x: 265, endPoint y: 137, distance: 327.3
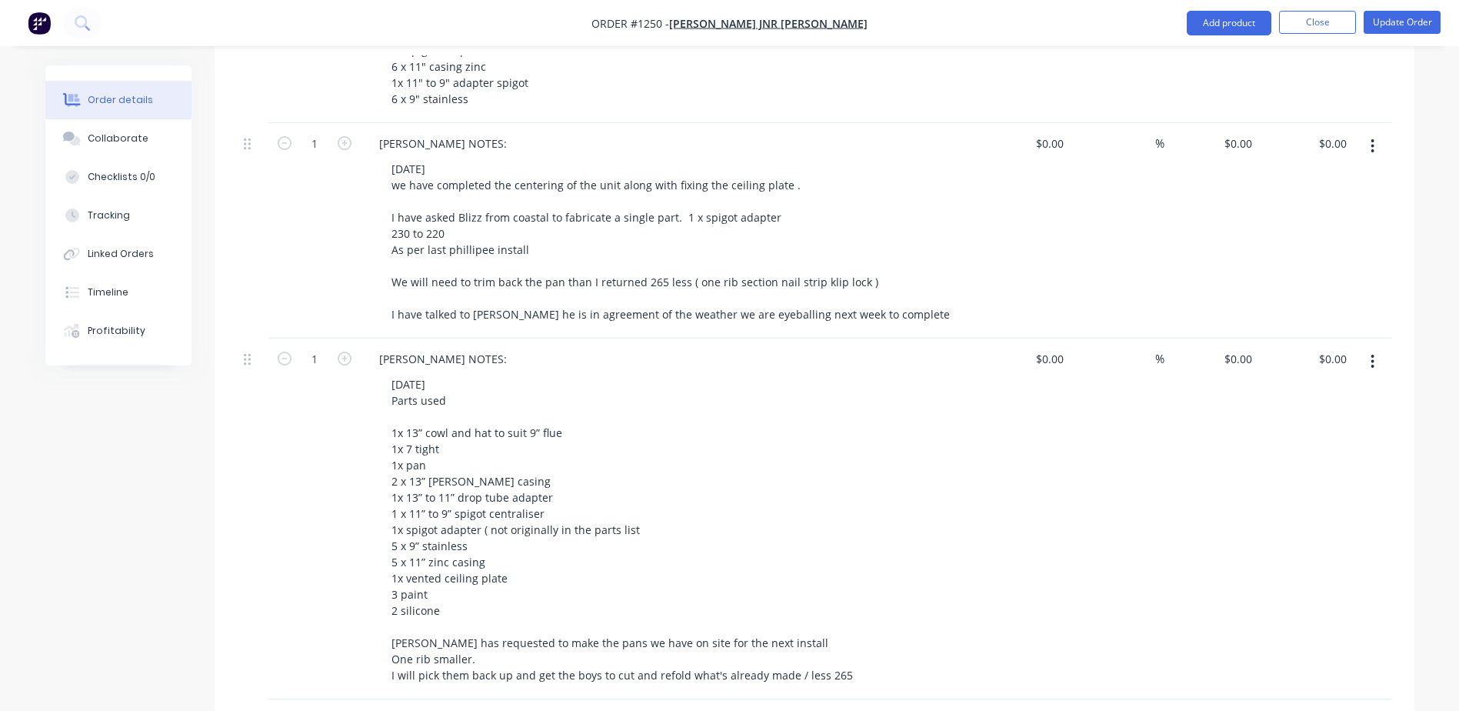
click at [884, 271] on div "JULY 22 we have completed the centering of the unit along with fixing the ceili…" at bounding box center [674, 242] width 591 height 168
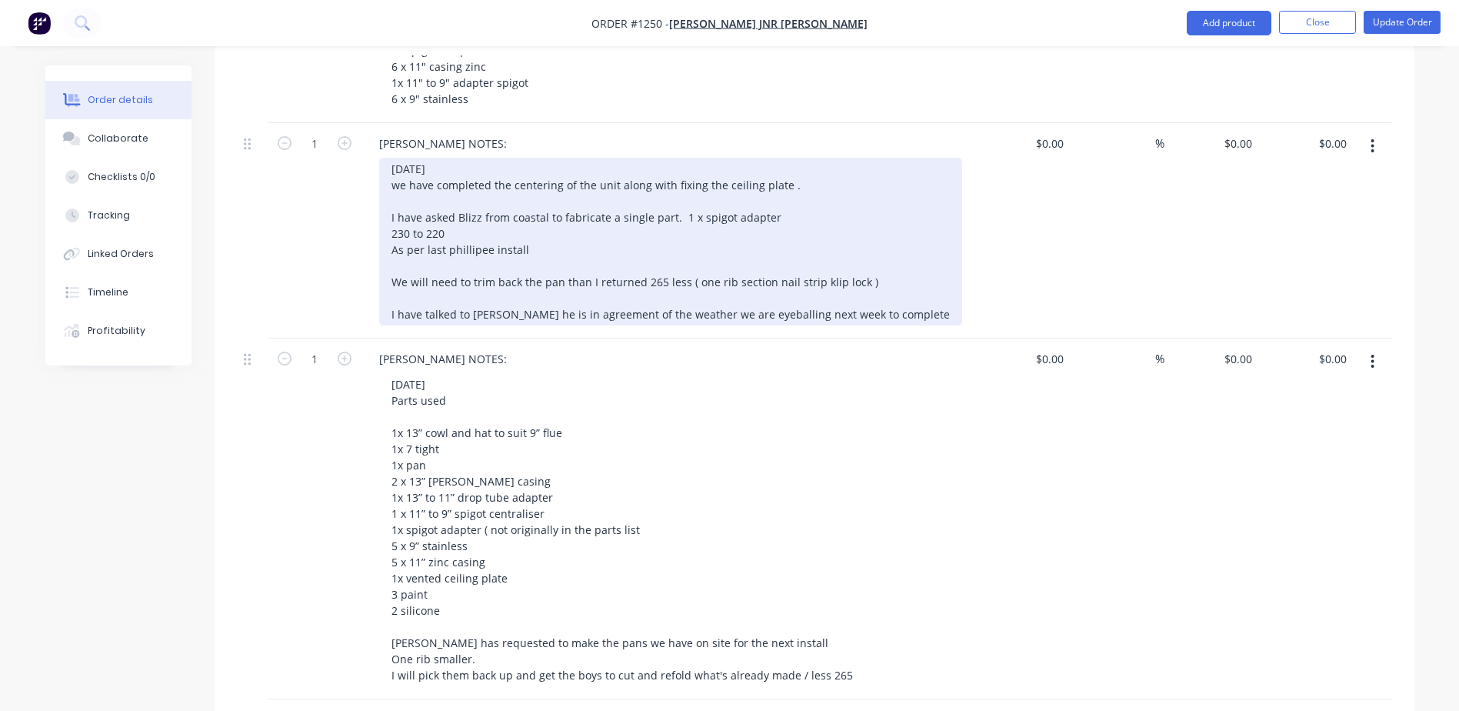
click at [878, 268] on div "JULY 22 we have completed the centering of the unit along with fixing the ceili…" at bounding box center [670, 242] width 583 height 168
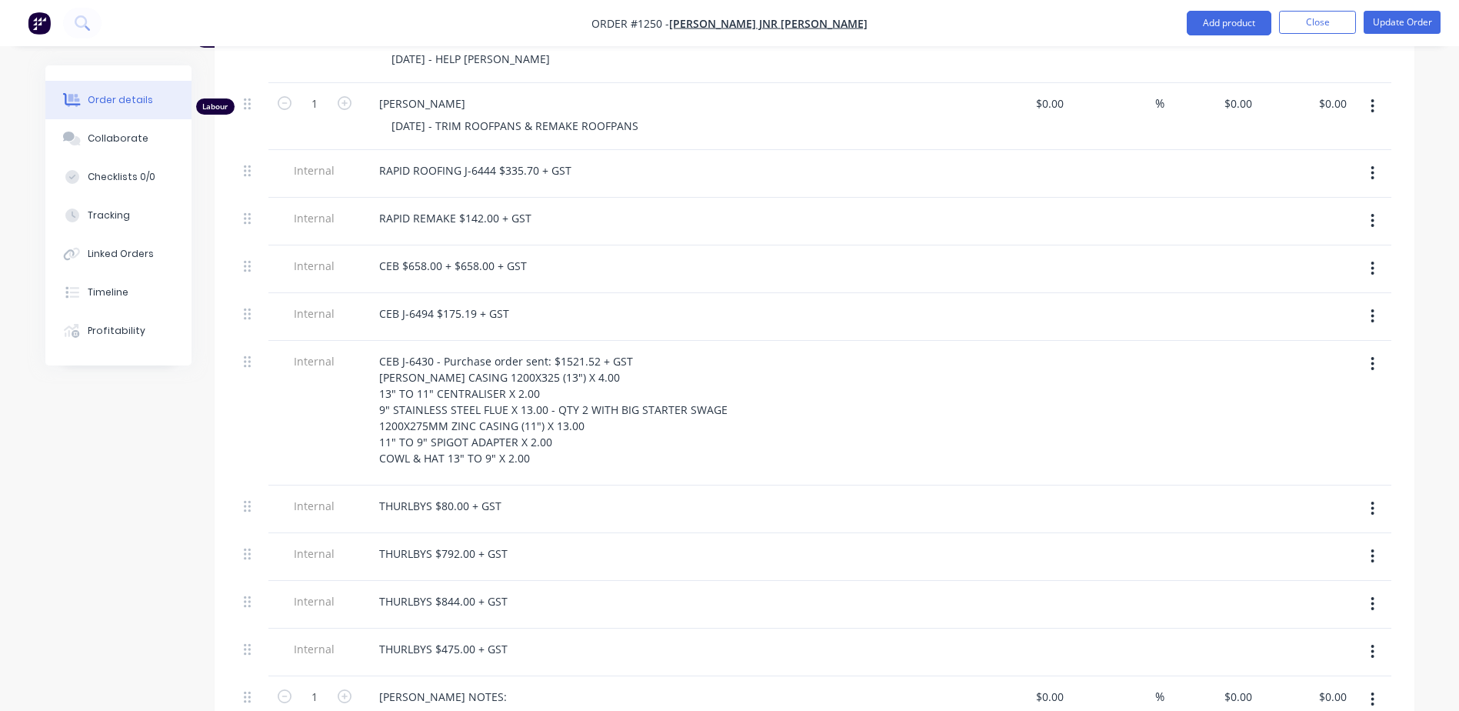
scroll to position [1000, 0]
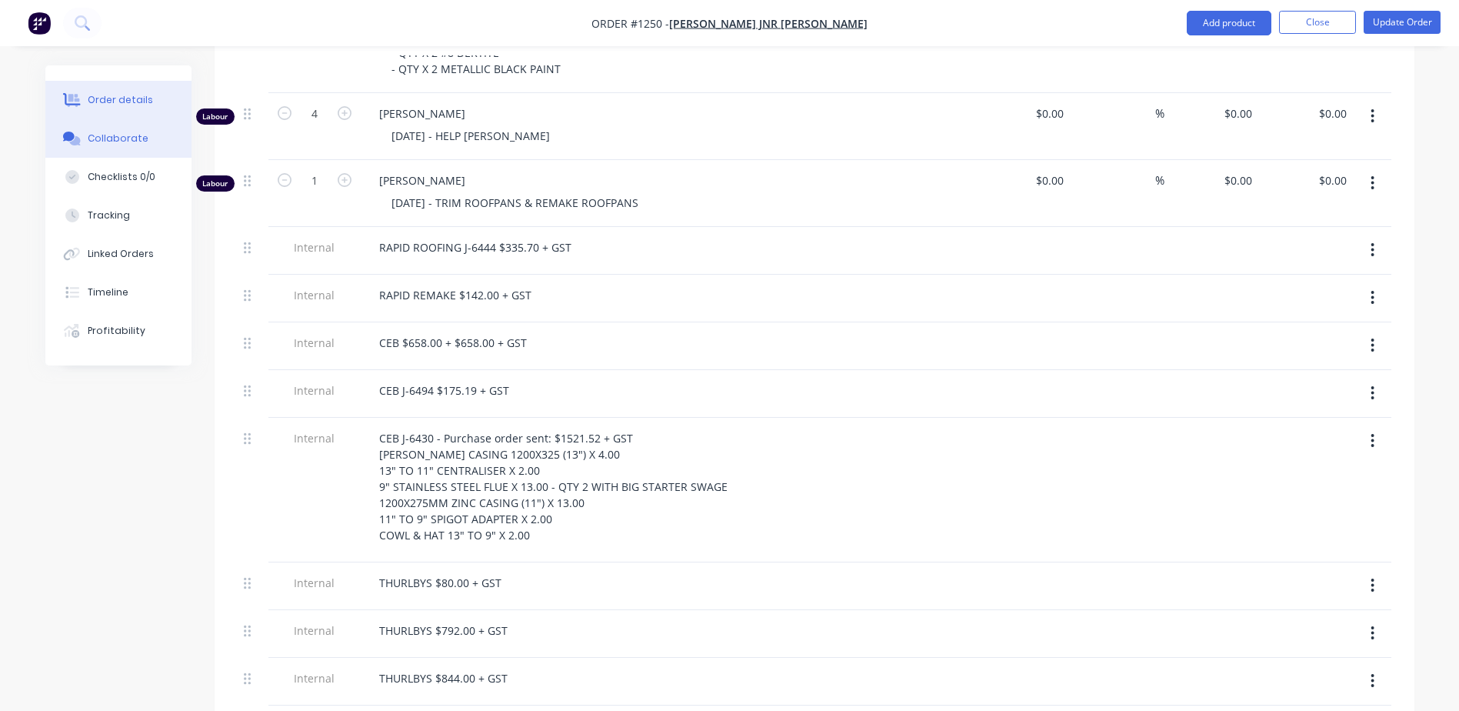
click at [122, 143] on div "Collaborate" at bounding box center [118, 139] width 61 height 14
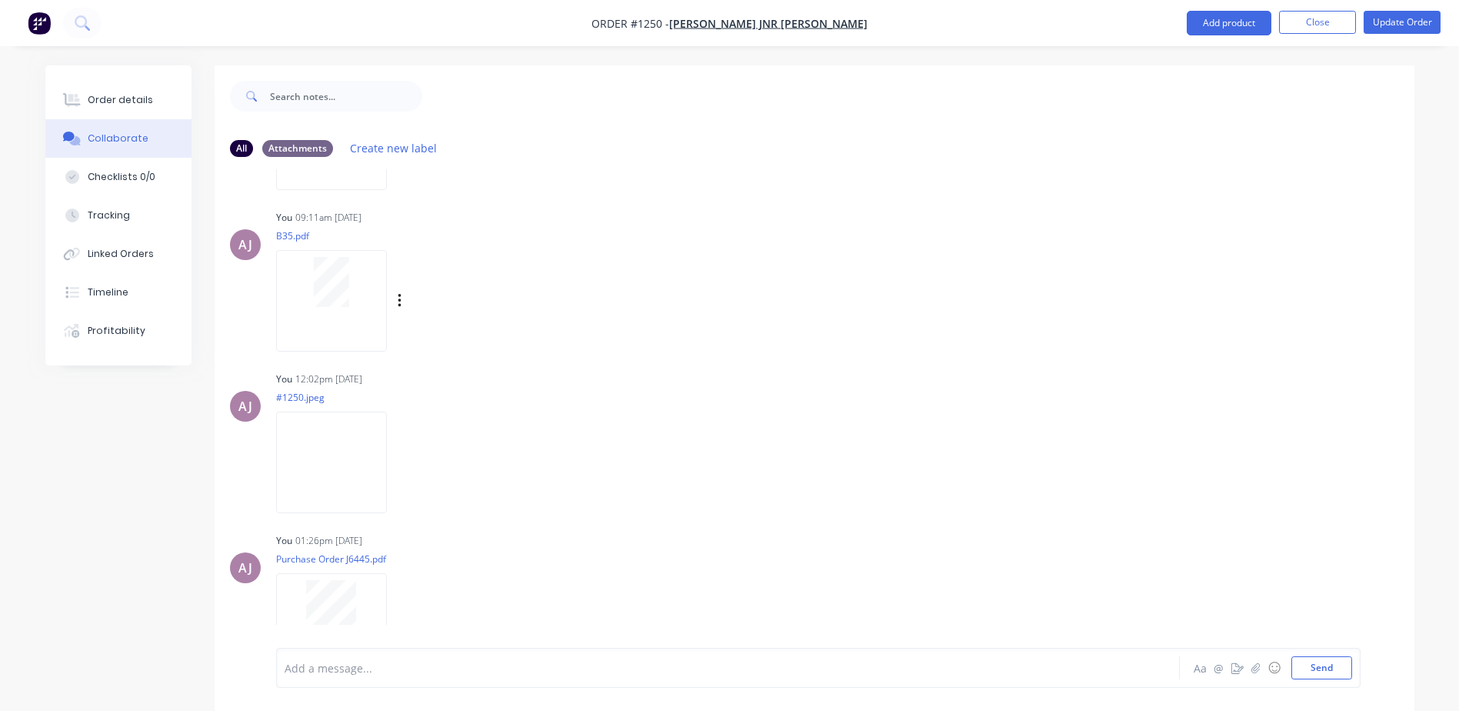
scroll to position [1154, 0]
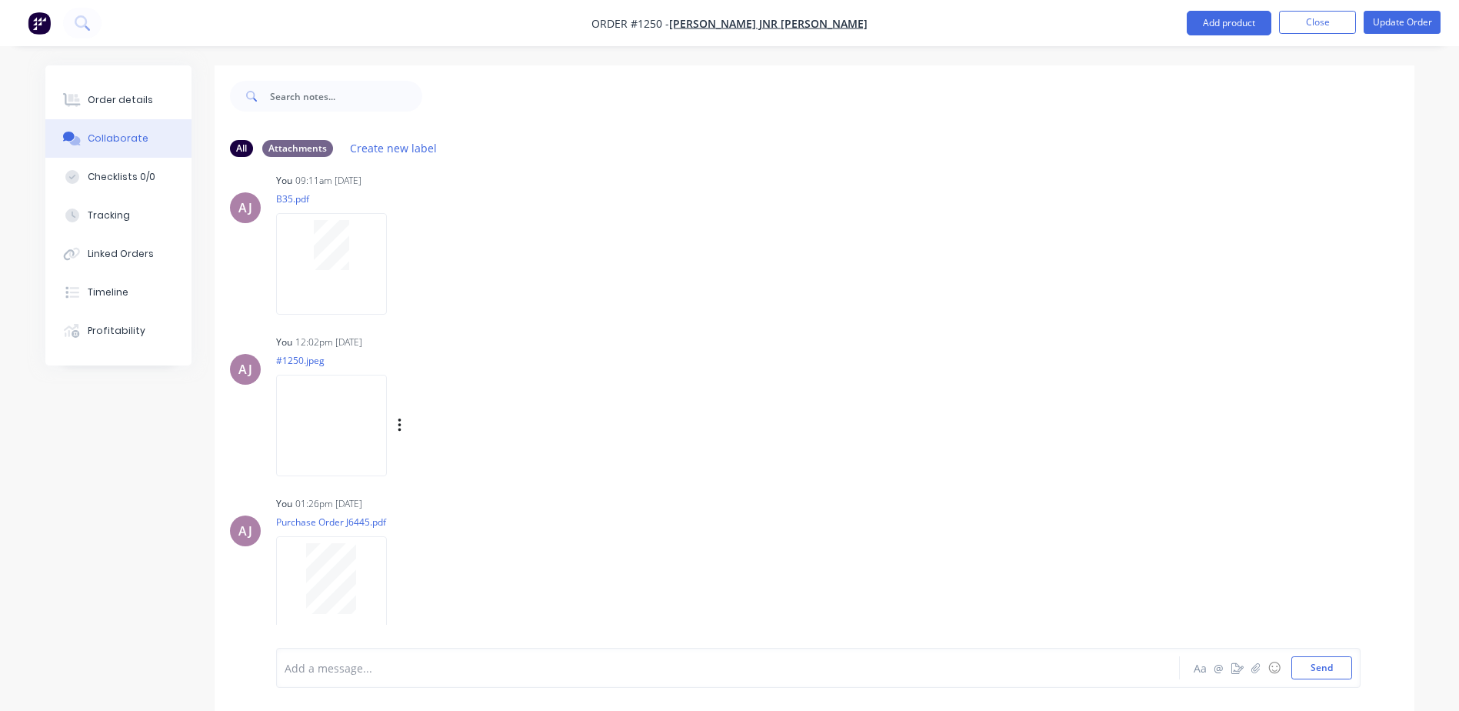
click at [354, 405] on img at bounding box center [331, 425] width 111 height 101
click at [118, 98] on div "Order details" at bounding box center [120, 100] width 65 height 14
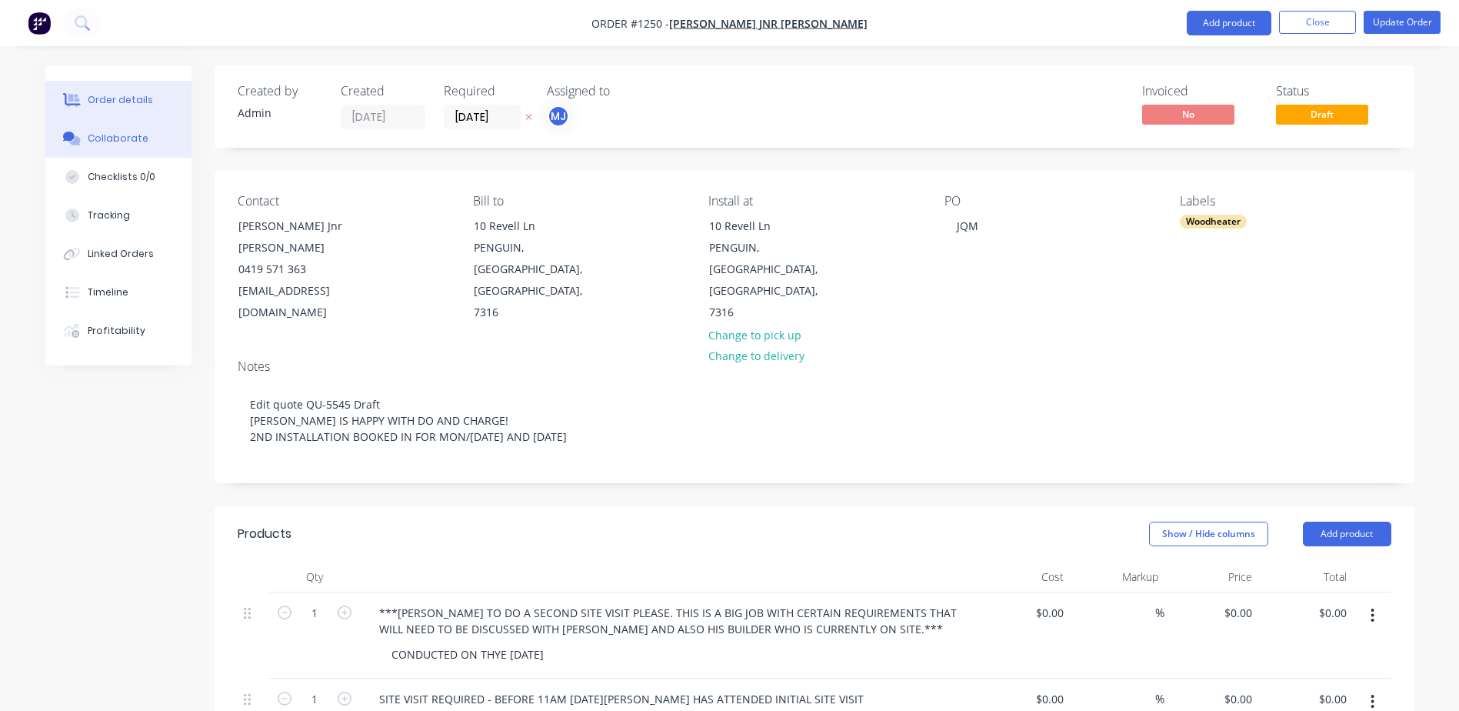
click at [151, 148] on button "Collaborate" at bounding box center [118, 138] width 146 height 38
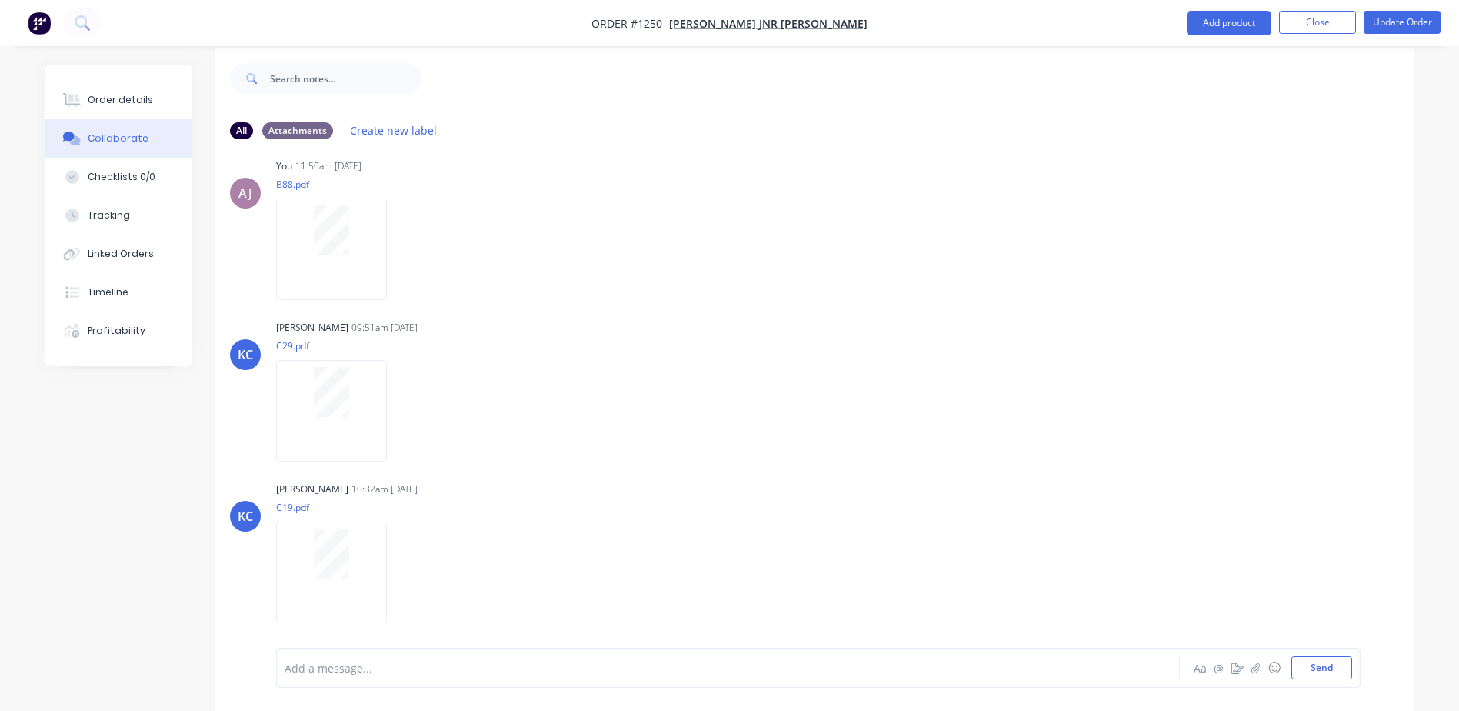
scroll to position [23, 0]
